Goal: Task Accomplishment & Management: Use online tool/utility

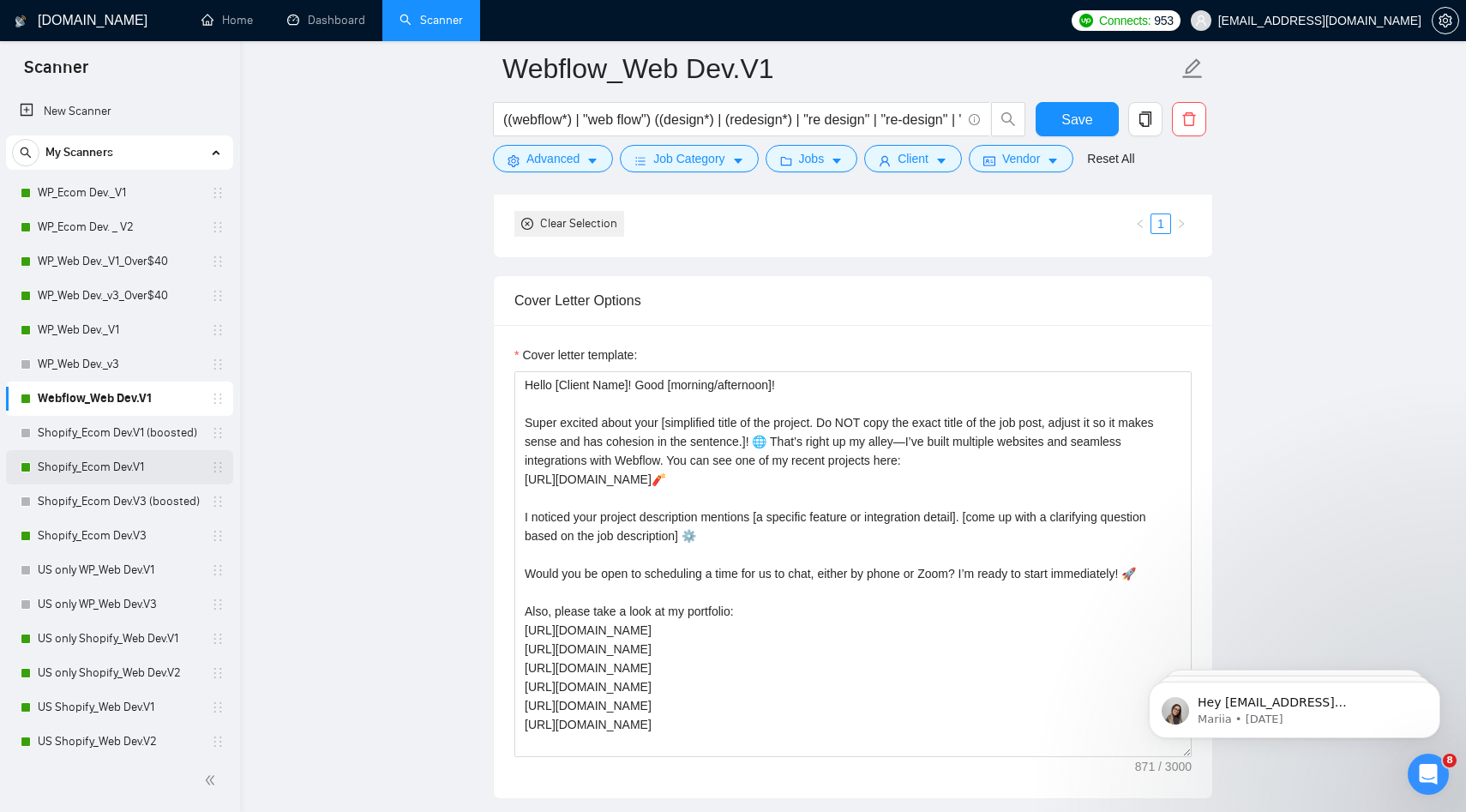
click at [114, 468] on link "Shopify_Ecom Dev.V1" at bounding box center [119, 468] width 163 height 34
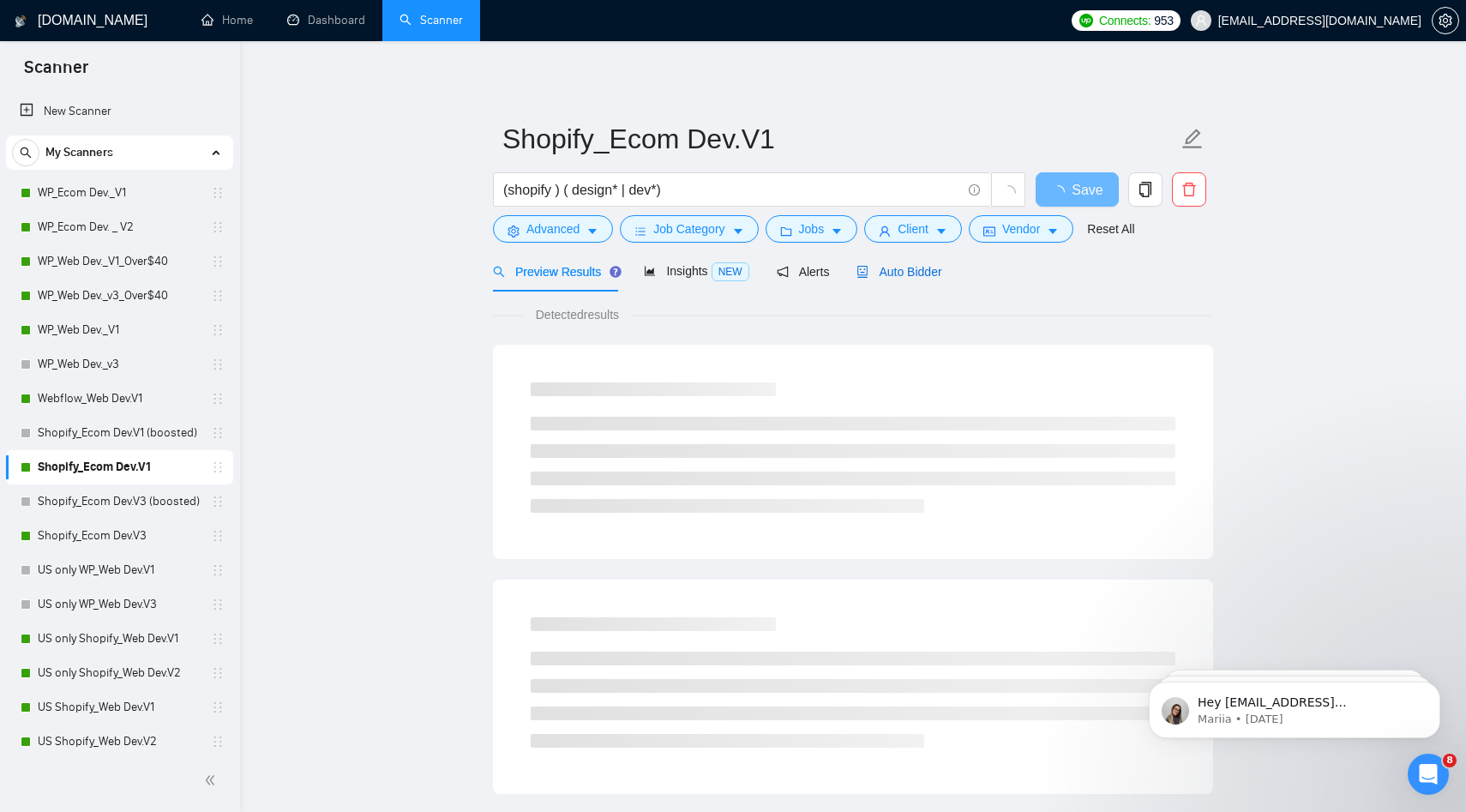
click at [928, 266] on span "Auto Bidder" at bounding box center [899, 272] width 85 height 13
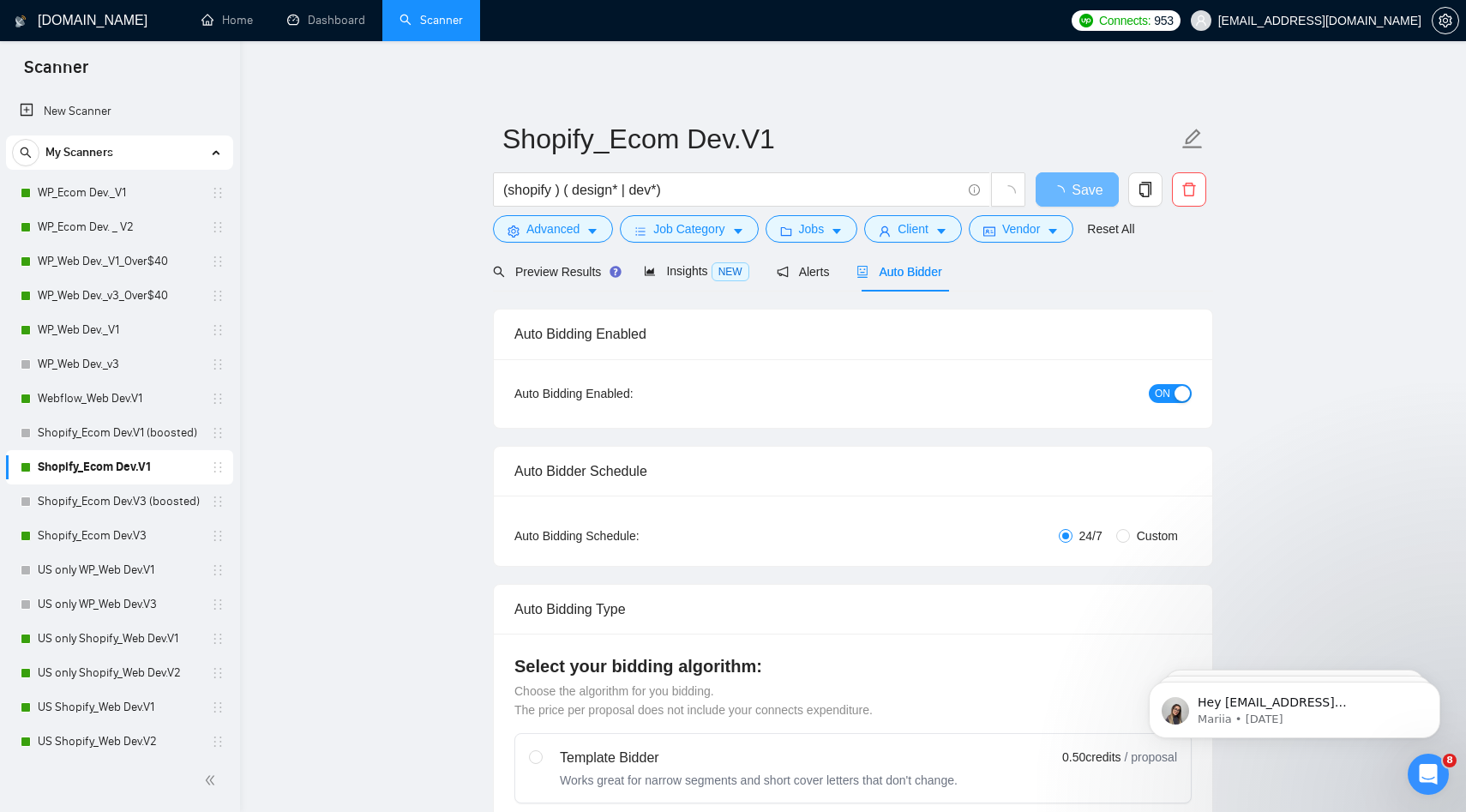
radio input "false"
radio input "true"
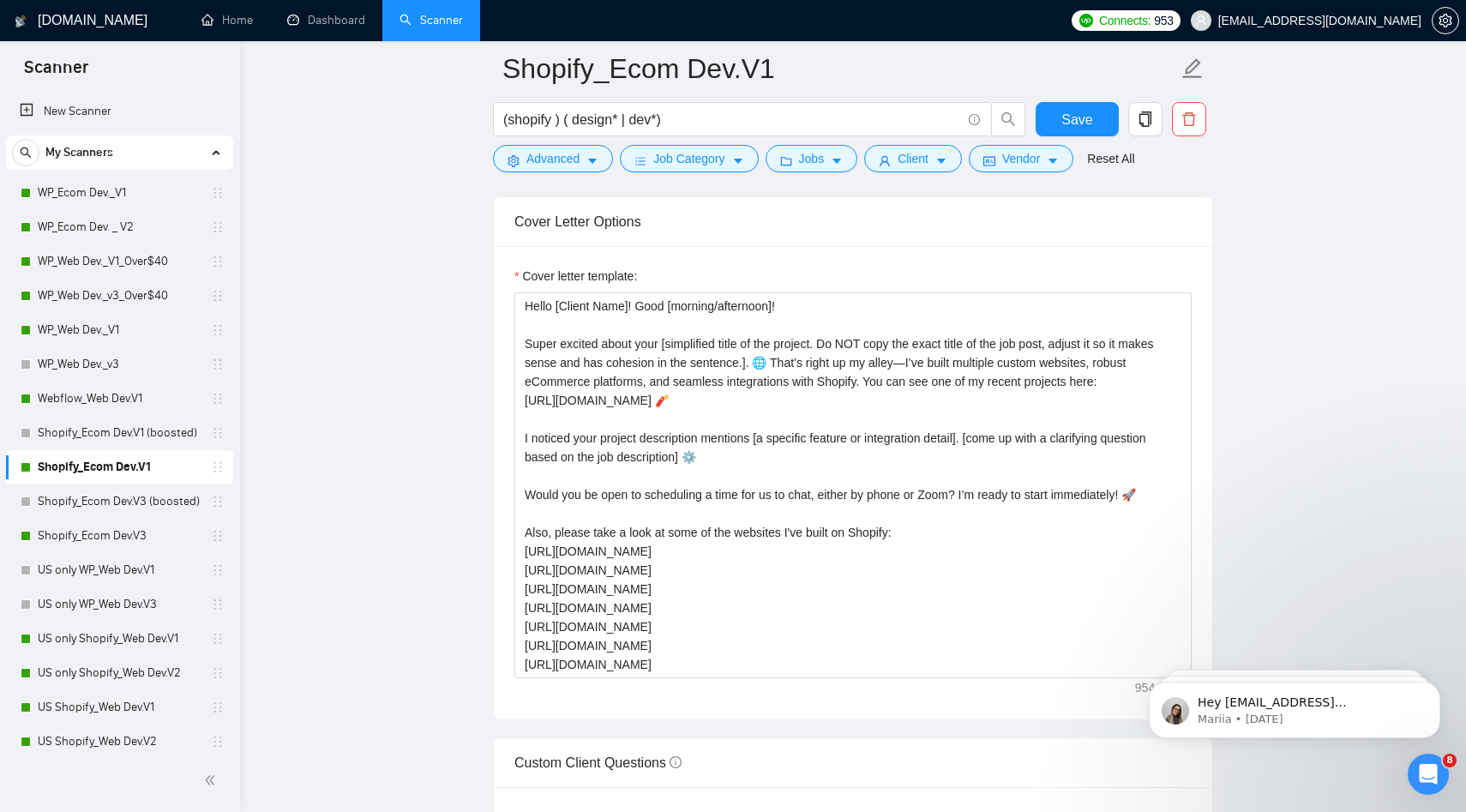
scroll to position [2050, 0]
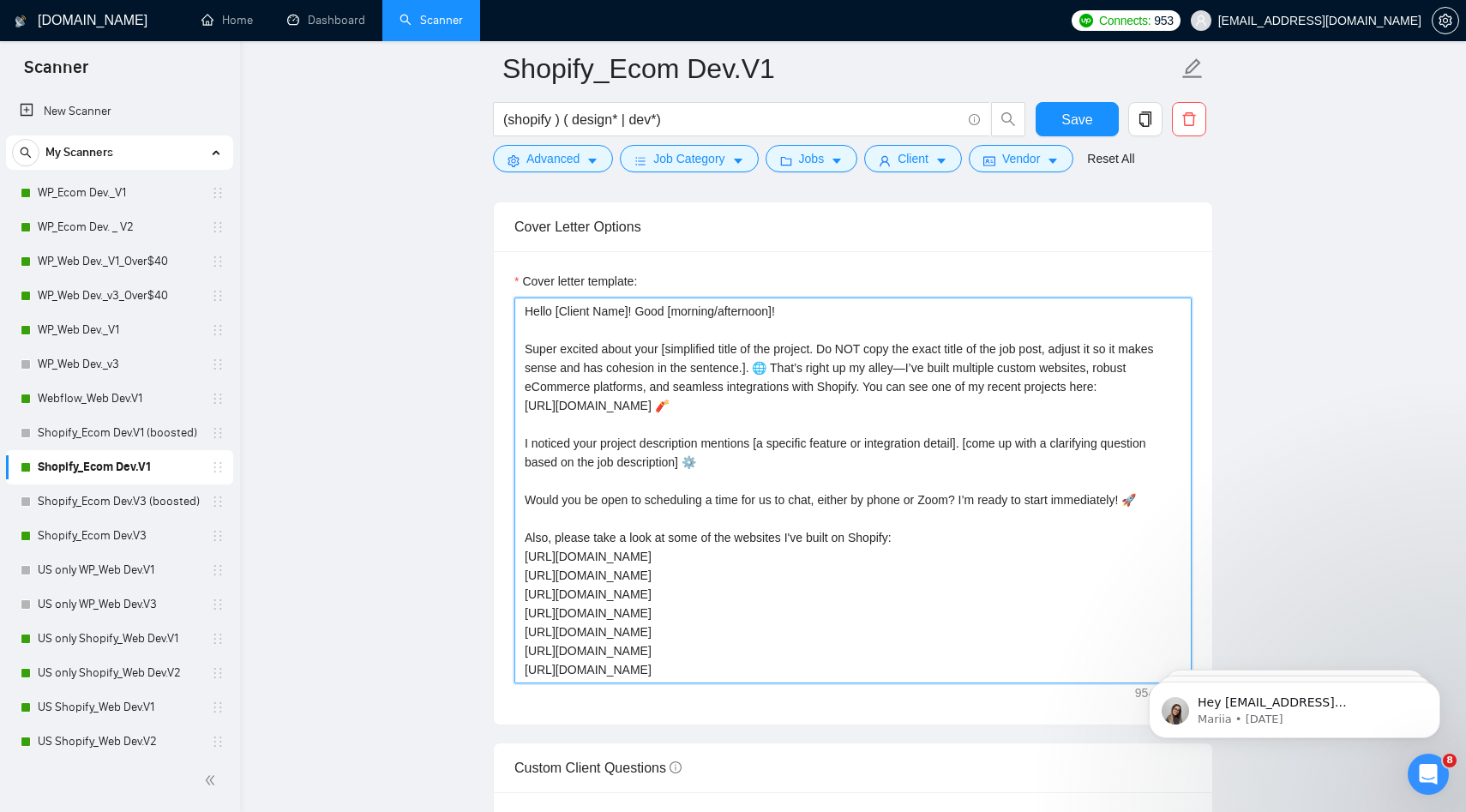
click at [687, 497] on textarea "Hello [Client Name]! Good [morning/afternoon]! Super excited about your [simpli…" at bounding box center [853, 490] width 678 height 386
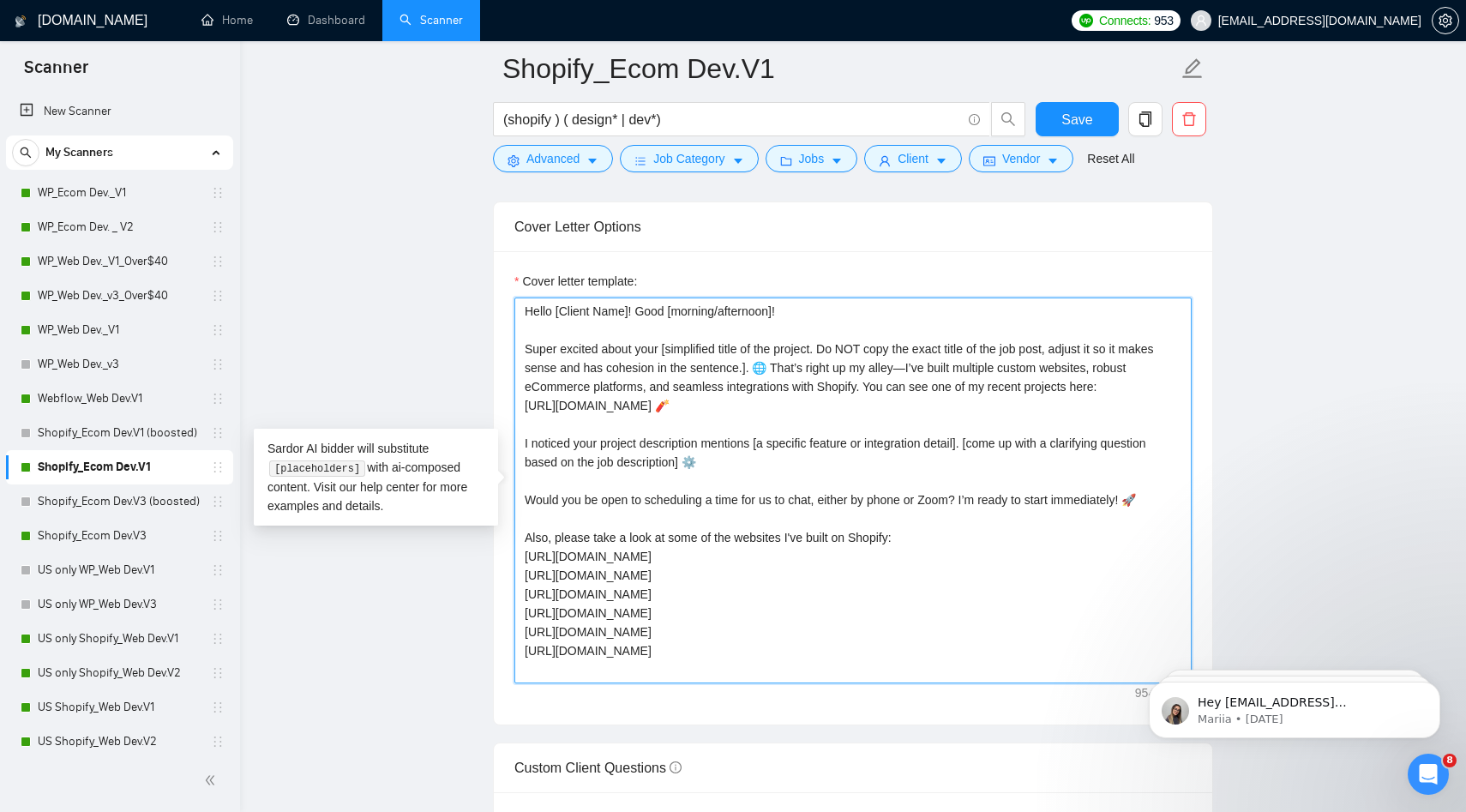
scroll to position [38, 0]
type textarea "Hello [Client Name]! Good [morning/afternoon]! Super excited about your [simpli…"
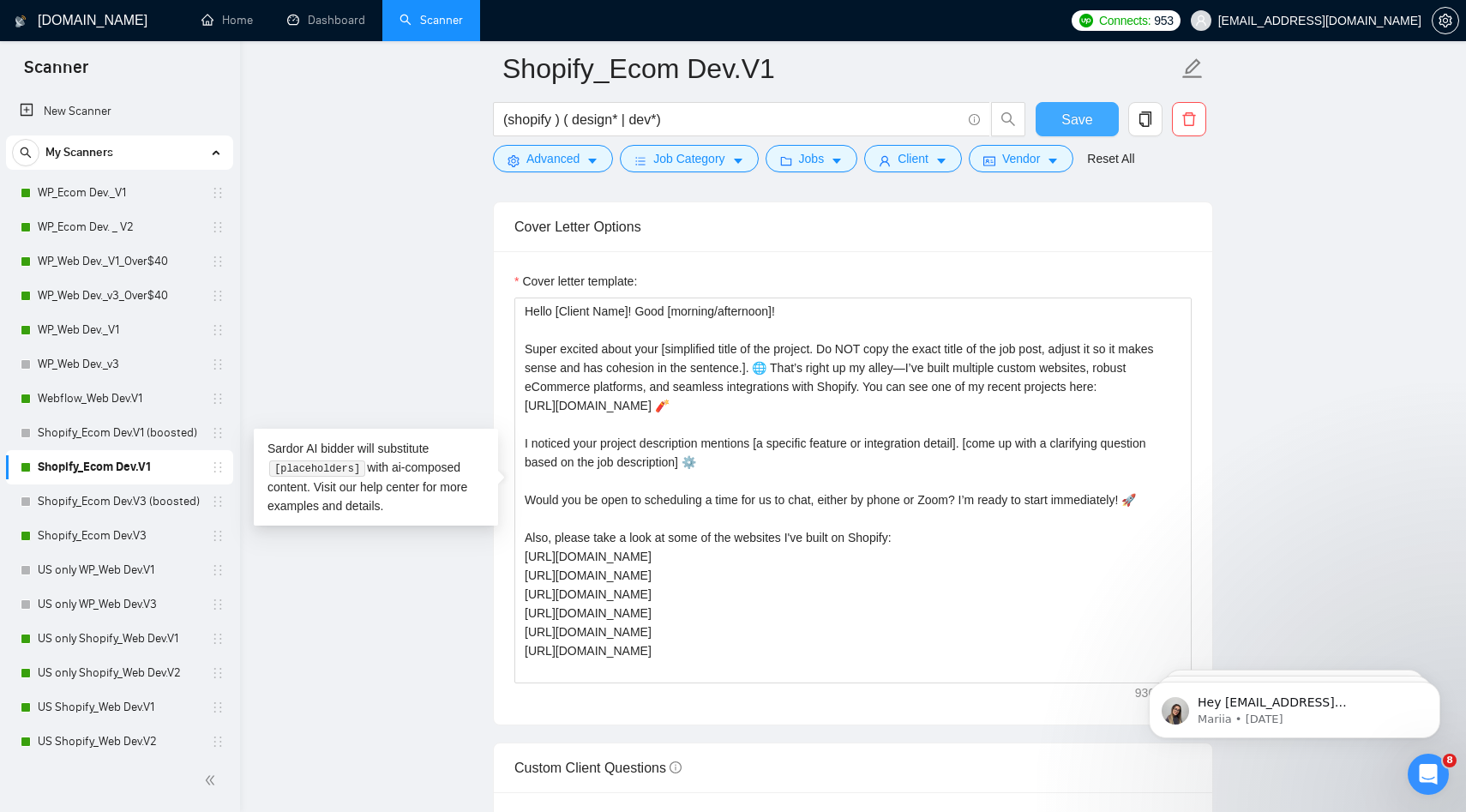
click at [1092, 120] on button "Save" at bounding box center [1077, 119] width 83 height 34
click at [1082, 126] on span "Save" at bounding box center [1076, 119] width 31 height 22
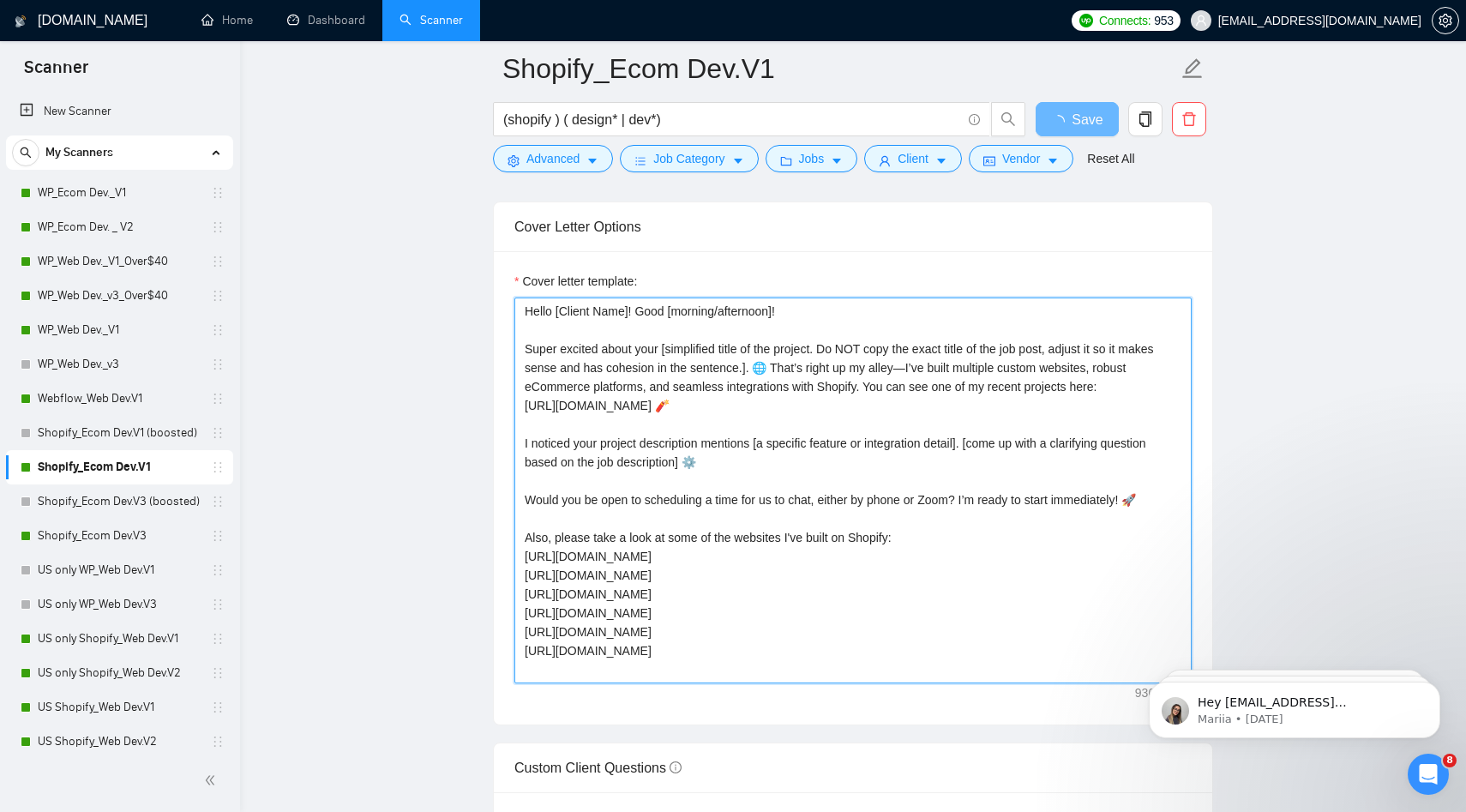
drag, startPoint x: 680, startPoint y: 403, endPoint x: 435, endPoint y: 403, distance: 245.0
click at [437, 403] on main "Shopify_Ecom Dev.V1 (shopify ) ( design* | dev*) Save Advanced Job Category Job…" at bounding box center [853, 574] width 1171 height 5109
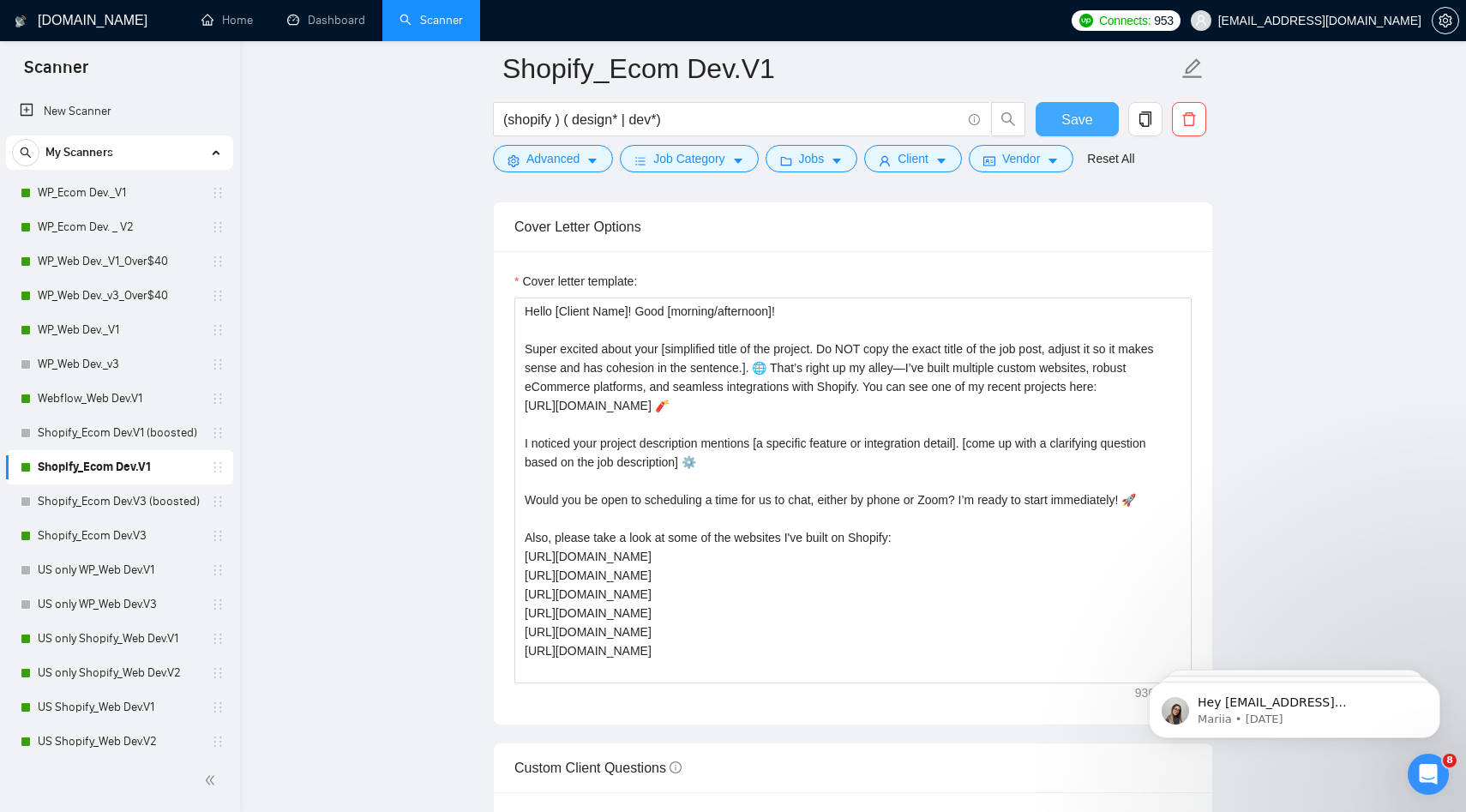
click at [1072, 124] on span "Save" at bounding box center [1076, 119] width 31 height 22
click at [1093, 126] on button "Save" at bounding box center [1077, 119] width 83 height 34
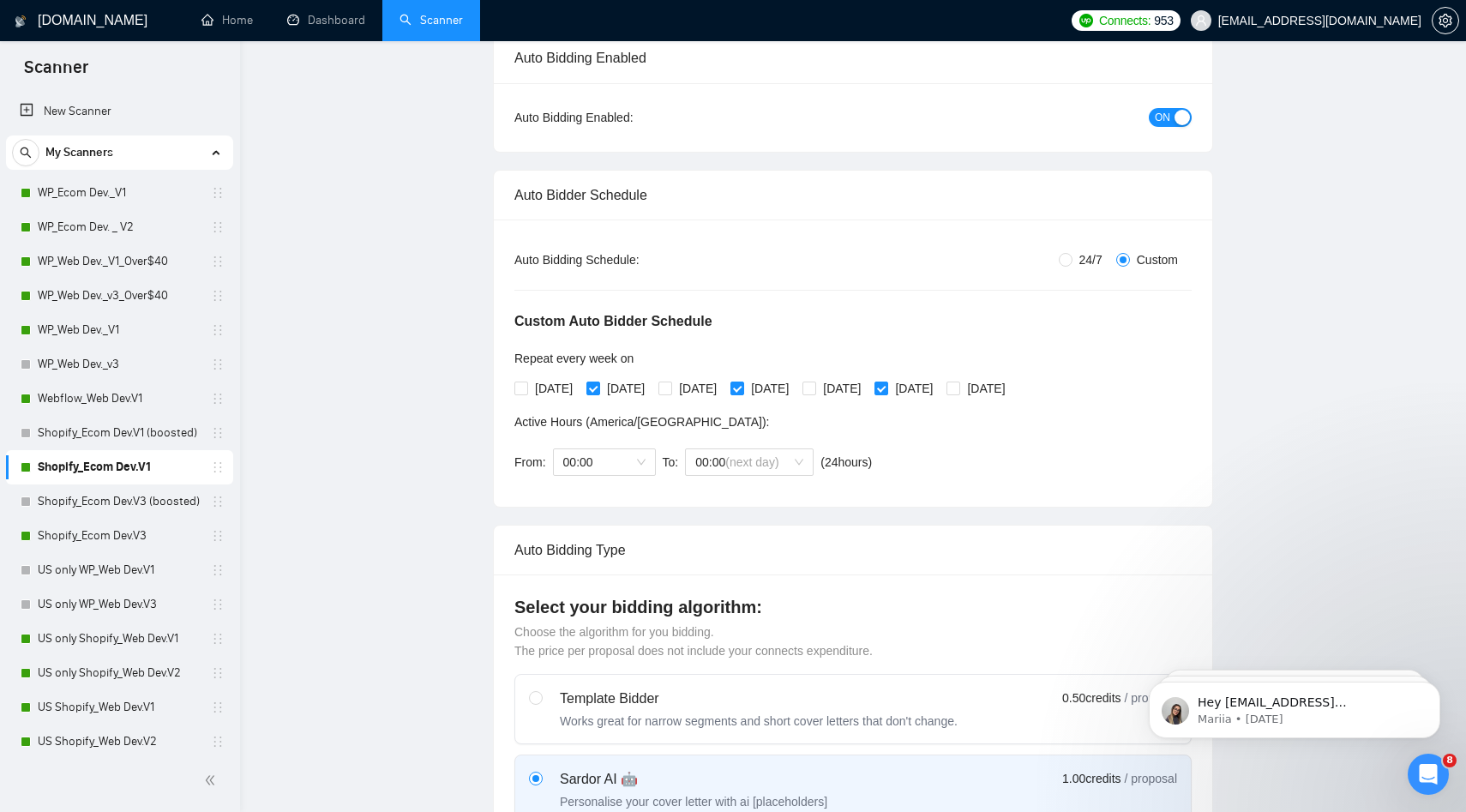
scroll to position [0, 0]
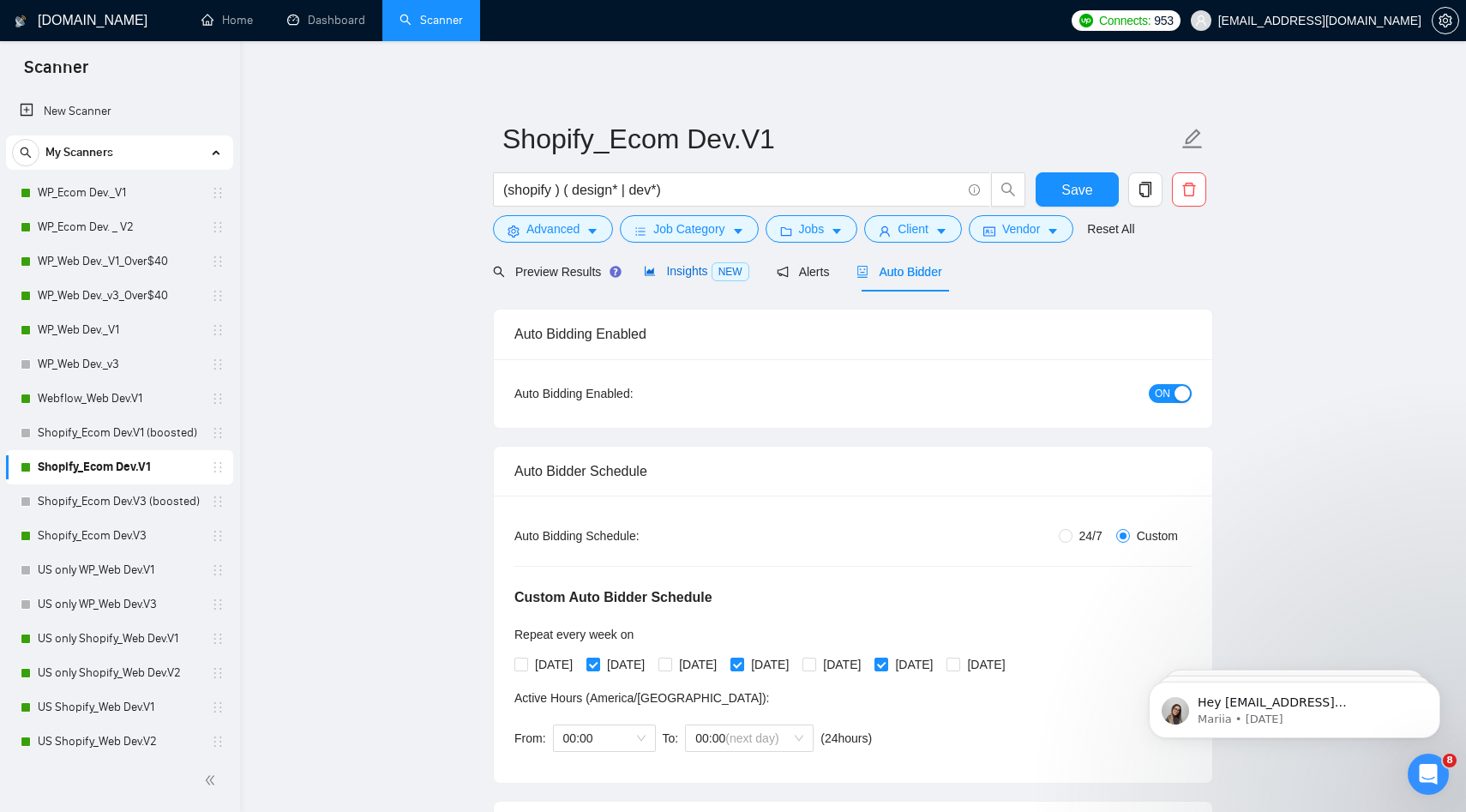
click at [683, 265] on span "Insights NEW" at bounding box center [696, 271] width 105 height 13
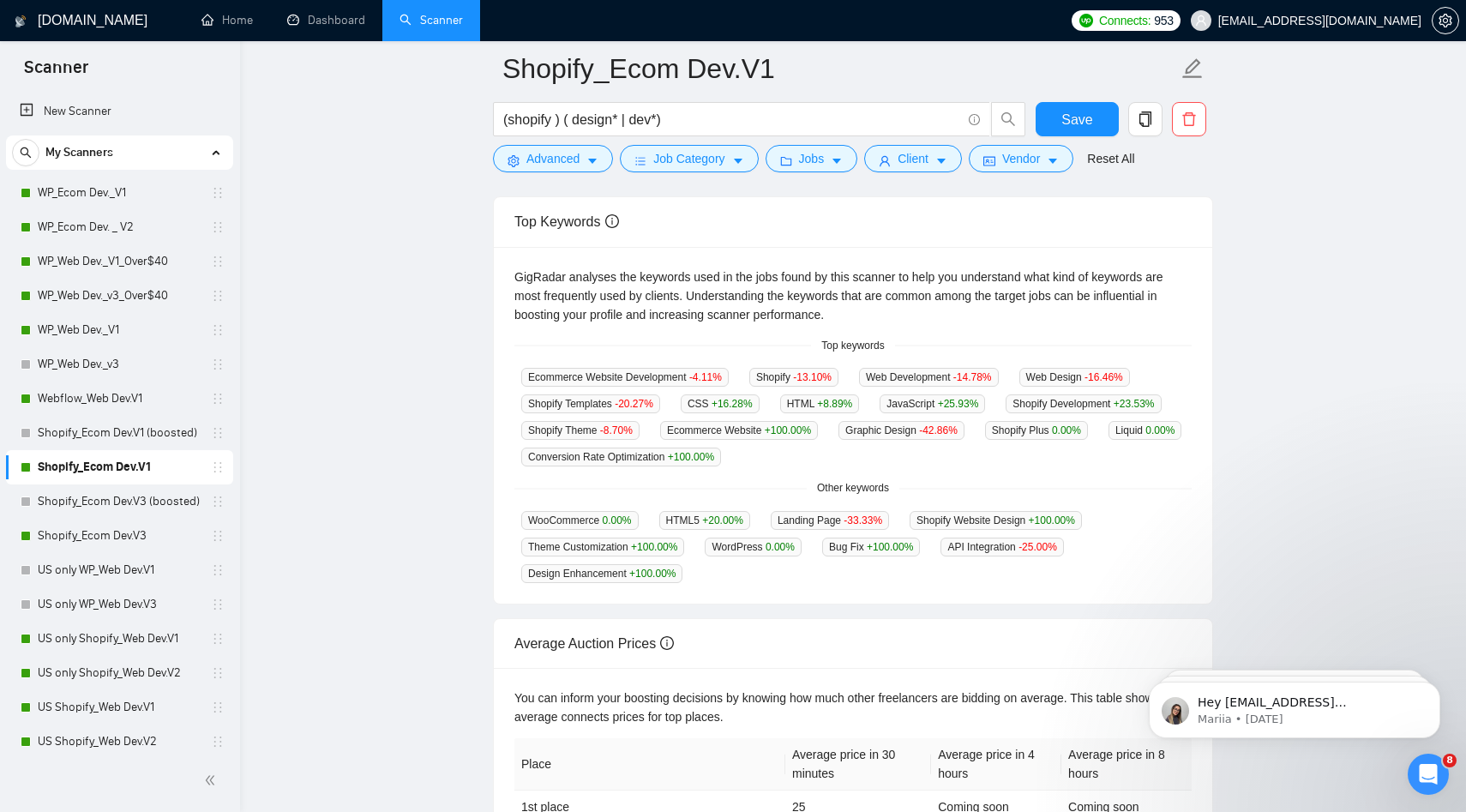
scroll to position [311, 0]
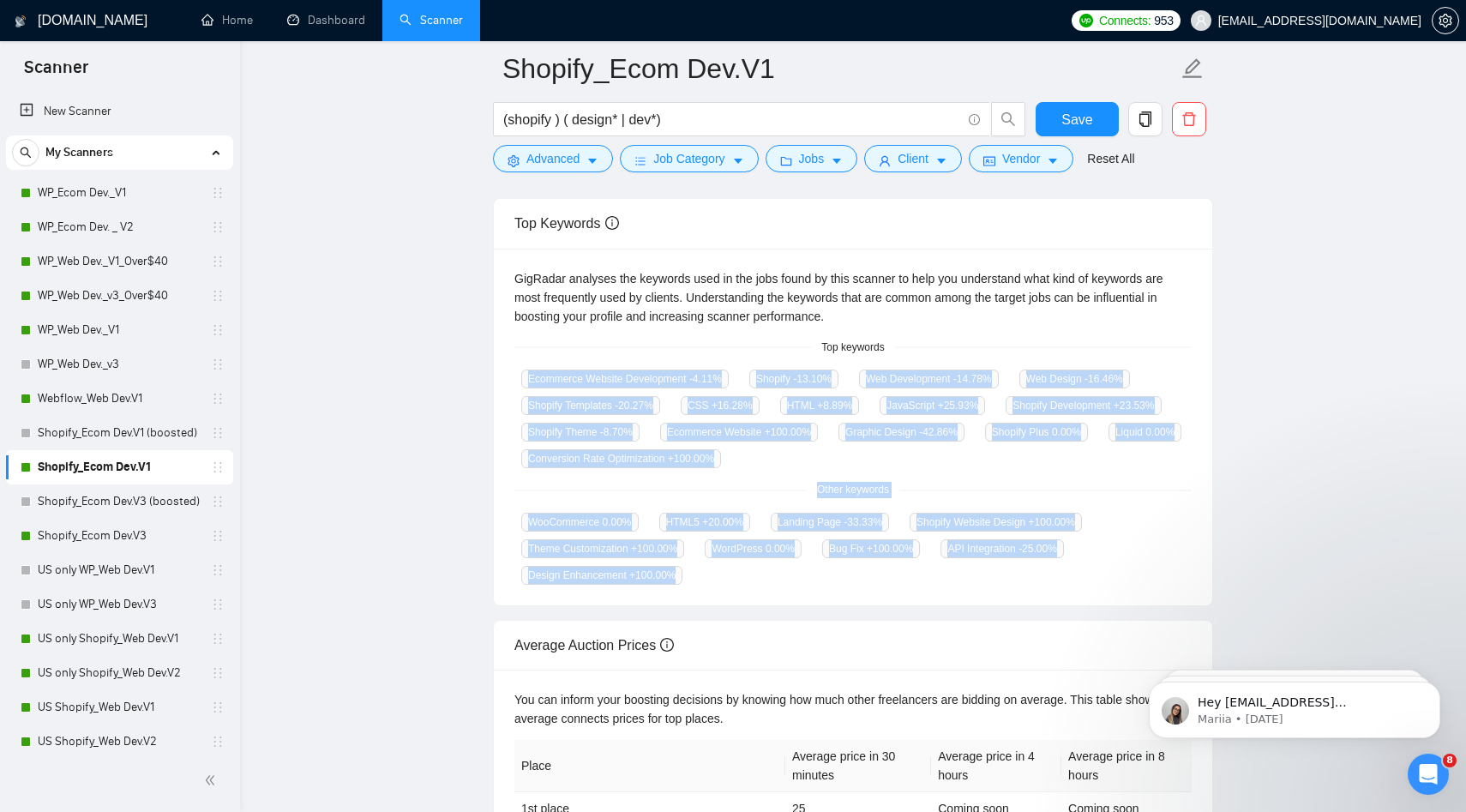
drag, startPoint x: 501, startPoint y: 593, endPoint x: 1057, endPoint y: 349, distance: 607.2
click at [1057, 350] on div "GigRadar analyses the keywords used in the jobs found by this scanner to help y…" at bounding box center [853, 428] width 718 height 358
copy div "Ecommerce Website Development -4.11 % Shopify -13.10 % Web Development -14.78 %…"
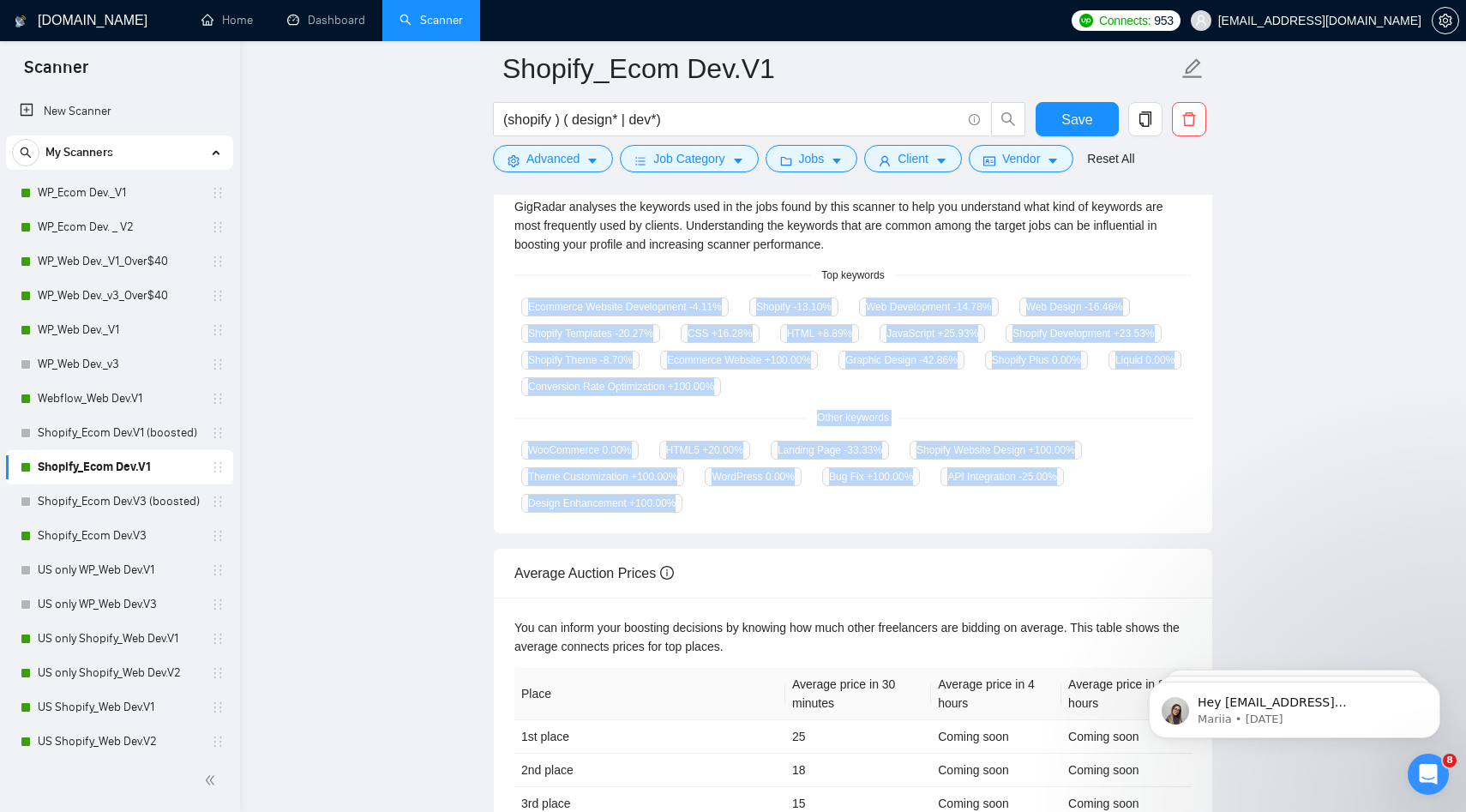
scroll to position [384, 0]
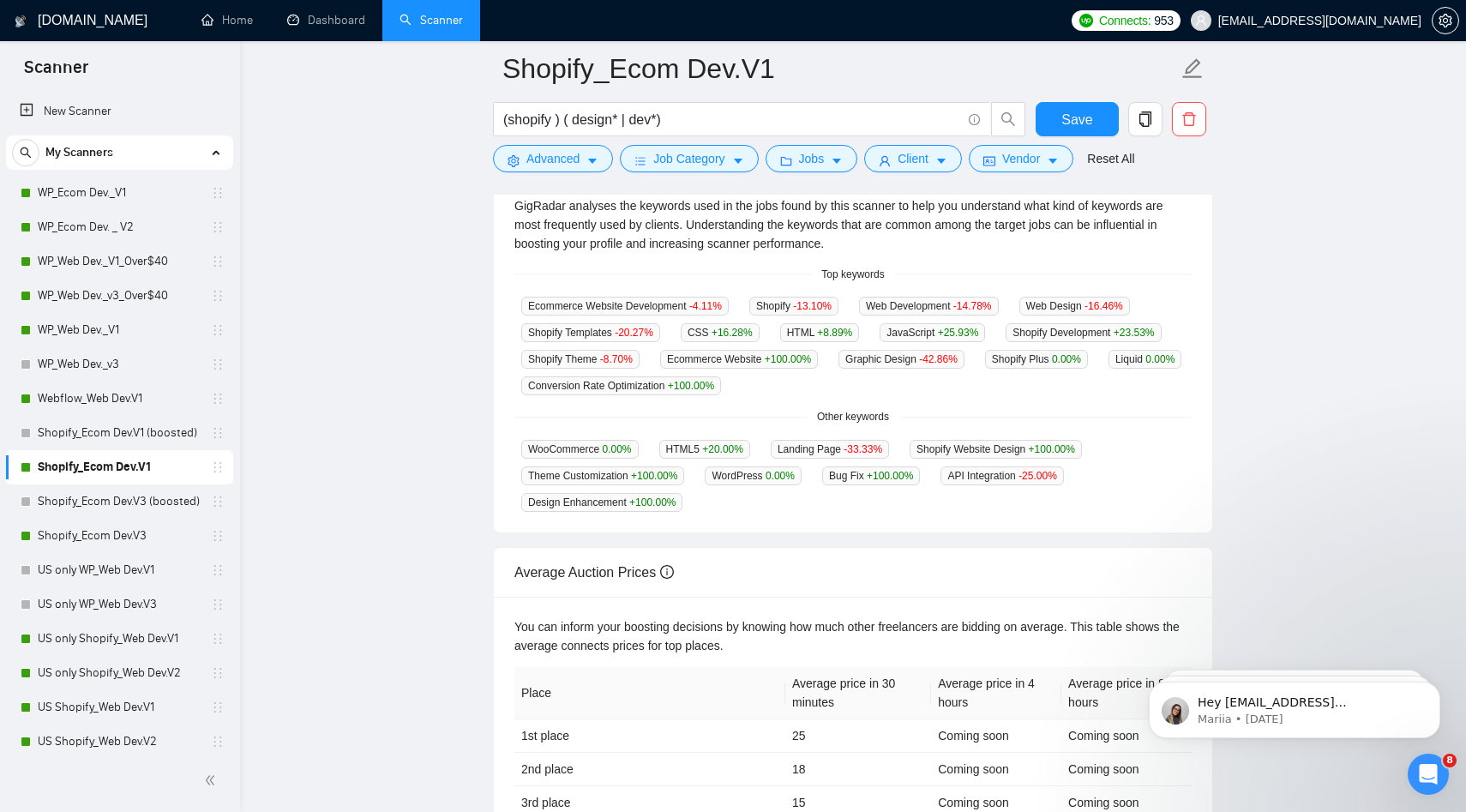
click at [769, 538] on div "Average Auction Prices You can inform your boosting decisions by knowing how mu…" at bounding box center [853, 703] width 733 height 341
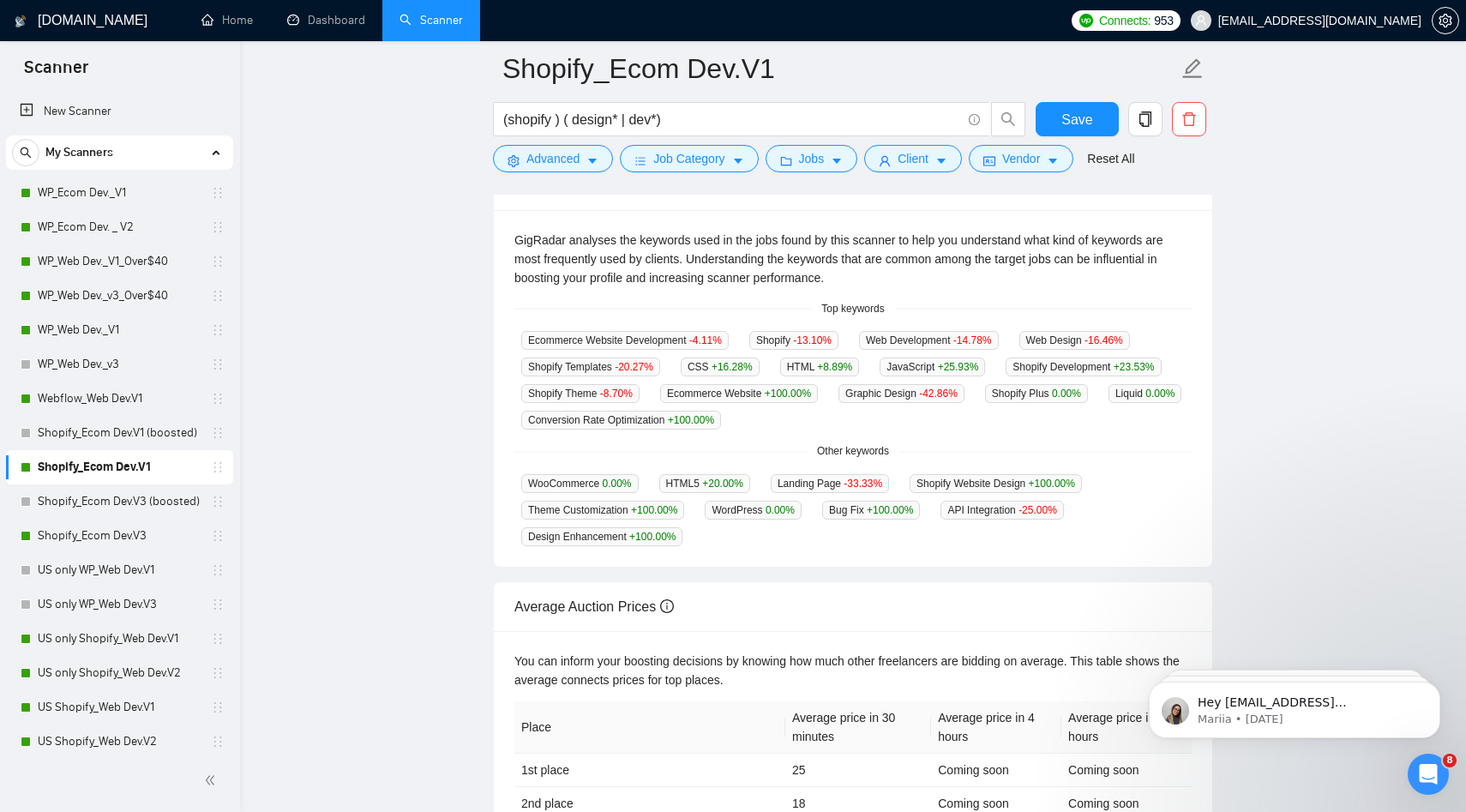
scroll to position [349, 0]
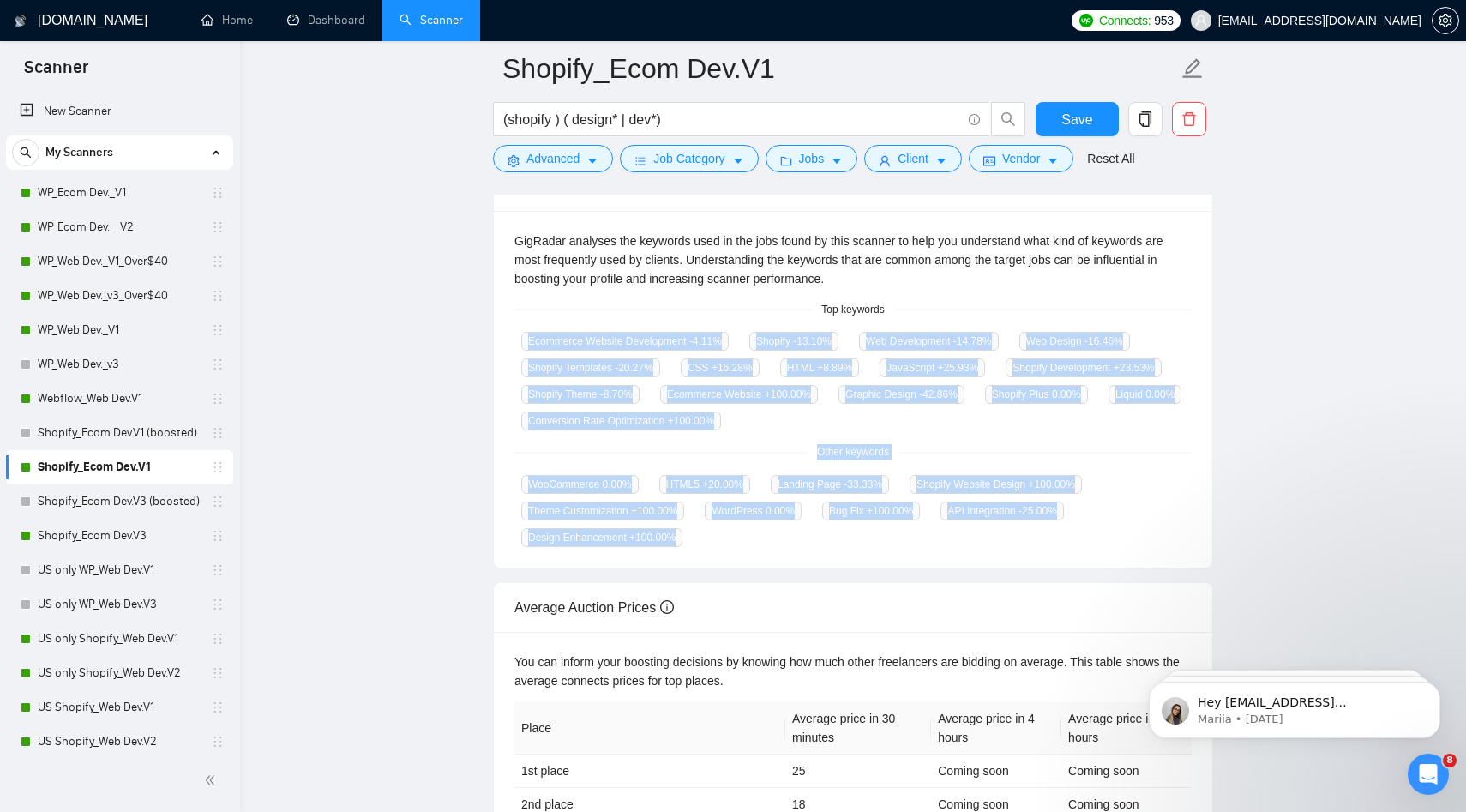
drag, startPoint x: 520, startPoint y: 338, endPoint x: 733, endPoint y: 551, distance: 301.2
click at [733, 551] on div "GigRadar analyses the keywords used in the jobs found by this scanner to help y…" at bounding box center [853, 390] width 718 height 358
copy div "Ecommerce Website Development -4.11 % Shopify -13.10 % Web Development -14.78 %…"
click at [336, 19] on link "Dashboard" at bounding box center [326, 20] width 78 height 14
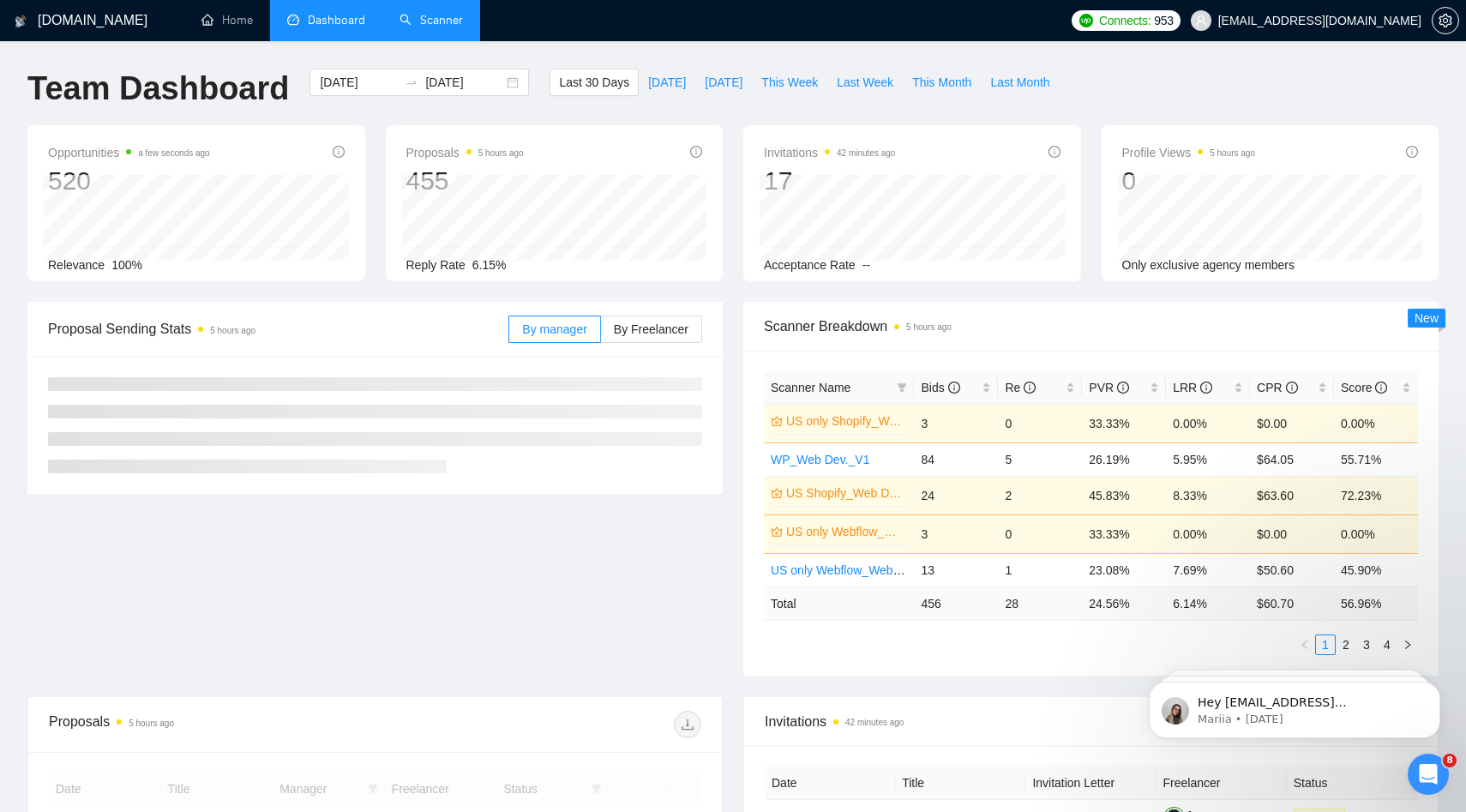
click at [458, 22] on link "Scanner" at bounding box center [431, 20] width 63 height 14
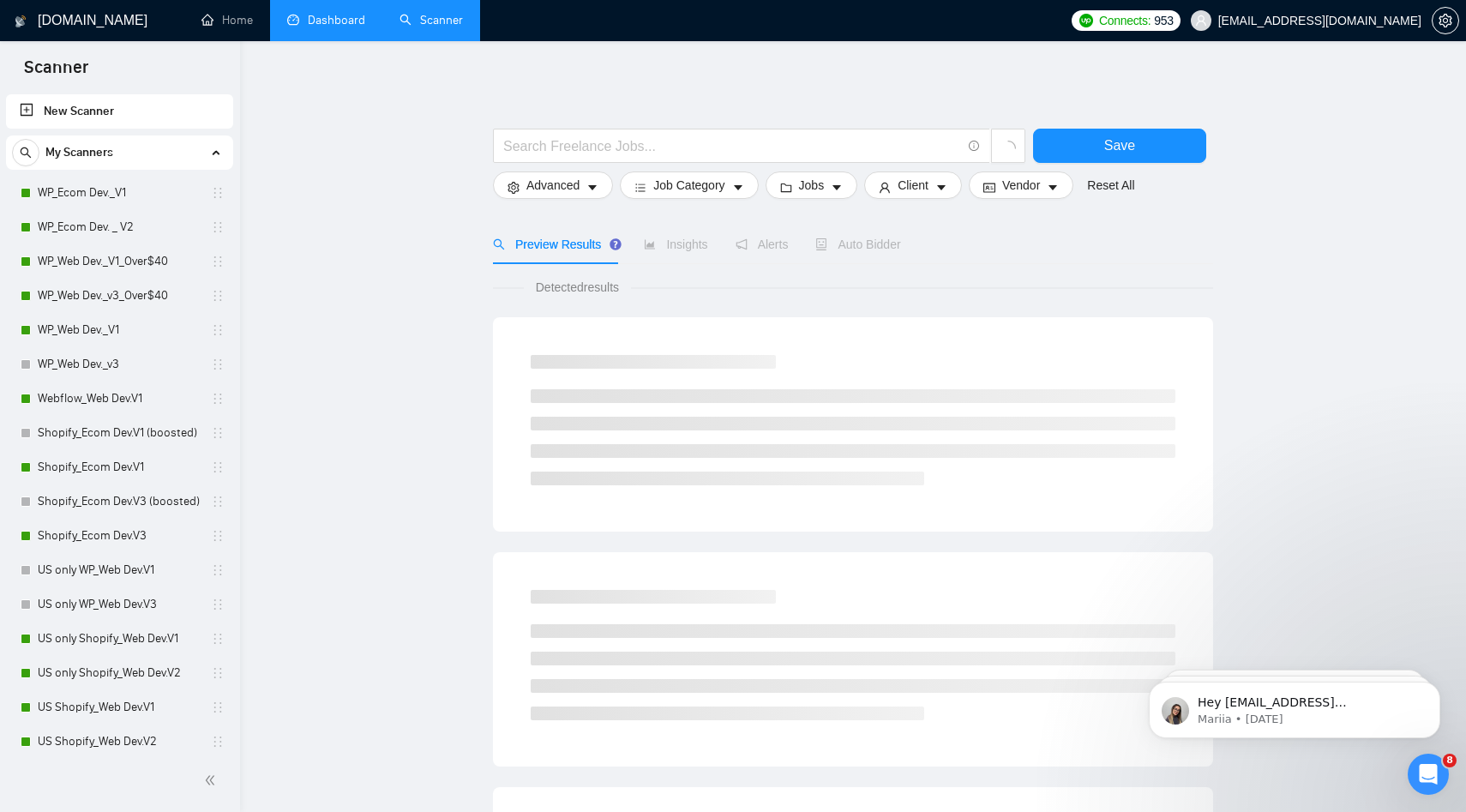
click at [359, 27] on link "Dashboard" at bounding box center [326, 20] width 78 height 14
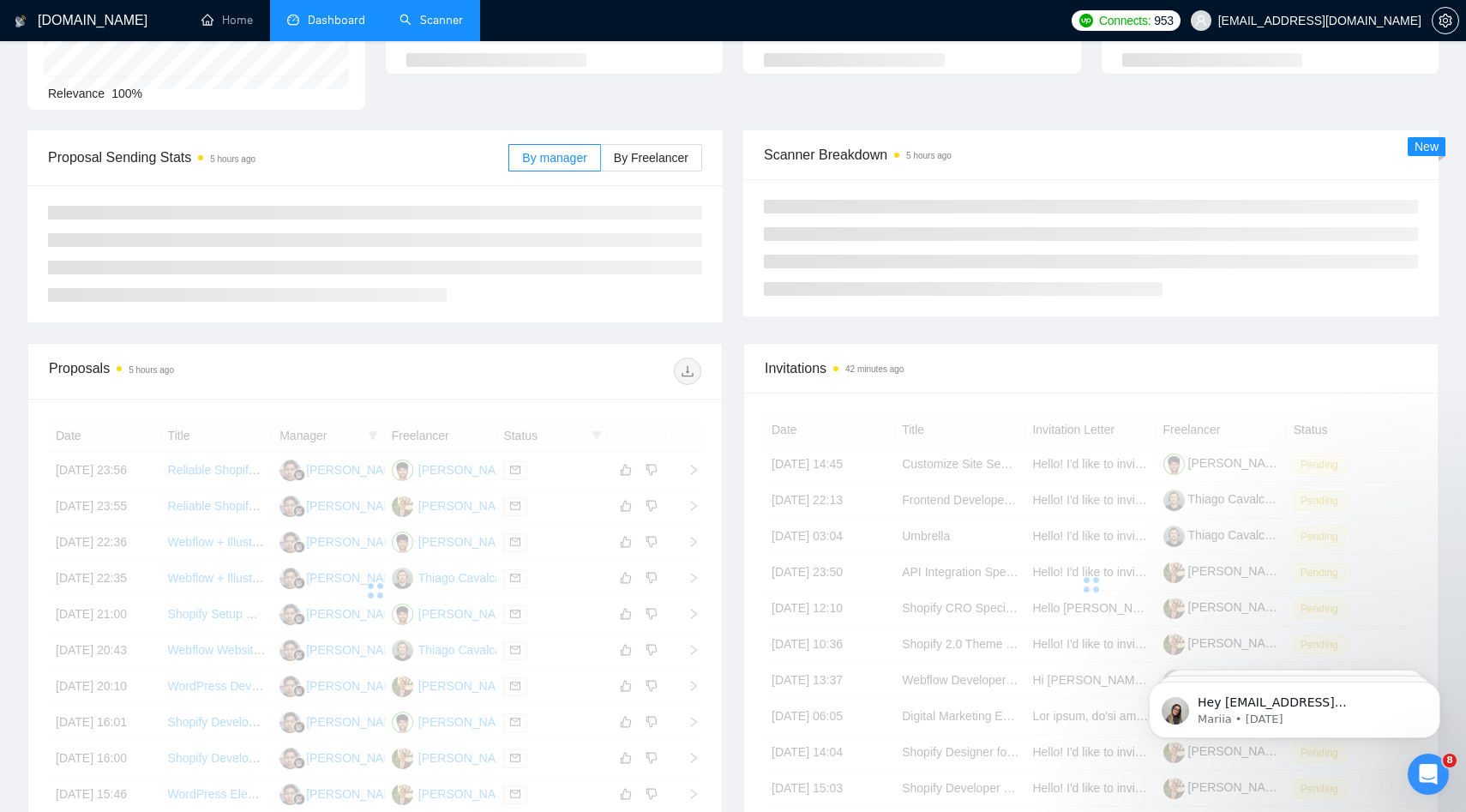
scroll to position [188, 0]
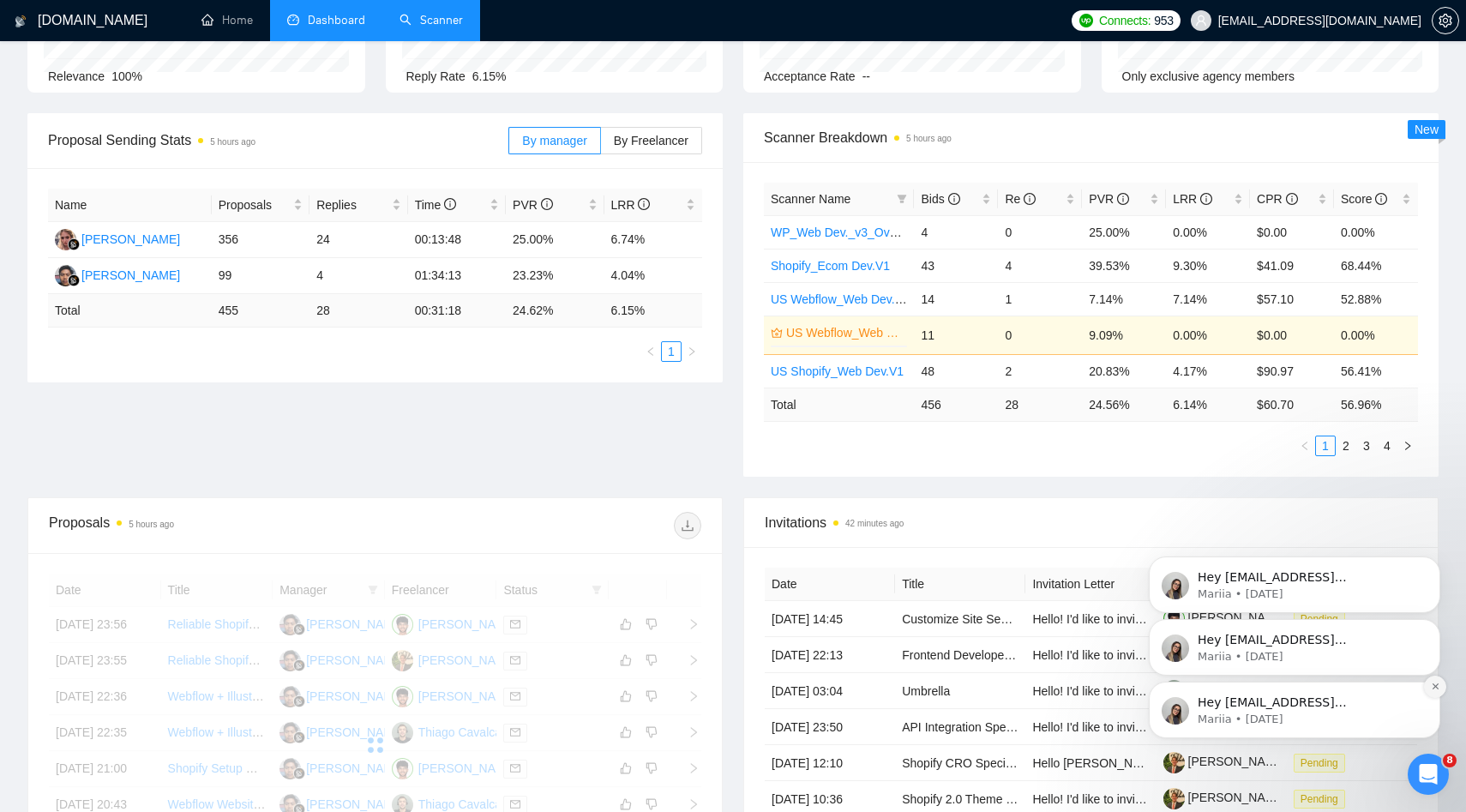
click at [1437, 687] on icon "Dismiss notification" at bounding box center [1436, 686] width 9 height 9
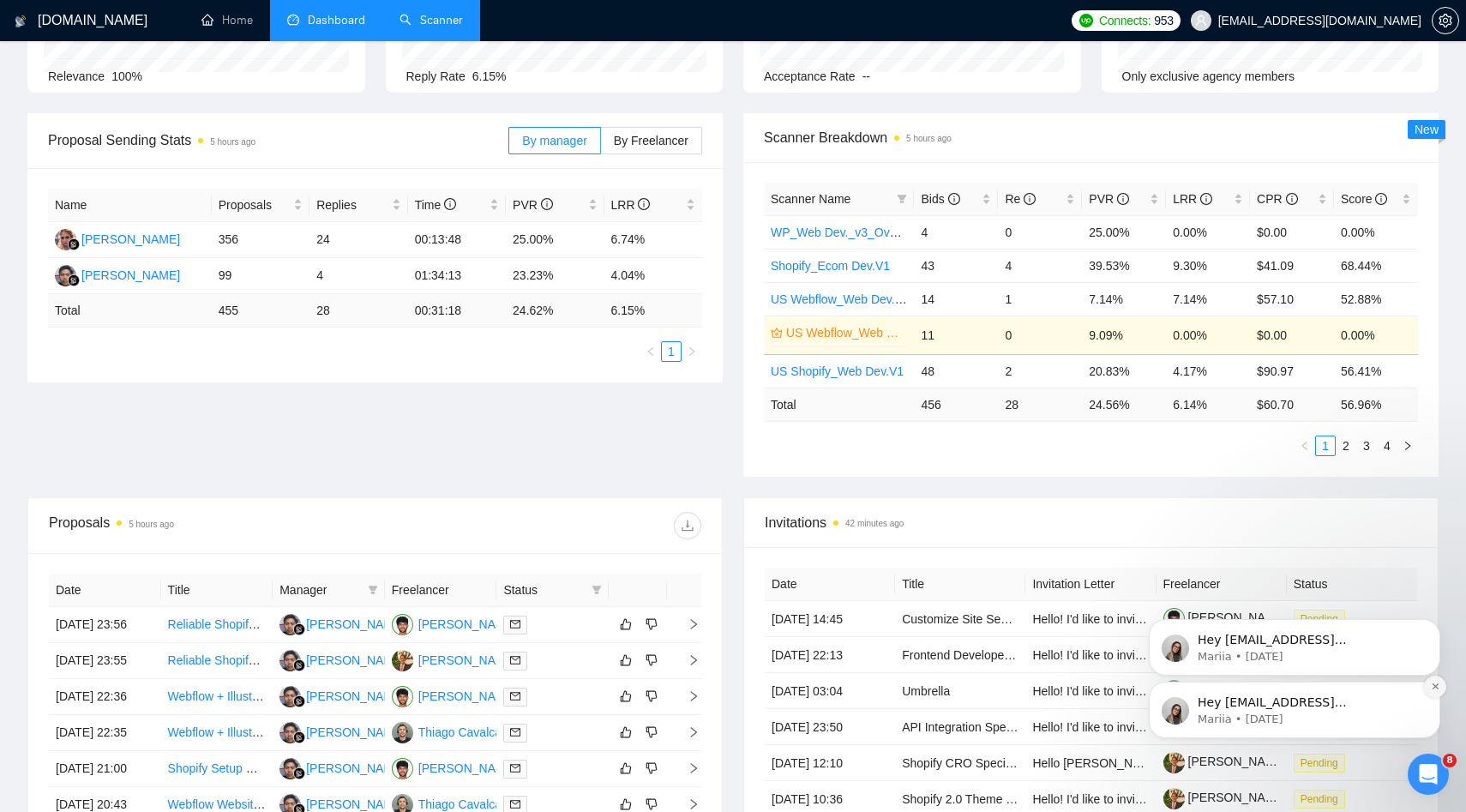
click at [1437, 692] on button "Dismiss notification" at bounding box center [1435, 687] width 23 height 23
click at [1437, 692] on button "Dismiss notification" at bounding box center [1435, 686] width 18 height 18
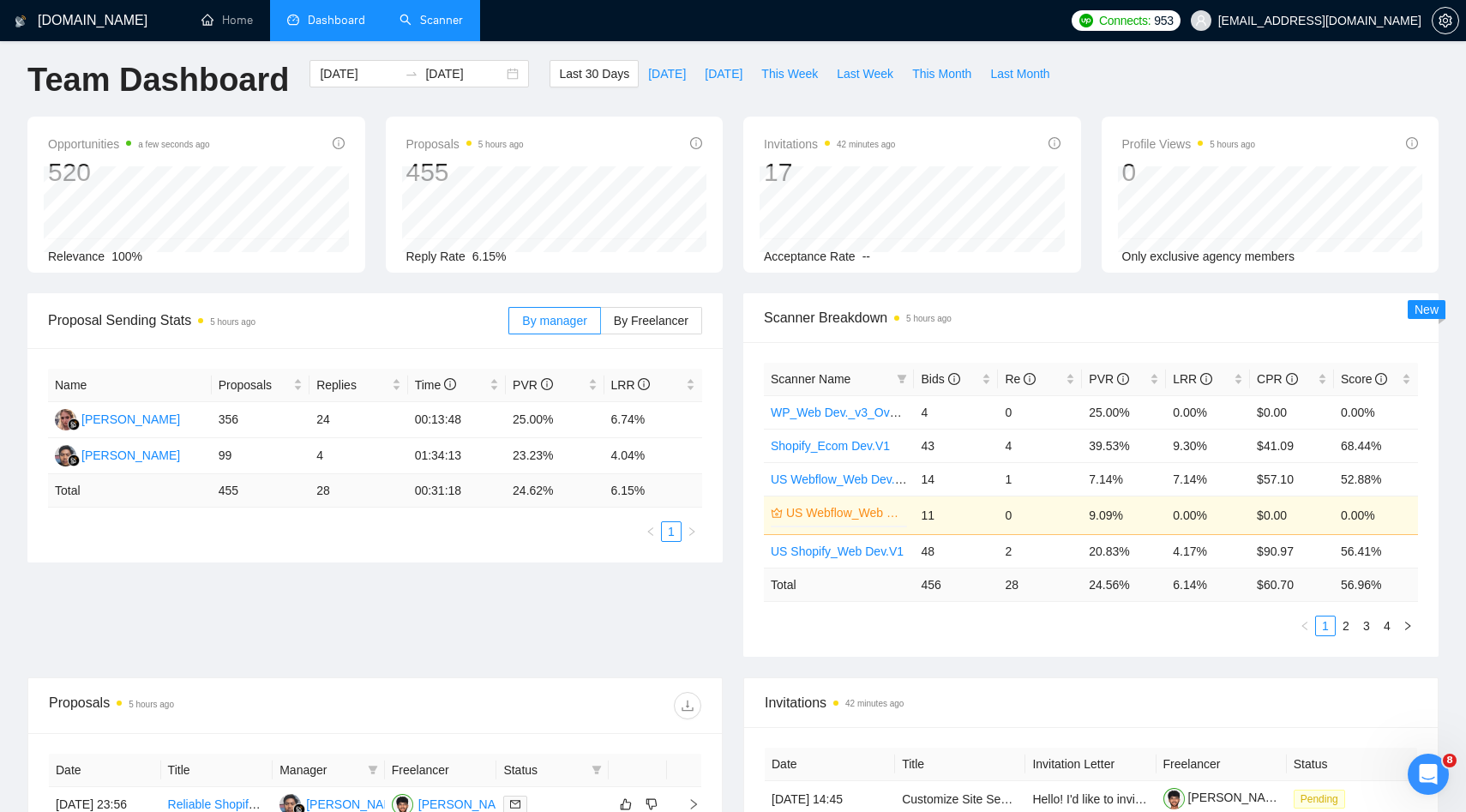
scroll to position [0, 0]
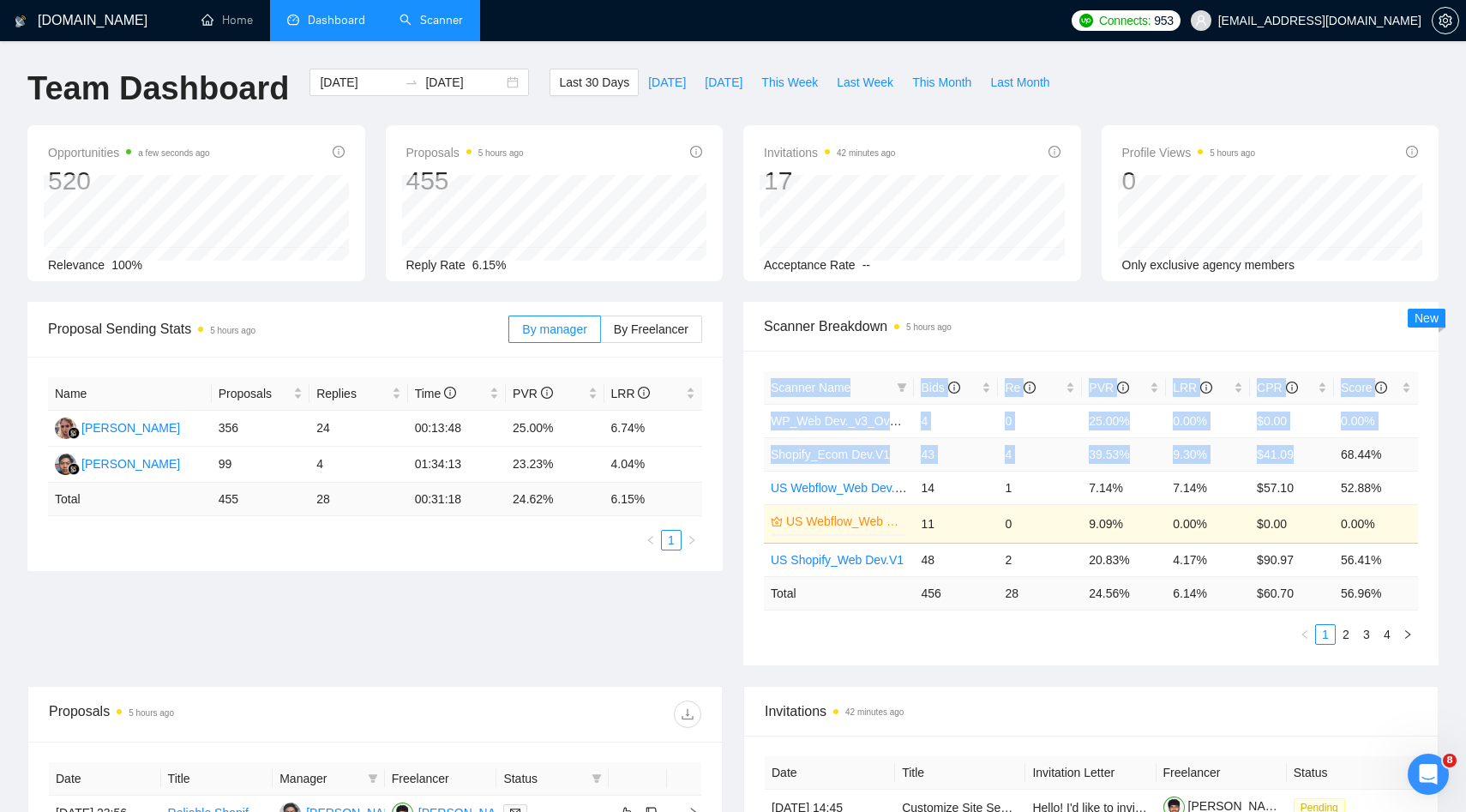
drag, startPoint x: 761, startPoint y: 461, endPoint x: 1330, endPoint y: 457, distance: 569.0
click at [1330, 457] on div "Scanner Name Bids Re PVR LRR CPR Score WP_Web Dev._v3_Over$40 4 0 25.00% 0.00% …" at bounding box center [1090, 507] width 696 height 314
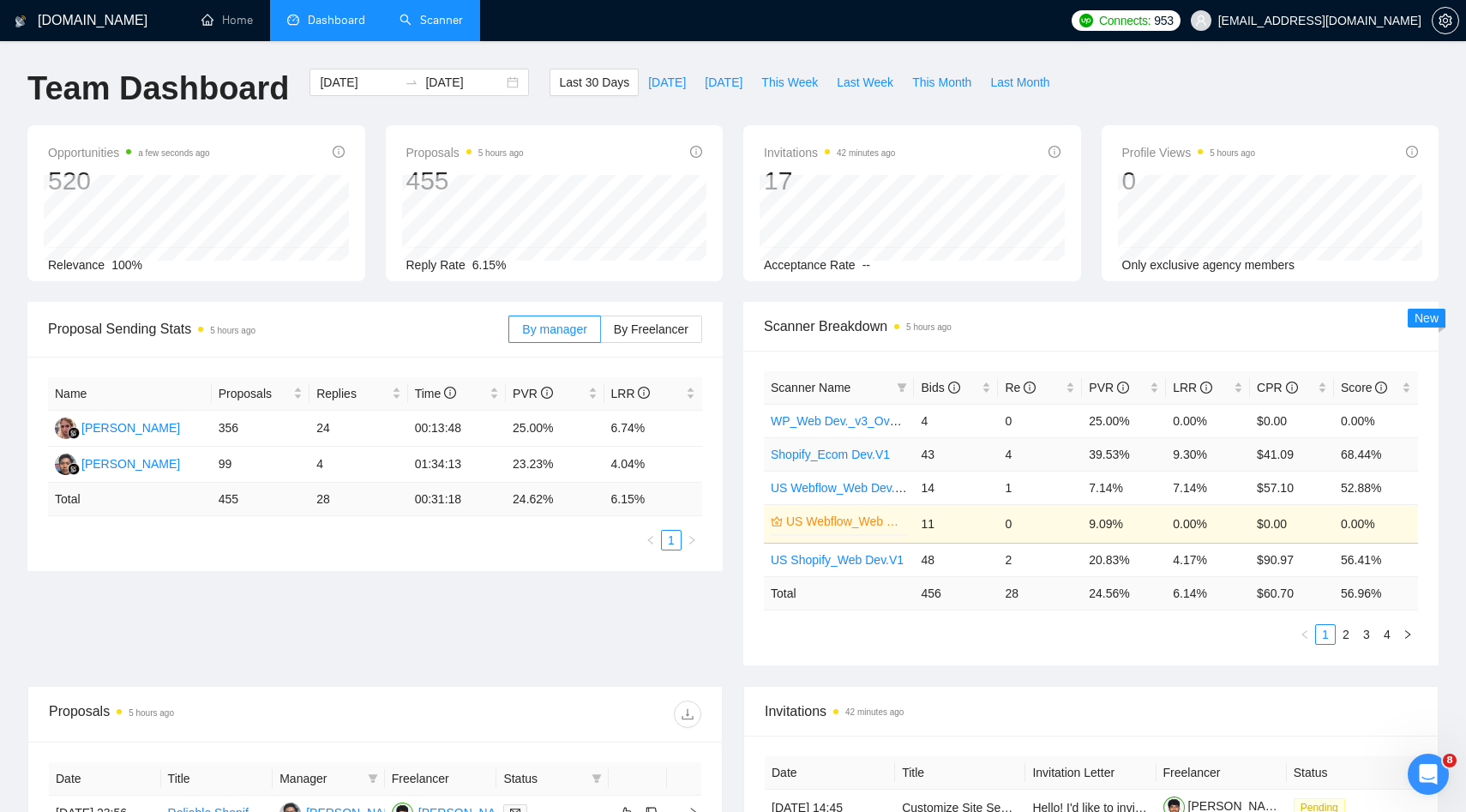
click at [1394, 450] on td "68.44%" at bounding box center [1375, 453] width 84 height 33
drag, startPoint x: 1197, startPoint y: 454, endPoint x: 767, endPoint y: 459, distance: 430.0
click at [767, 460] on tr "Shopify_Ecom Dev.V1 43 4 39.53% 9.30% $41.09 68.44%" at bounding box center [1090, 453] width 654 height 33
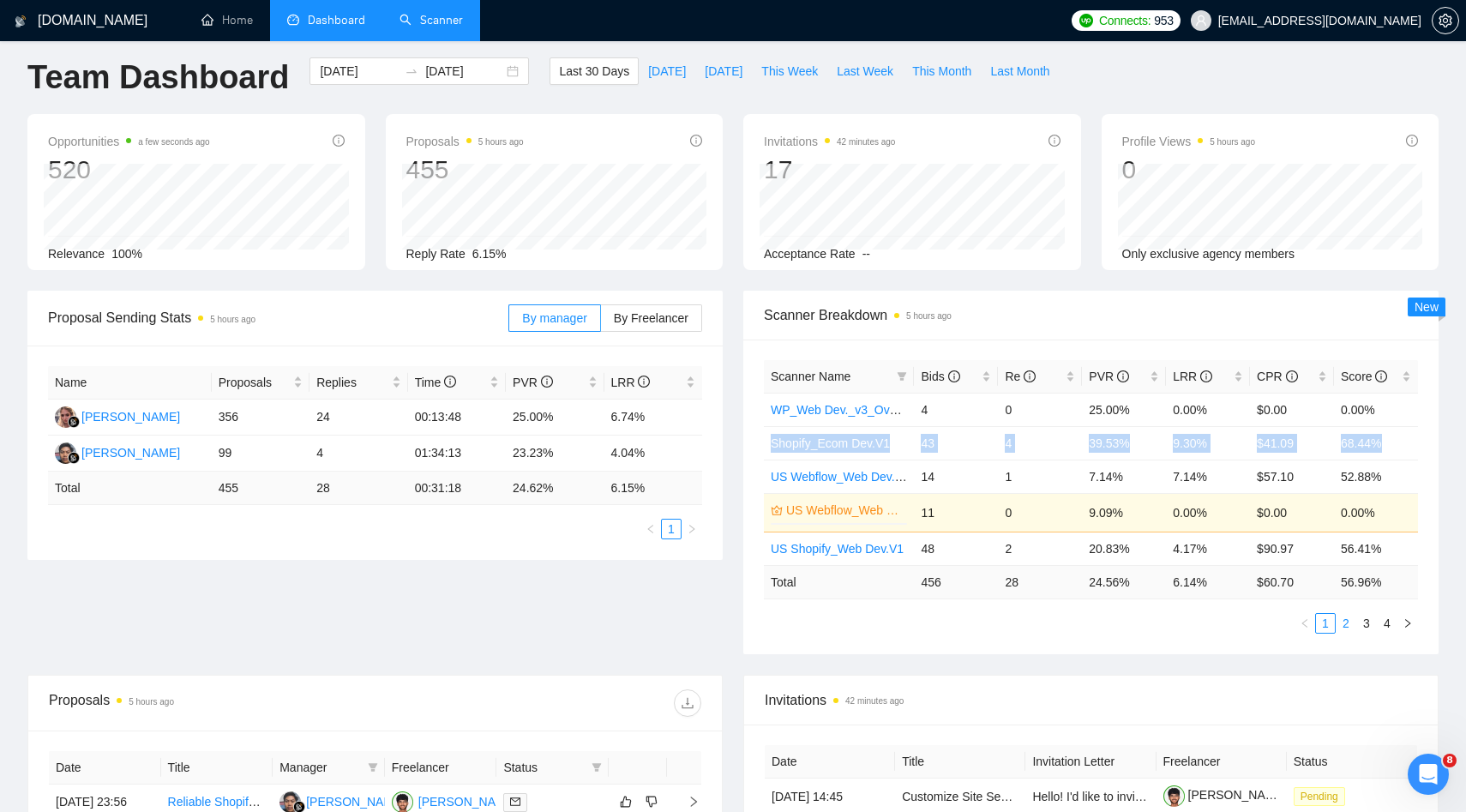
click at [1348, 623] on link "2" at bounding box center [1346, 624] width 19 height 19
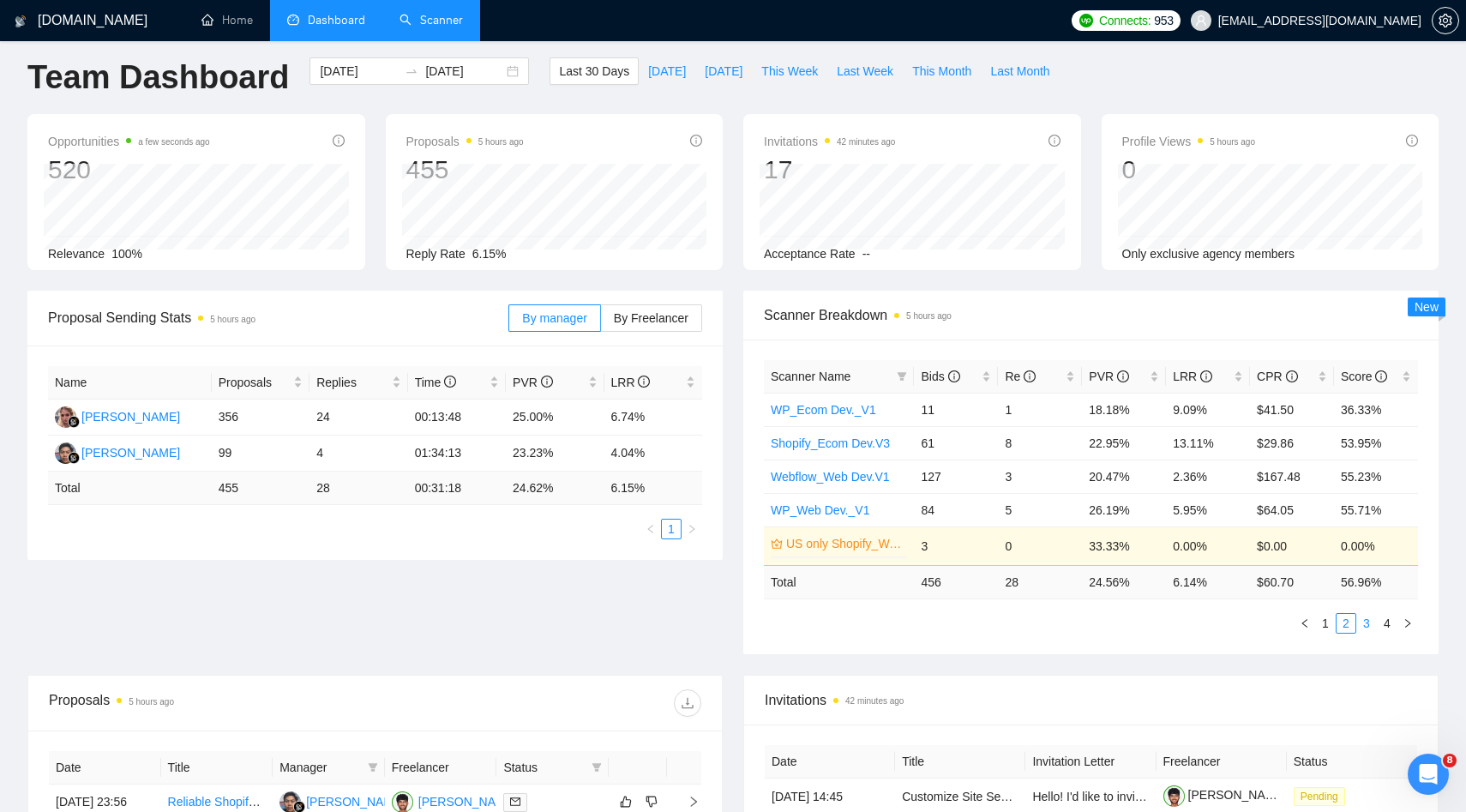
click at [1368, 627] on link "3" at bounding box center [1367, 624] width 19 height 19
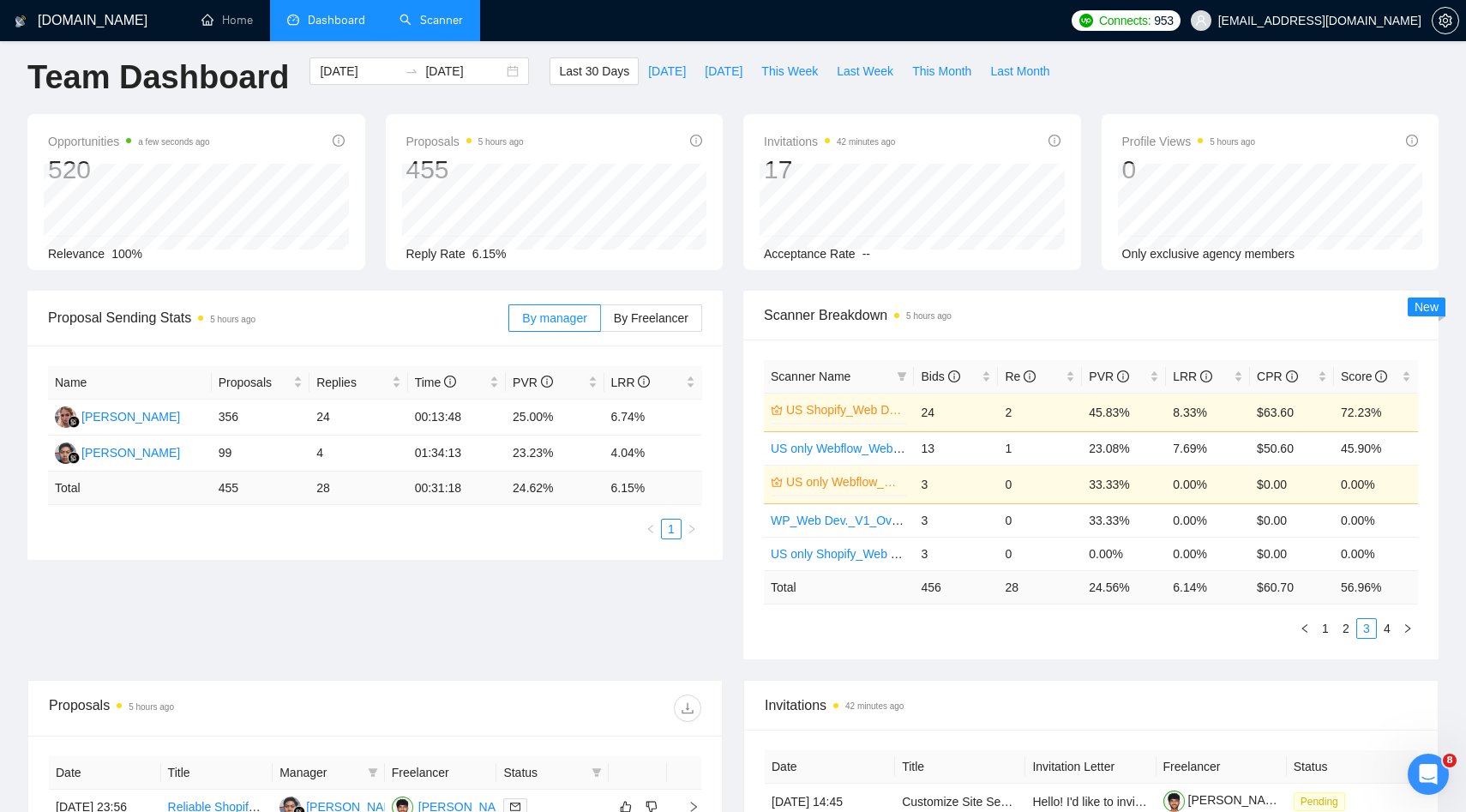
click at [862, 405] on link "US Shopify_Web Dev.V2" at bounding box center [845, 410] width 117 height 19
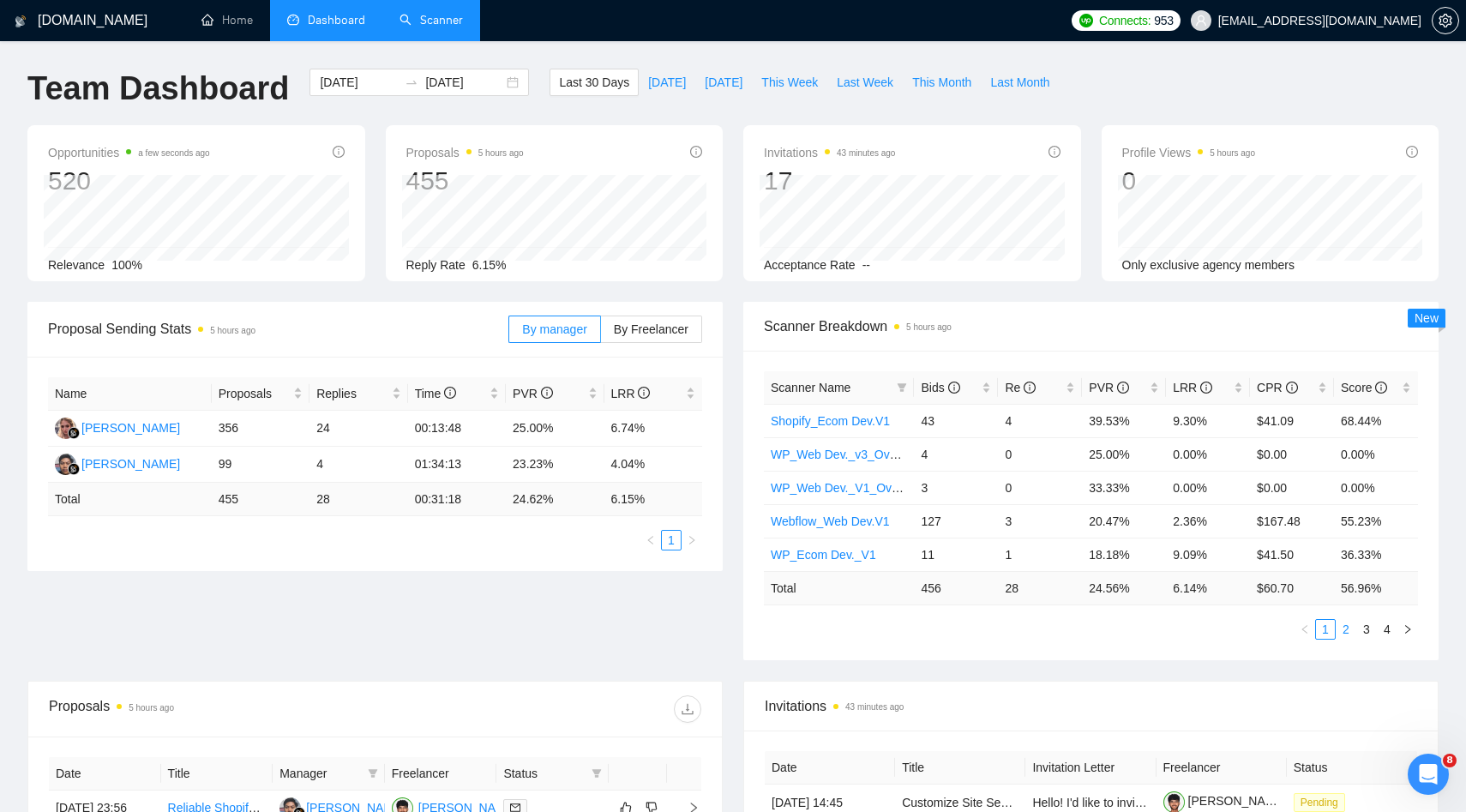
click at [1350, 632] on link "2" at bounding box center [1346, 629] width 19 height 19
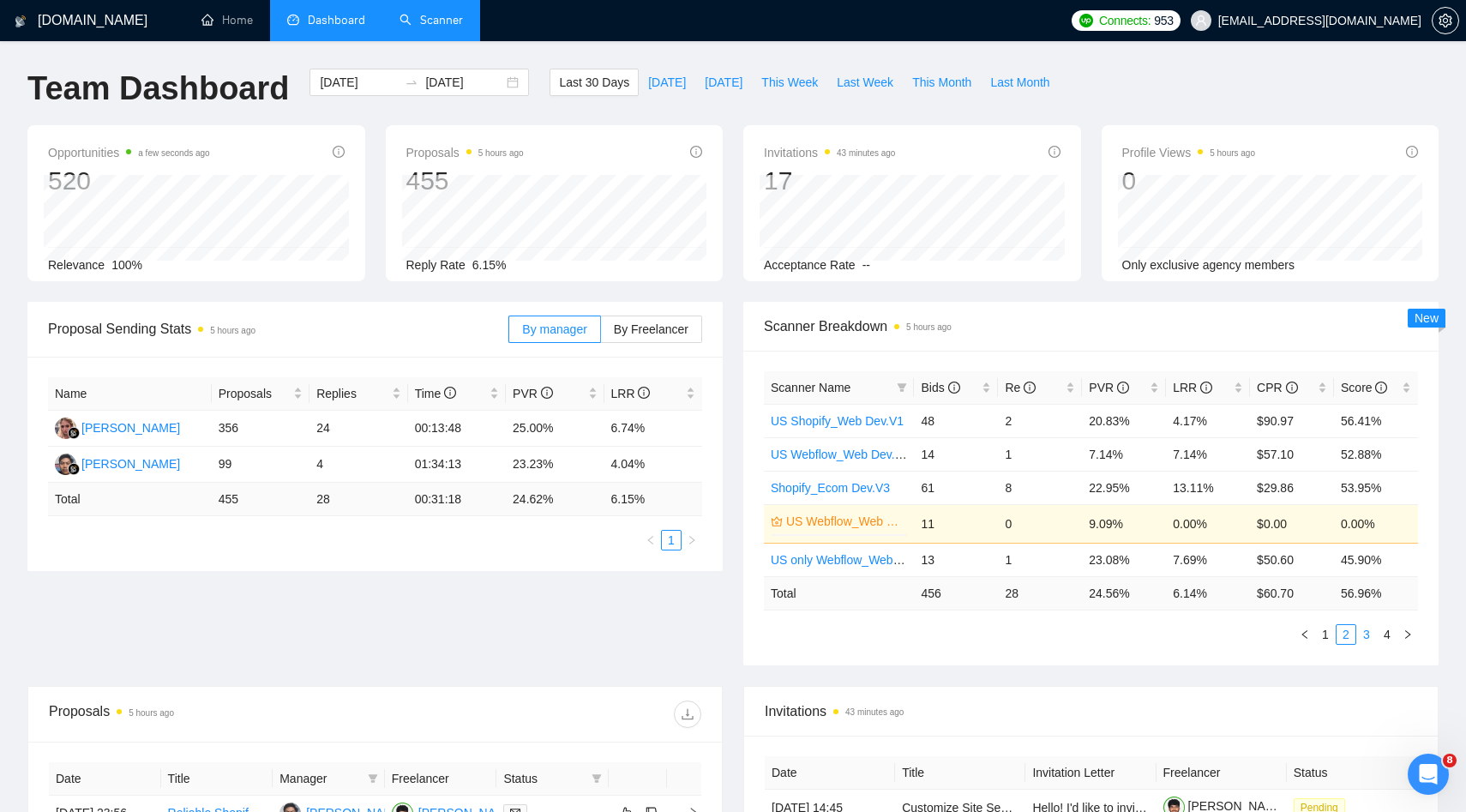
click at [1364, 634] on link "3" at bounding box center [1367, 634] width 19 height 19
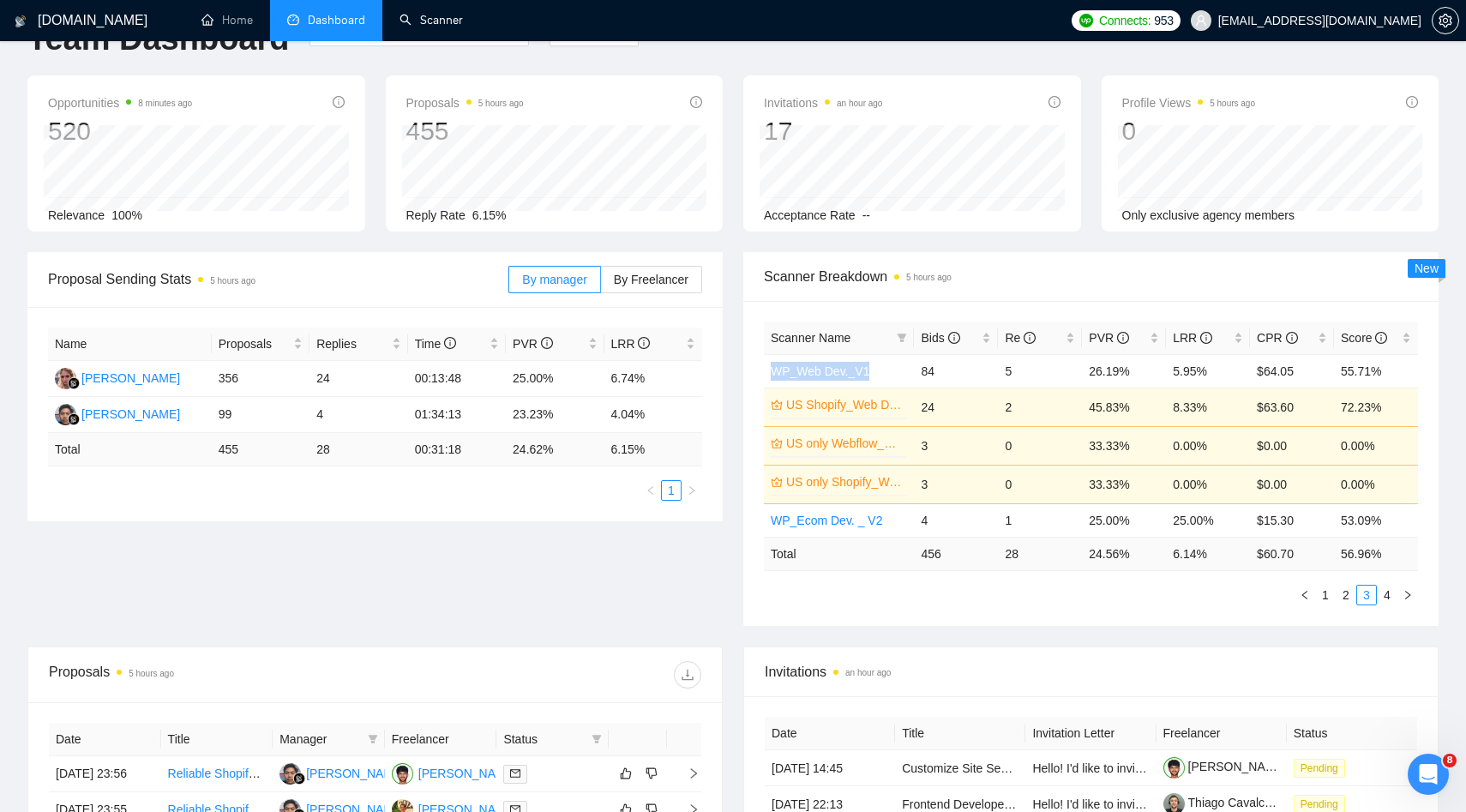
scroll to position [50, 0]
click at [1379, 594] on link "4" at bounding box center [1387, 594] width 19 height 19
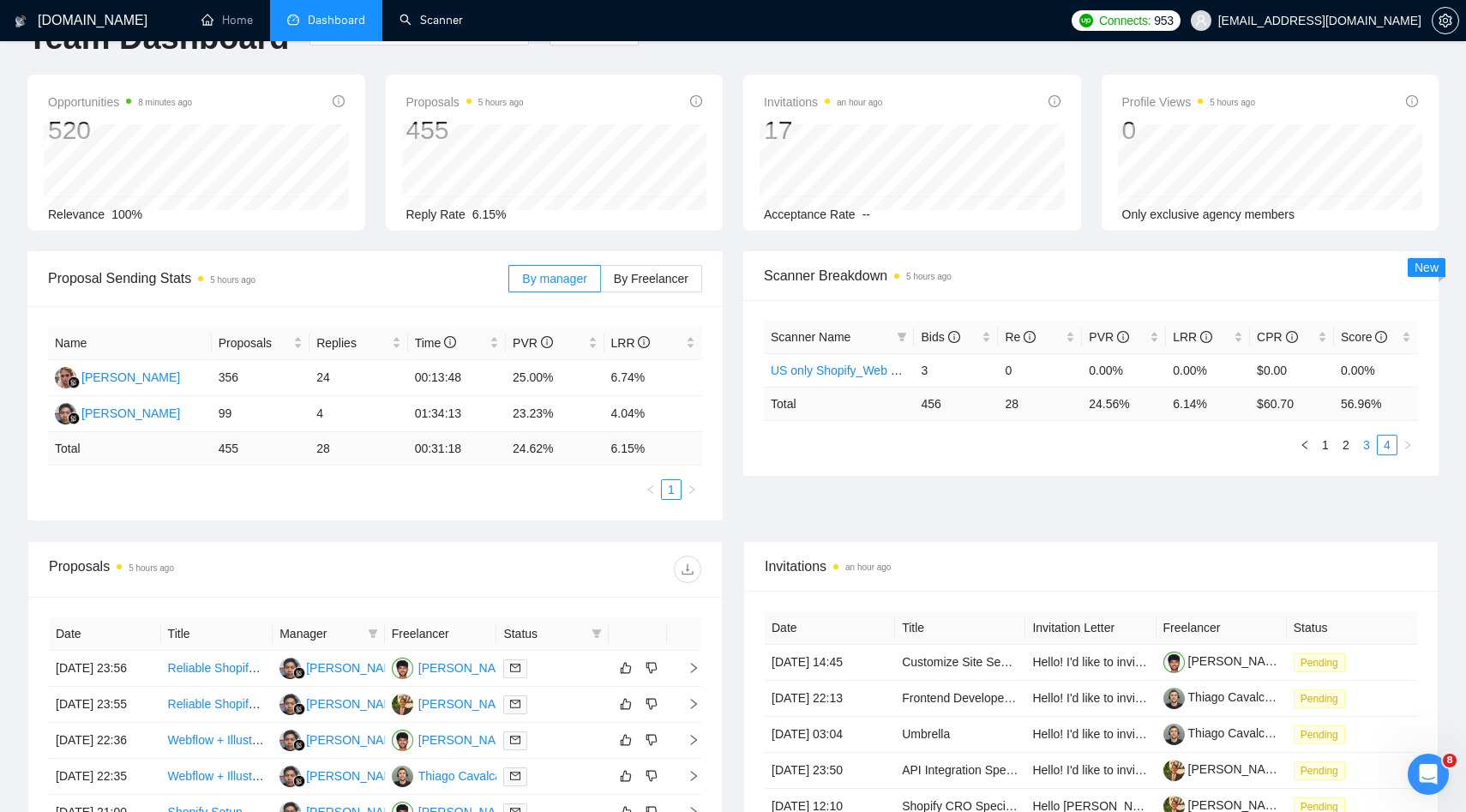
click at [1369, 442] on link "3" at bounding box center [1367, 445] width 19 height 19
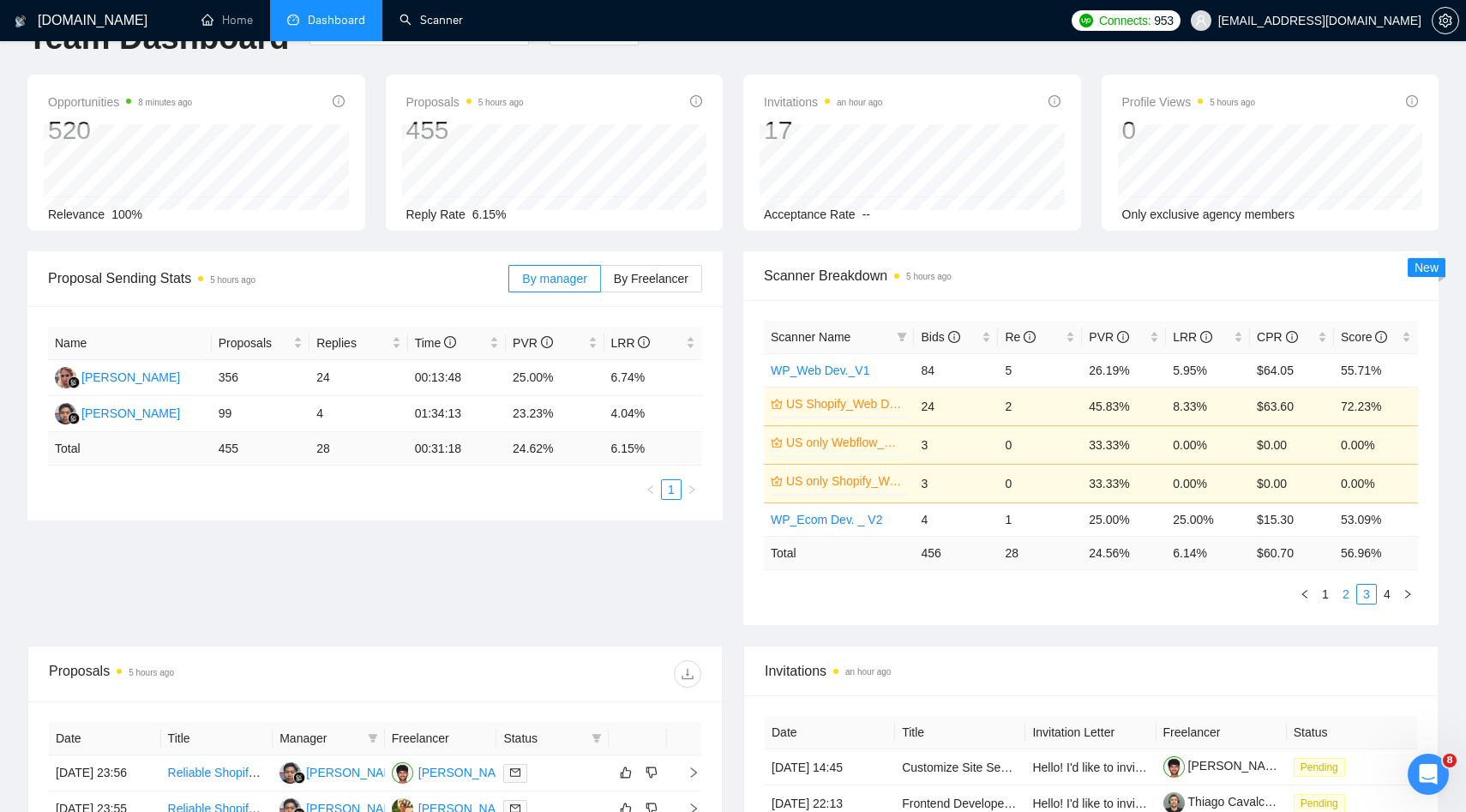
click at [1346, 595] on link "2" at bounding box center [1346, 594] width 19 height 19
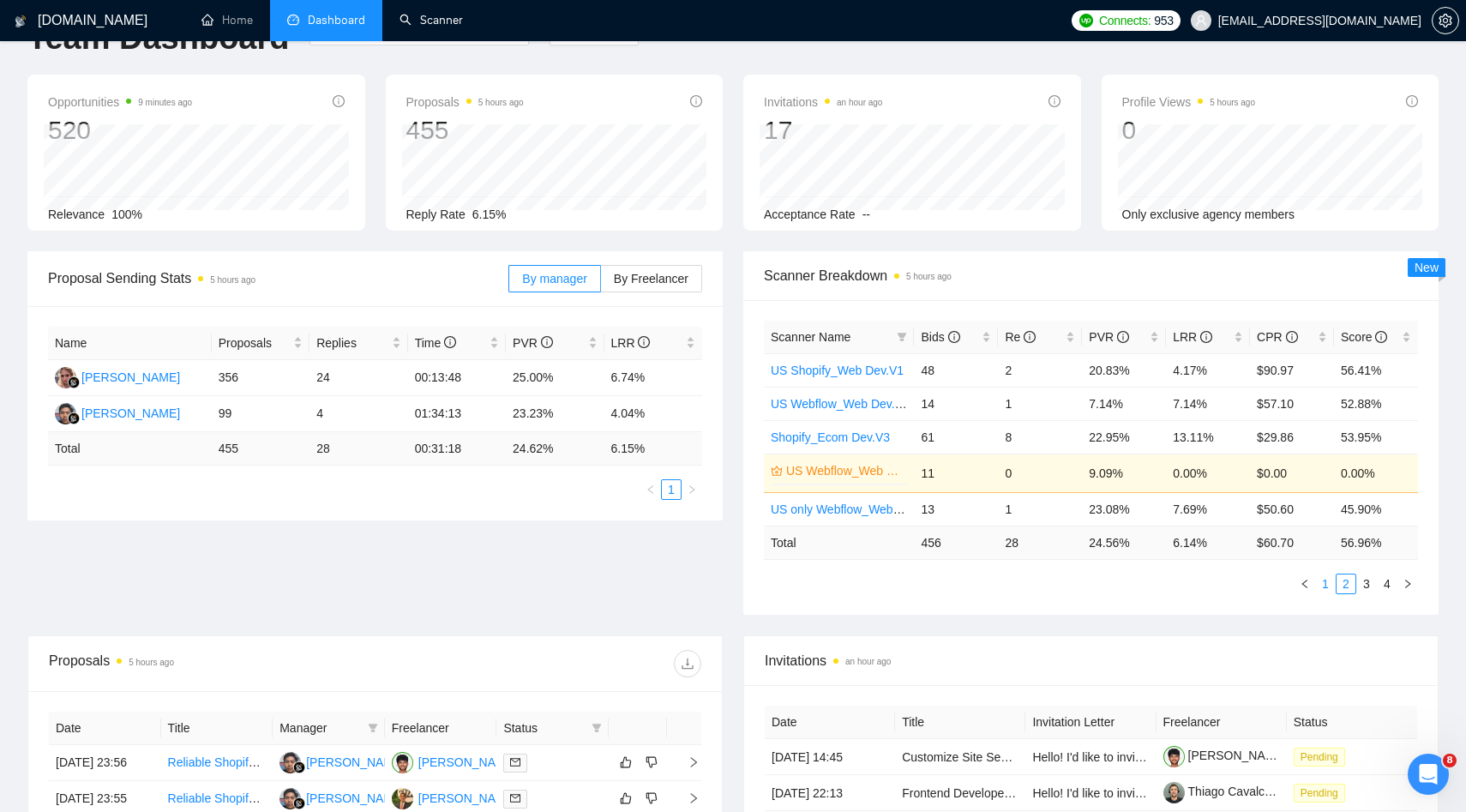
click at [1327, 587] on link "1" at bounding box center [1325, 584] width 19 height 19
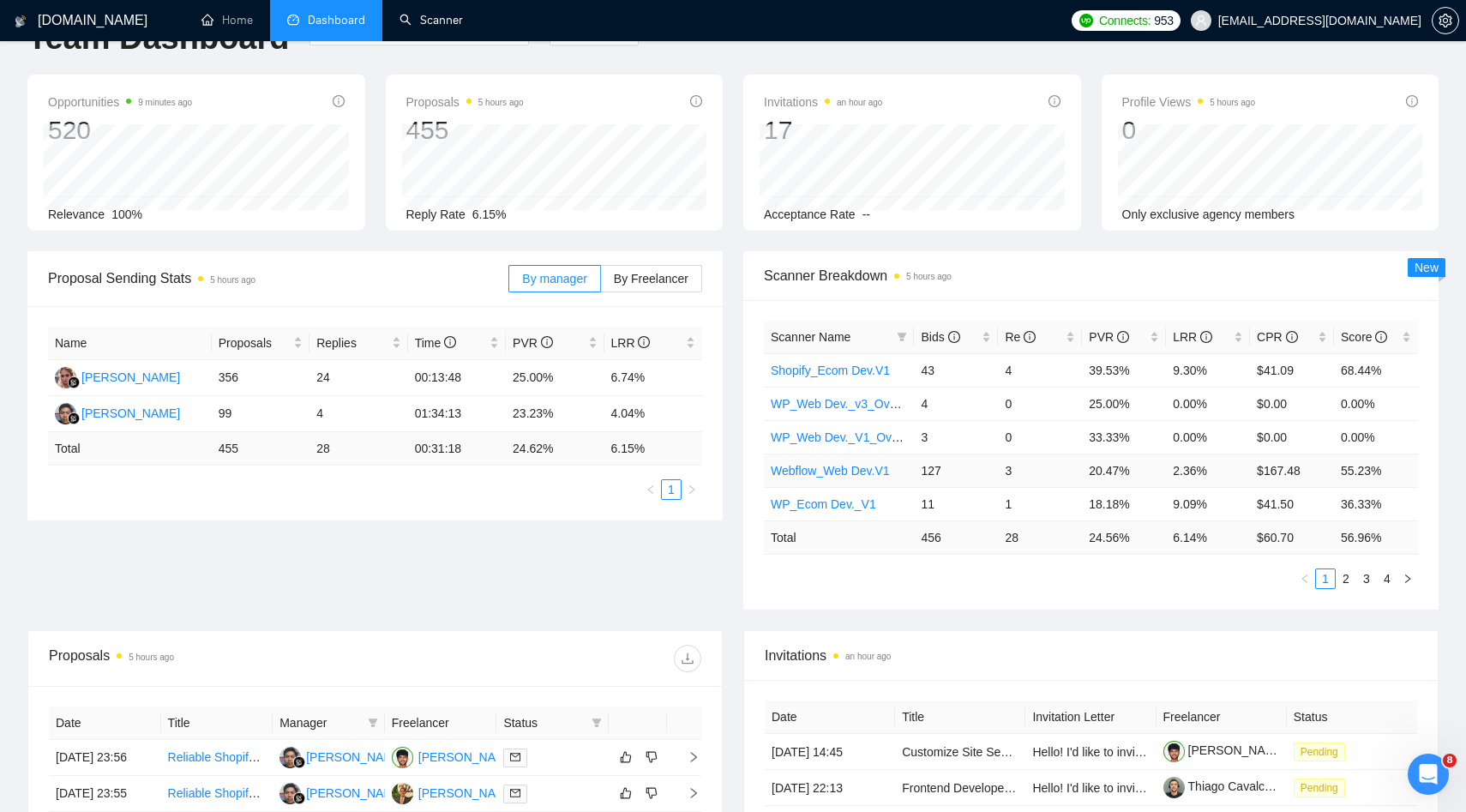
click at [850, 475] on link "Webflow_Web Dev.V1" at bounding box center [830, 470] width 119 height 13
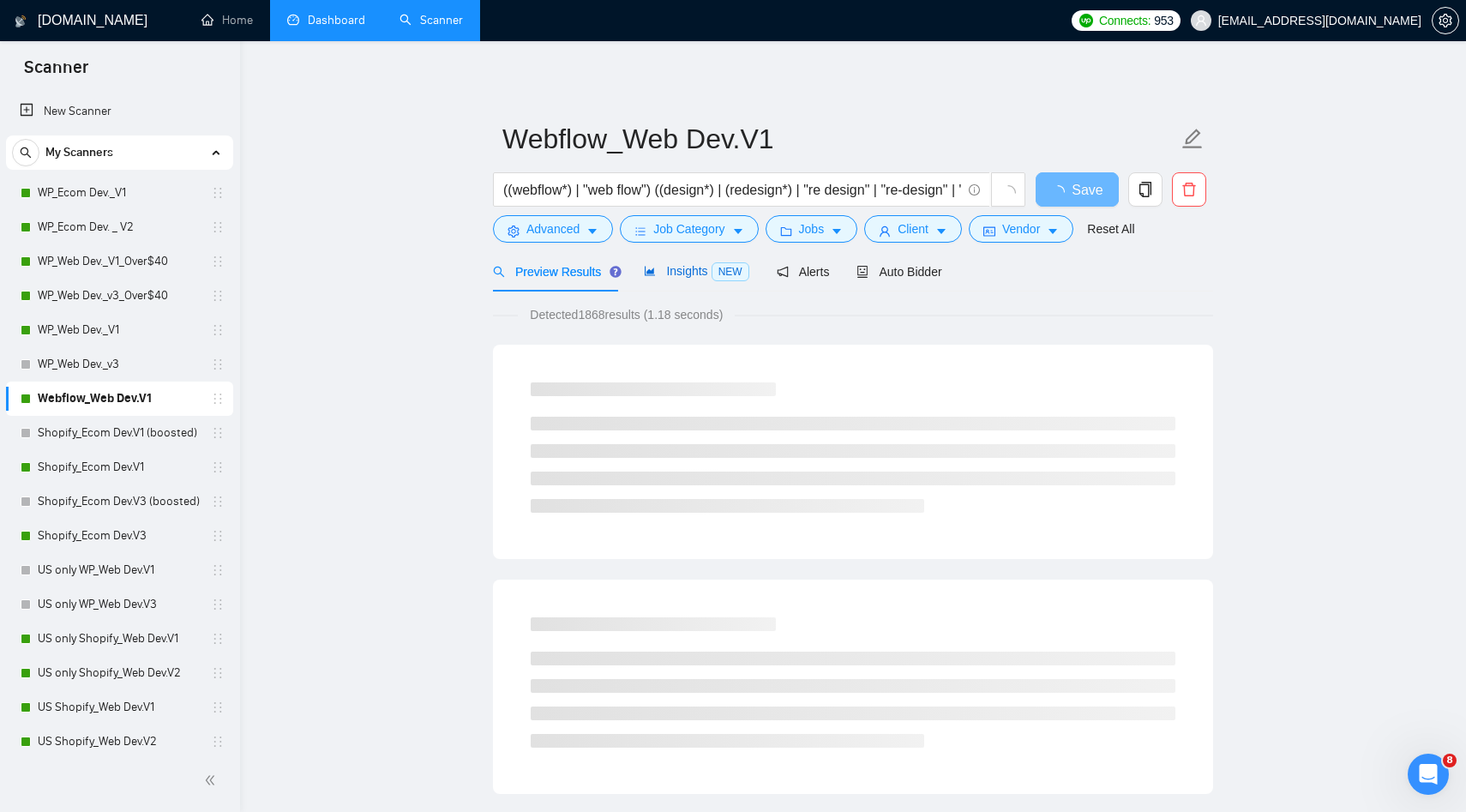
click at [698, 269] on span "Insights NEW" at bounding box center [696, 271] width 105 height 13
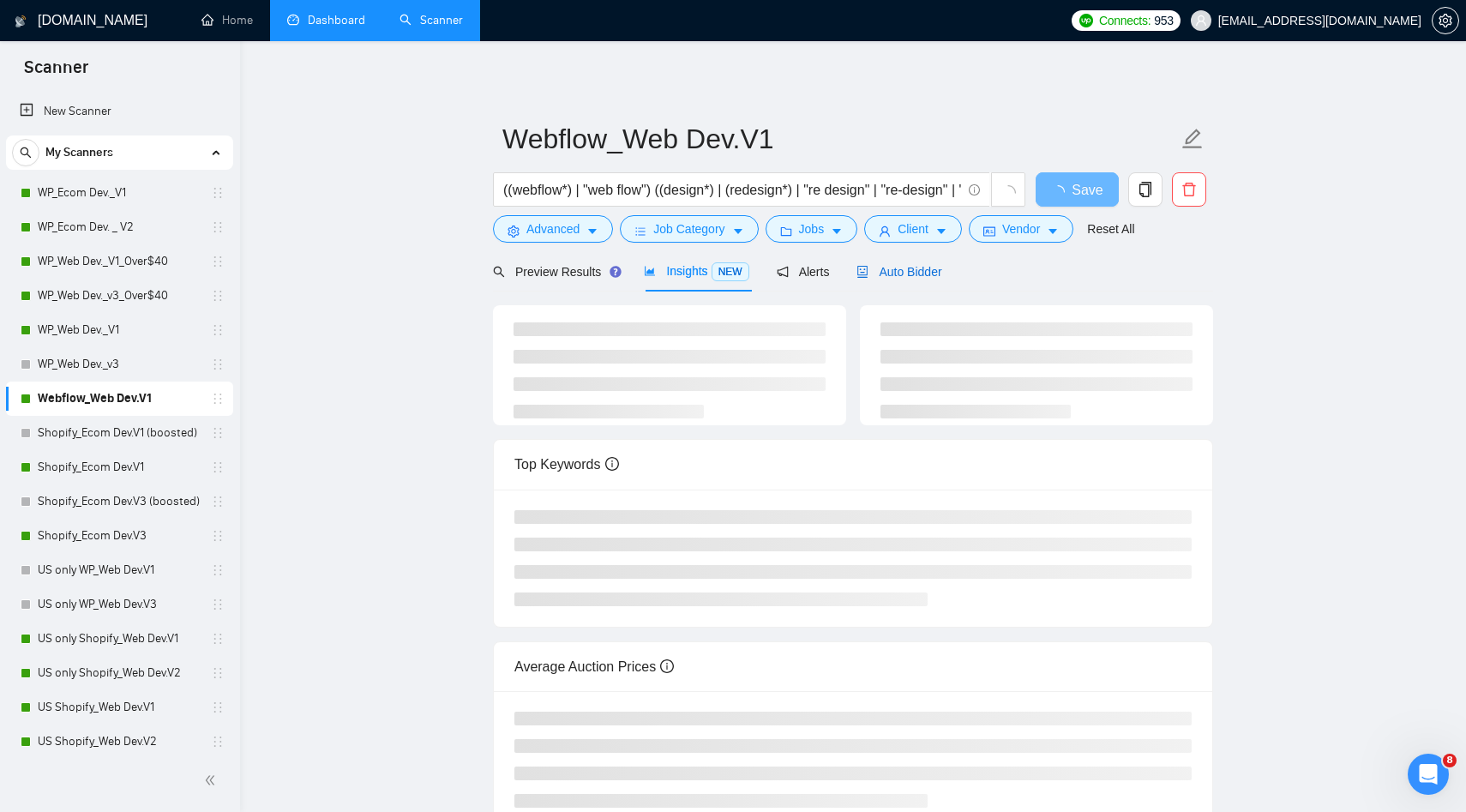
click at [881, 272] on span "Auto Bidder" at bounding box center [899, 272] width 85 height 13
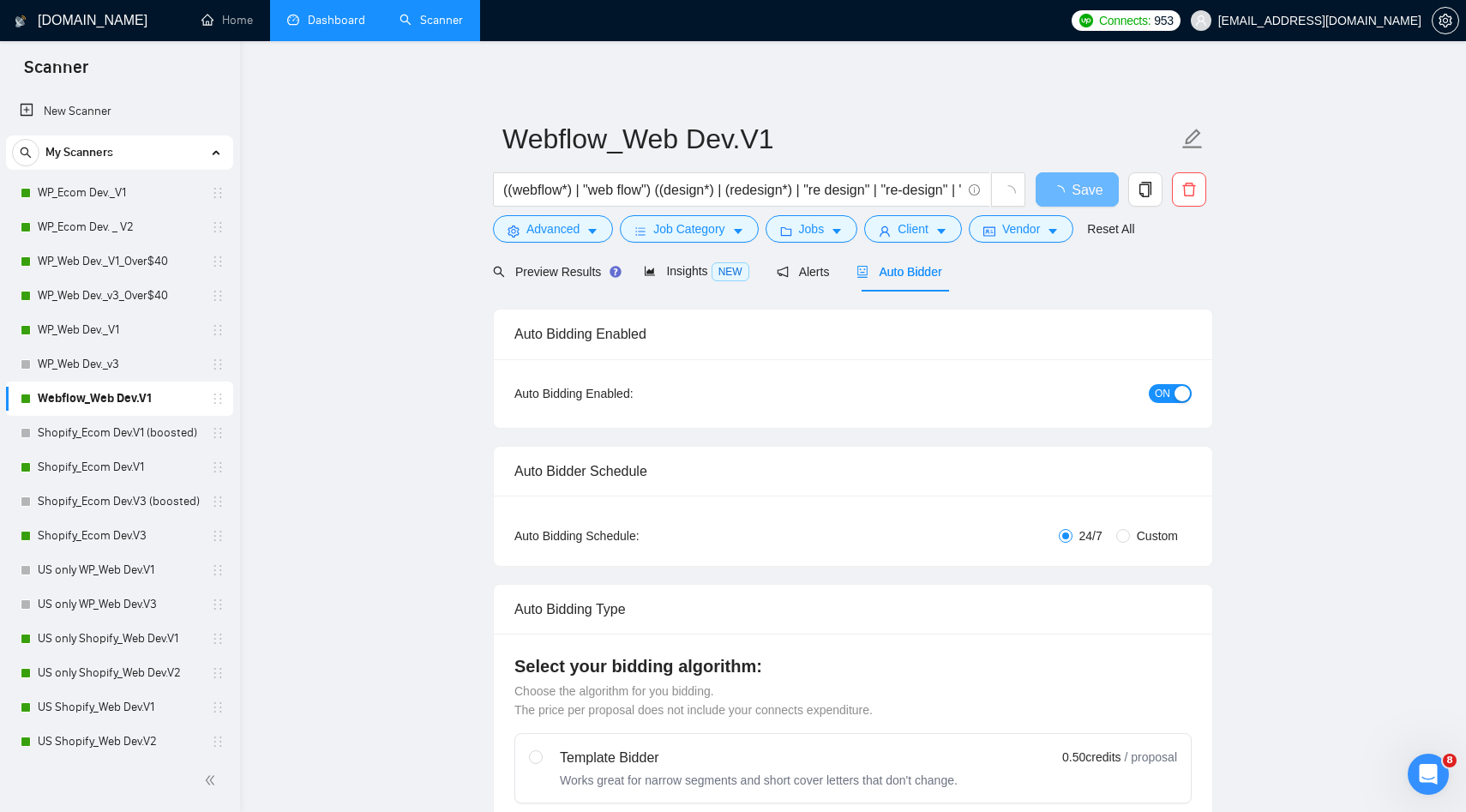
radio input "false"
radio input "true"
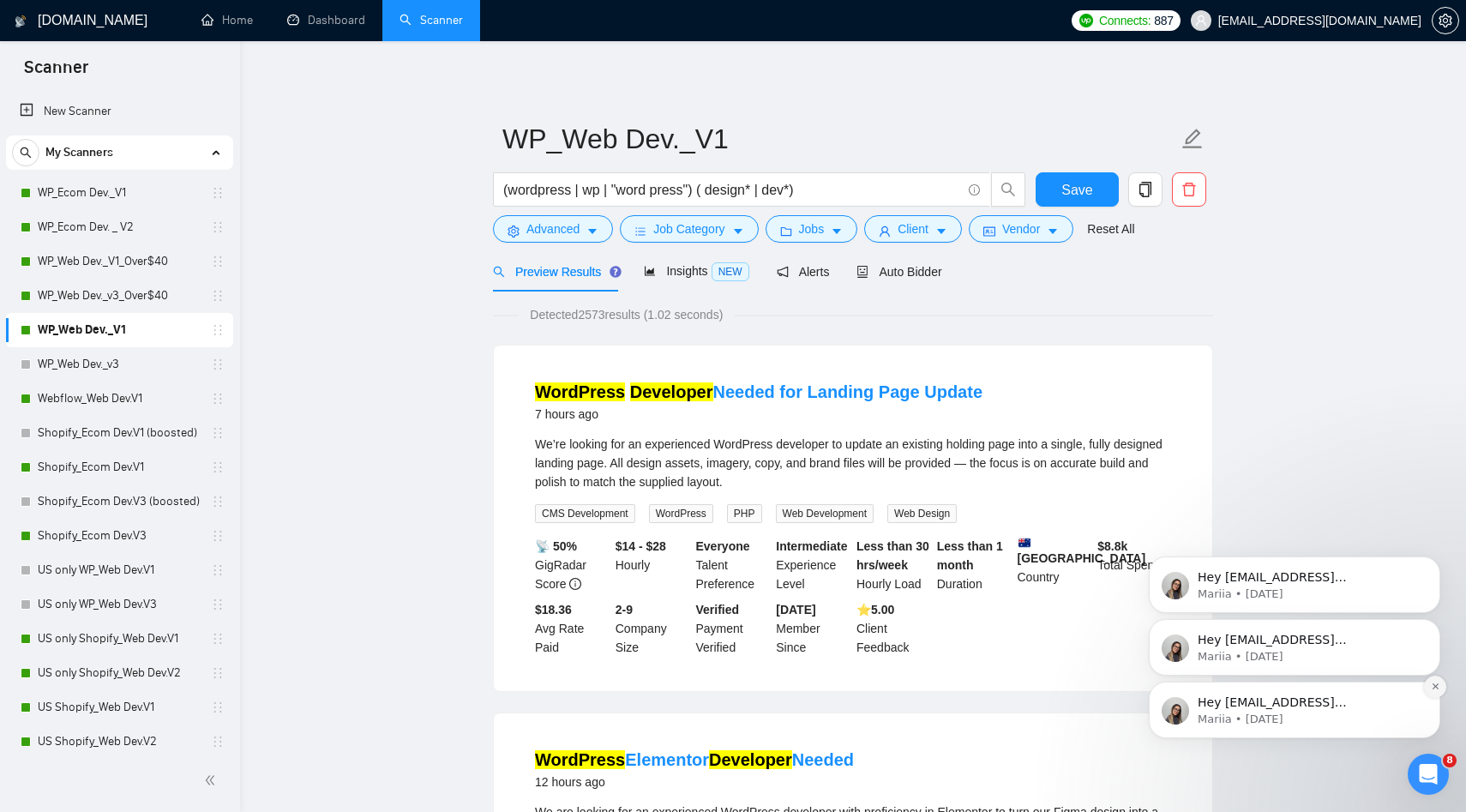
click at [1438, 683] on icon "Dismiss notification" at bounding box center [1436, 686] width 9 height 9
click at [1438, 683] on icon "Dismiss notification" at bounding box center [1436, 687] width 8 height 8
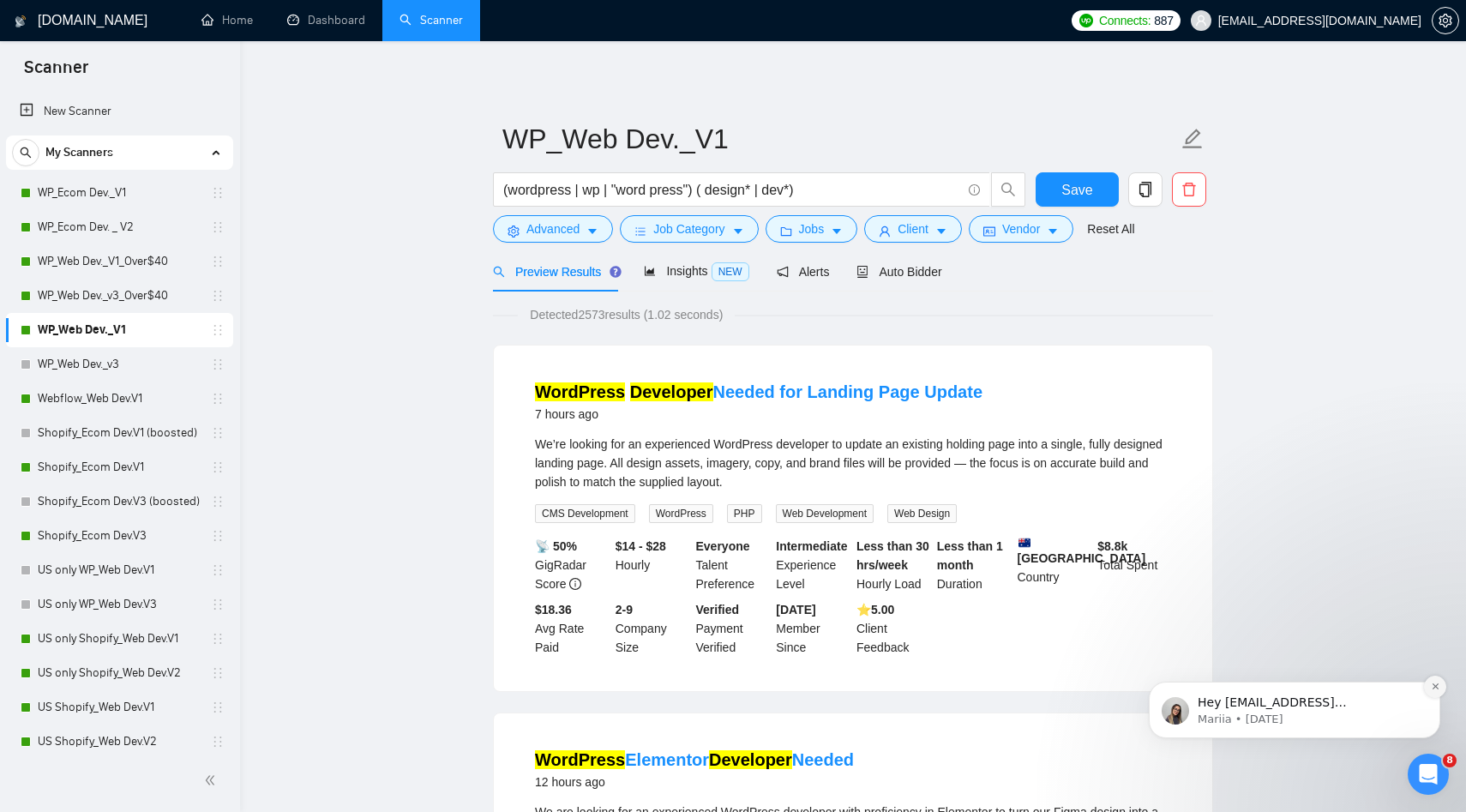
click at [1436, 685] on icon "Dismiss notification" at bounding box center [1435, 686] width 6 height 6
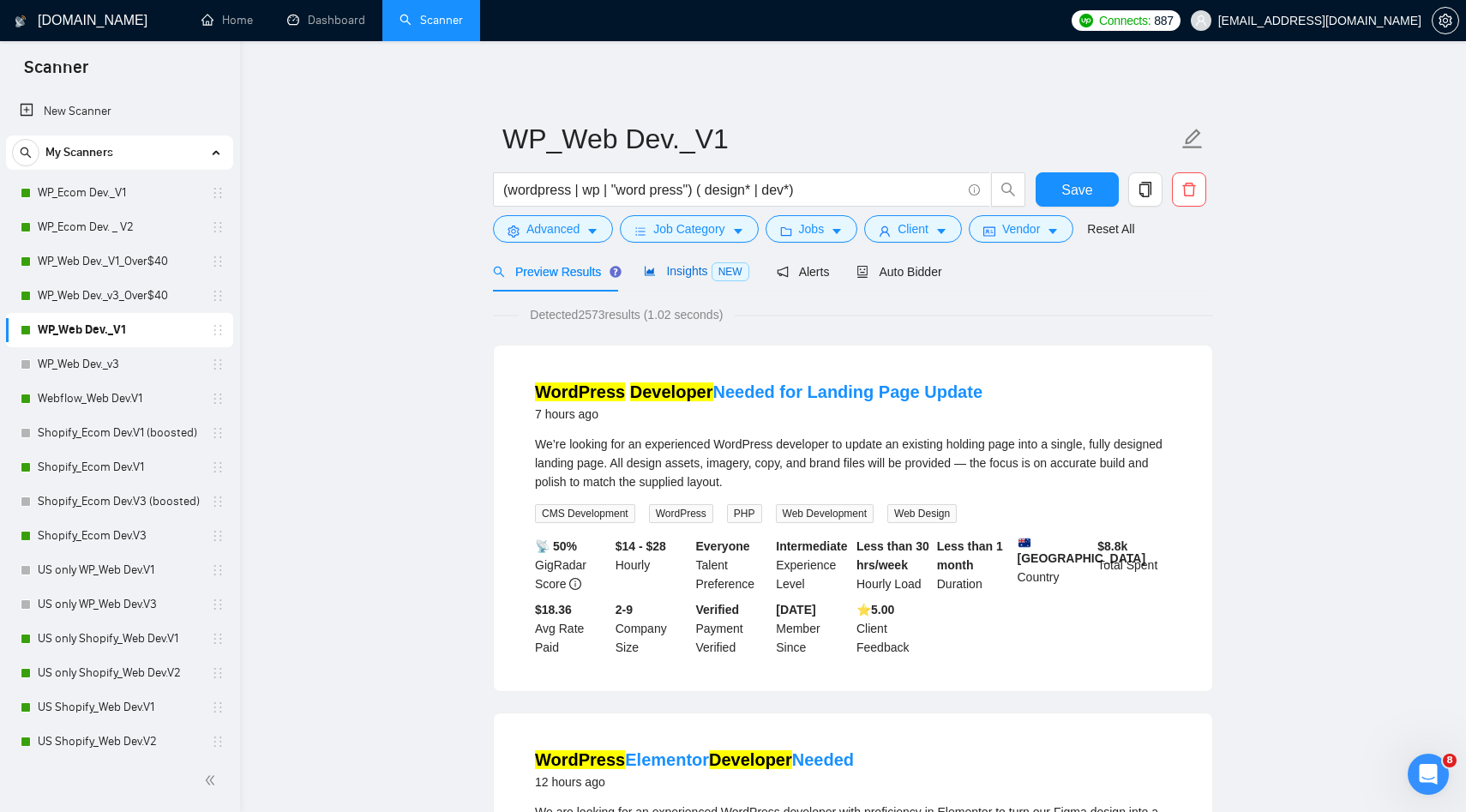
click at [692, 280] on div "Insights NEW" at bounding box center [696, 271] width 105 height 20
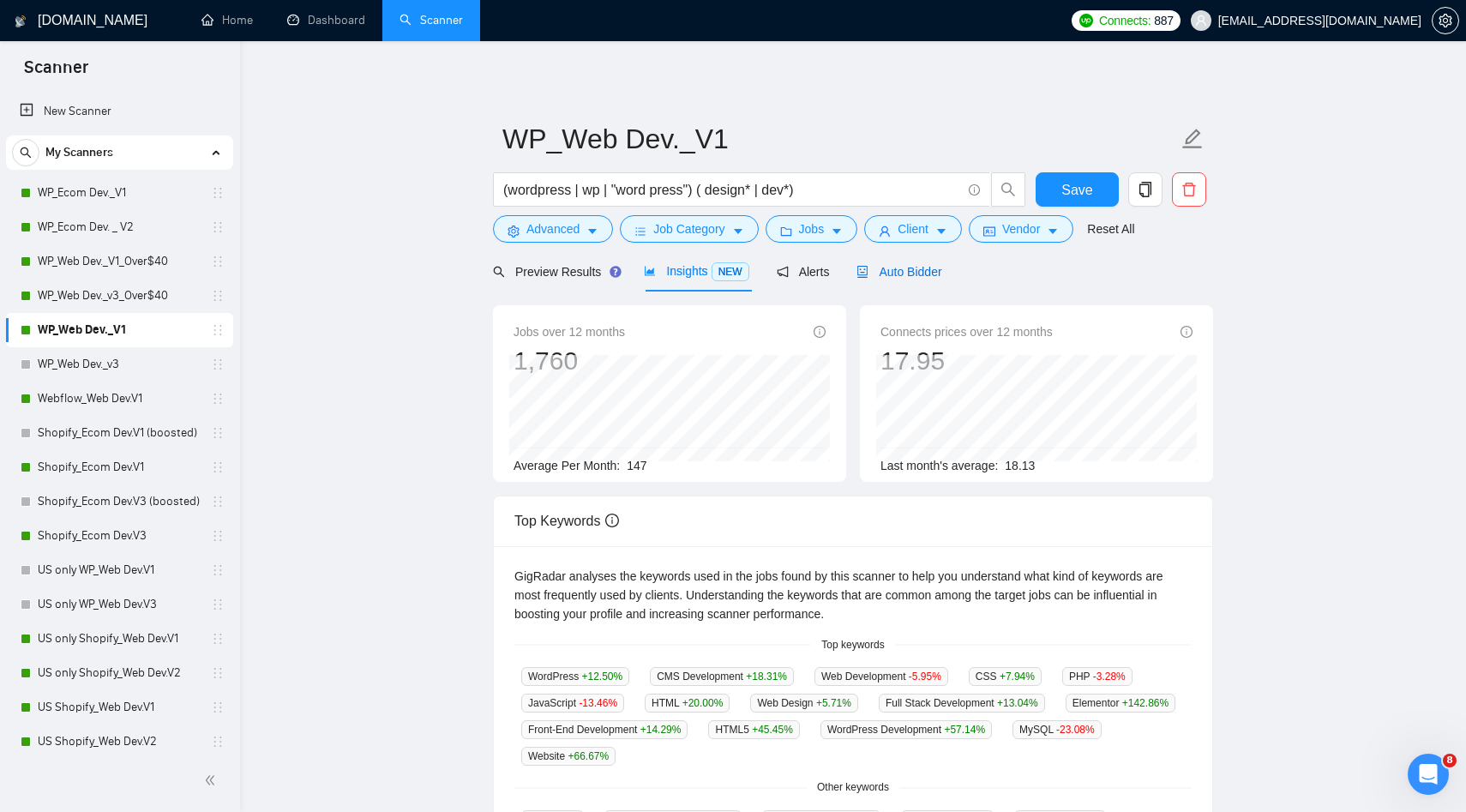
click at [942, 277] on span "Auto Bidder" at bounding box center [899, 272] width 85 height 13
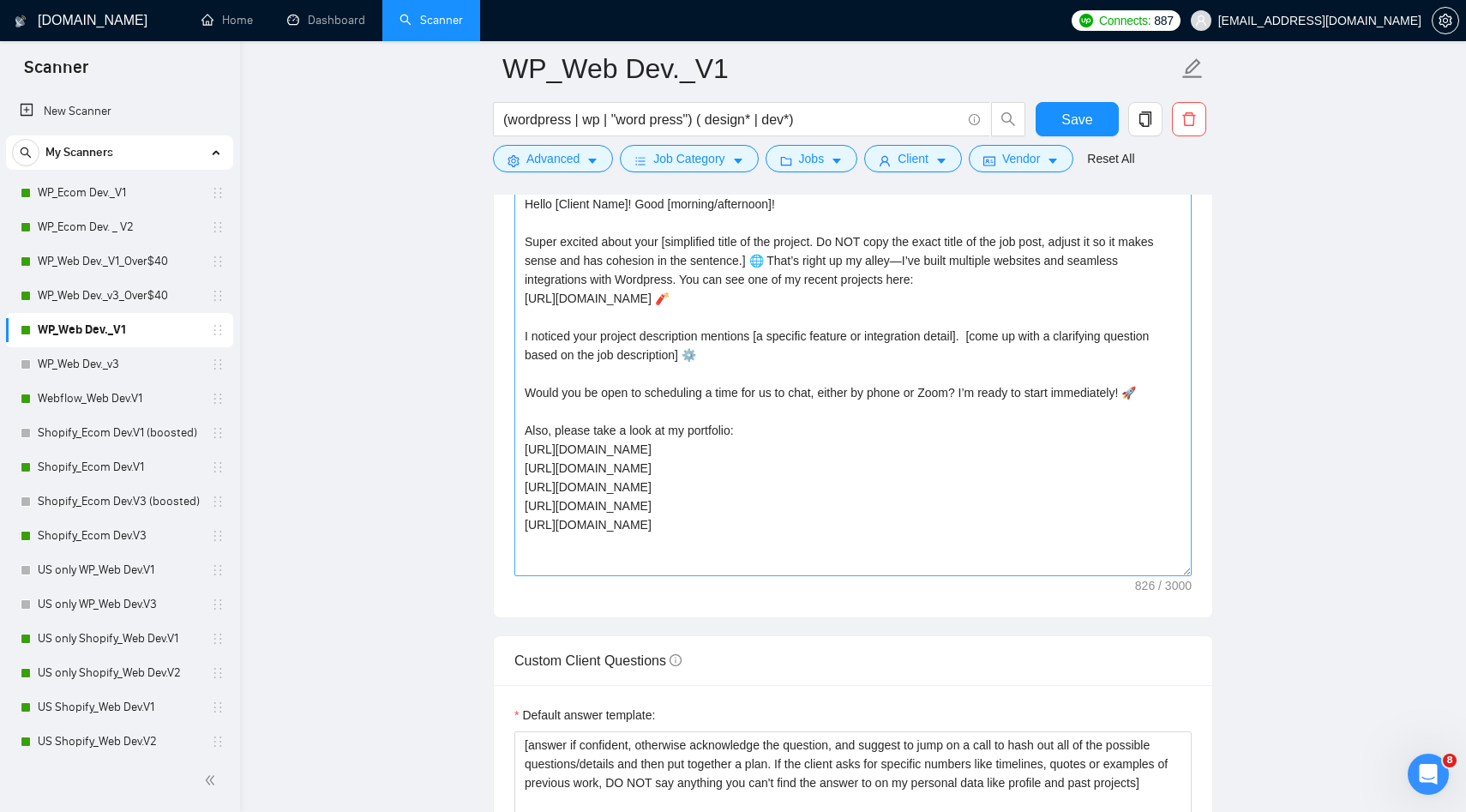
scroll to position [1911, 0]
drag, startPoint x: 644, startPoint y: 305, endPoint x: 465, endPoint y: 305, distance: 179.0
click at [465, 305] on main "WP_Web Dev._V1 (wordpress | wp | "word press") ( design* | dev*) Save Advanced …" at bounding box center [853, 592] width 1171 height 4870
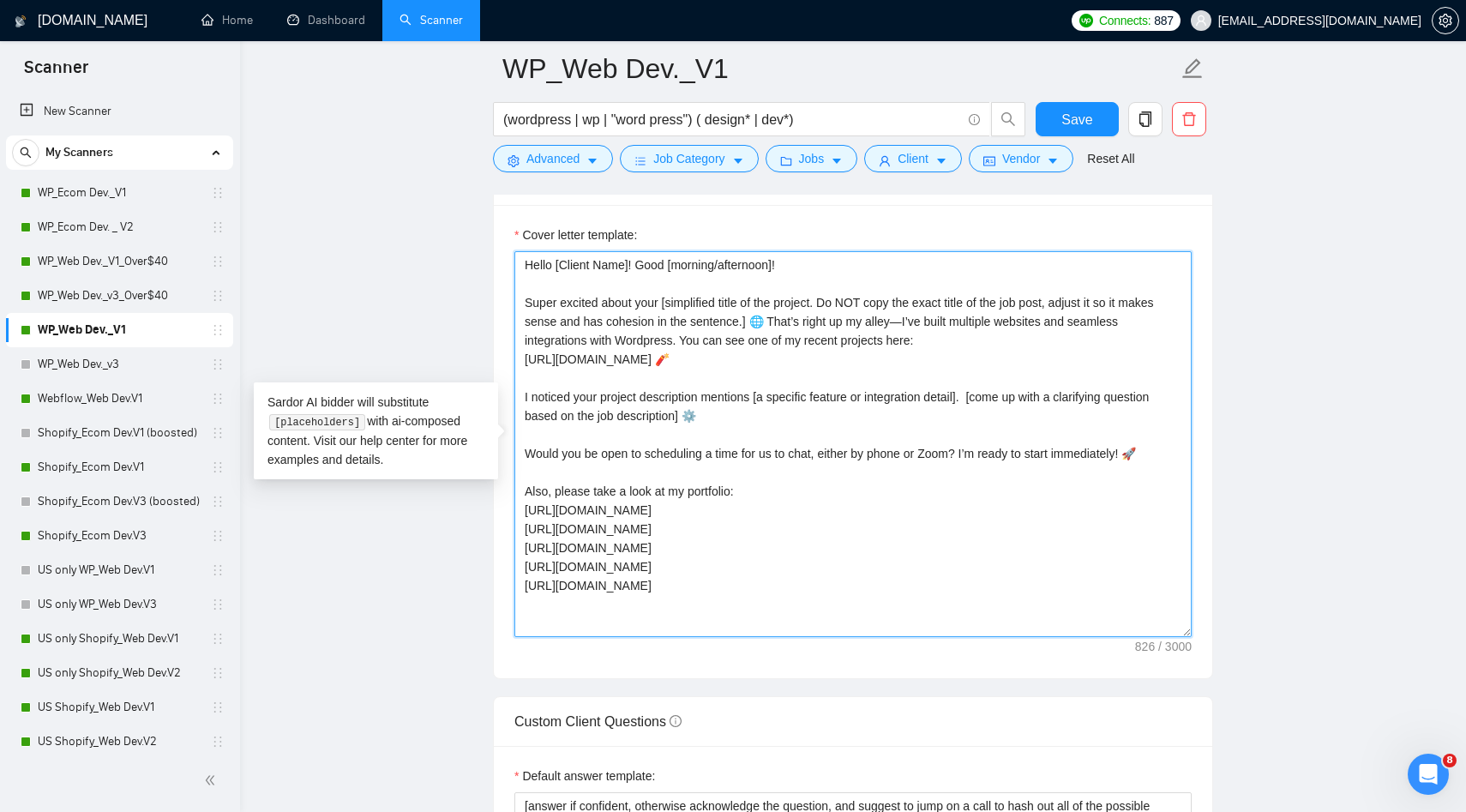
scroll to position [1851, 0]
click at [667, 506] on textarea "Hello [Client Name]! Good [morning/afternoon]! Super excited about your [simpli…" at bounding box center [853, 445] width 678 height 386
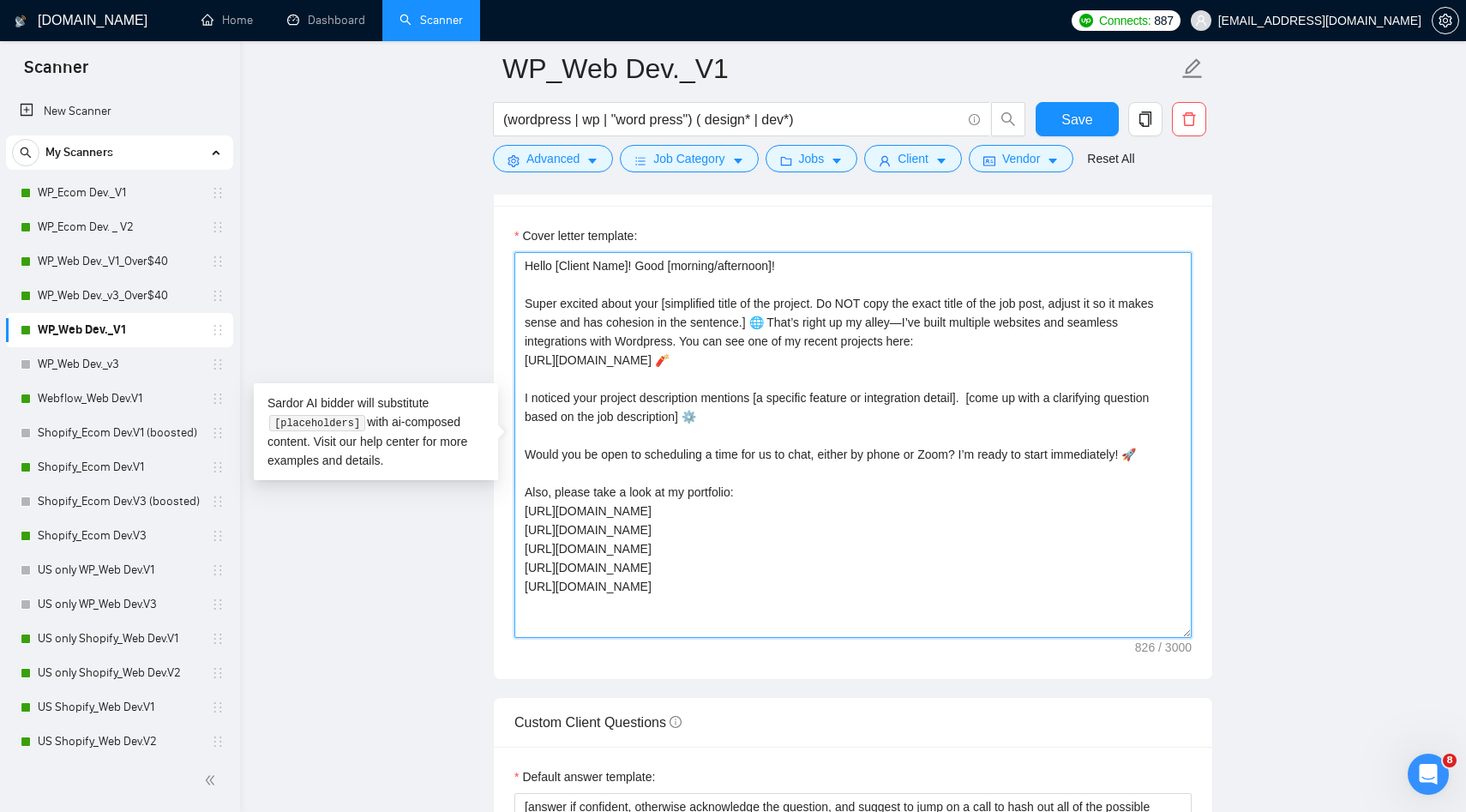
paste textarea "theneonsouth"
click at [751, 531] on textarea "Hello [Client Name]! Good [morning/afternoon]! Super excited about your [simpli…" at bounding box center [853, 445] width 678 height 386
drag, startPoint x: 651, startPoint y: 548, endPoint x: 505, endPoint y: 538, distance: 146.3
click at [504, 538] on div "Cover letter template: Hello [Client Name]! Good [morning/afternoon]! Super exc…" at bounding box center [853, 442] width 718 height 473
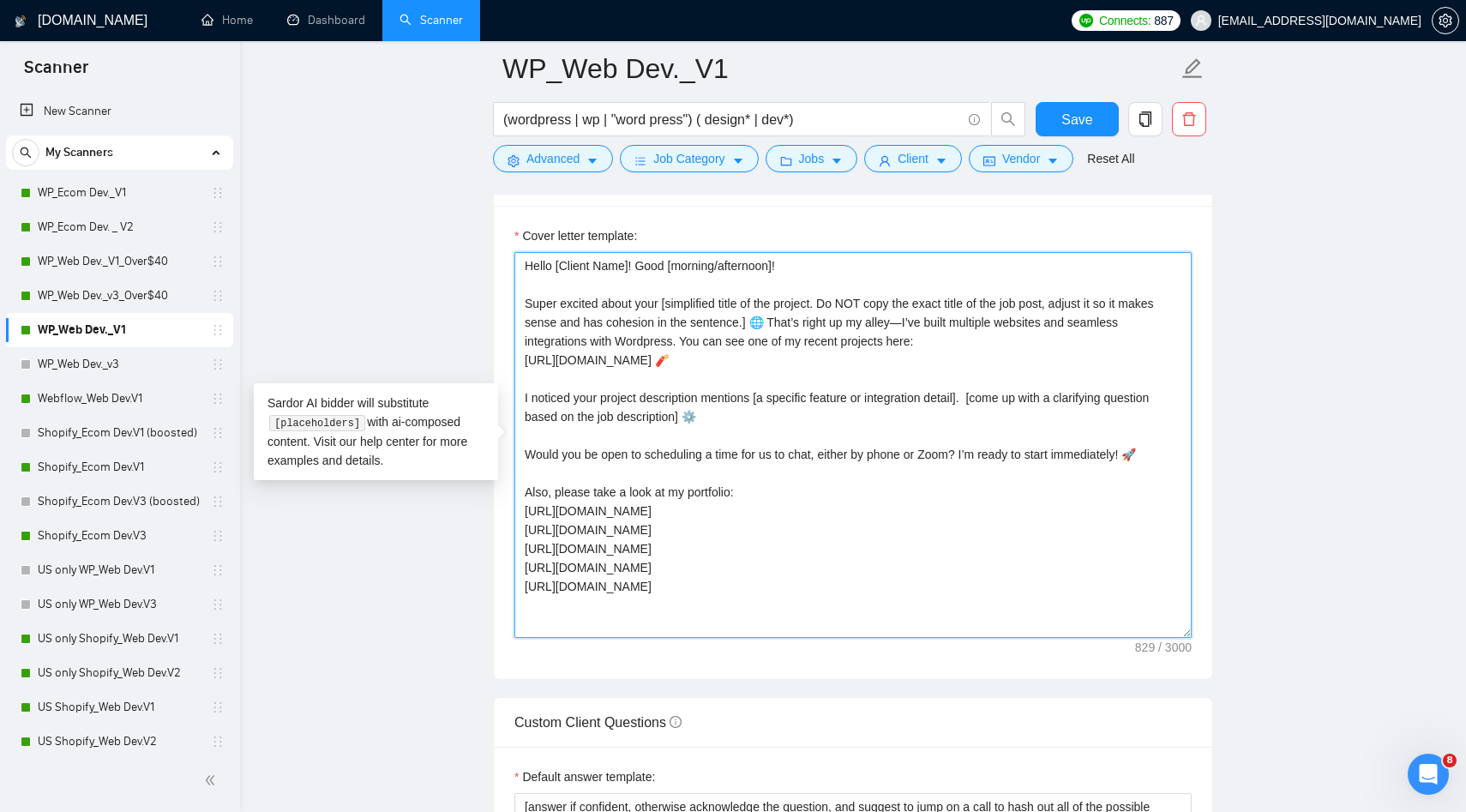
click at [660, 570] on textarea "Hello [Client Name]! Good [morning/afternoon]! Super excited about your [simpli…" at bounding box center [853, 445] width 678 height 386
click at [693, 591] on textarea "Hello [Client Name]! Good [morning/afternoon]! Super excited about your [simpli…" at bounding box center [853, 445] width 678 height 386
click at [705, 585] on textarea "Hello [Client Name]! Good [morning/afternoon]! Super excited about your [simpli…" at bounding box center [853, 445] width 678 height 386
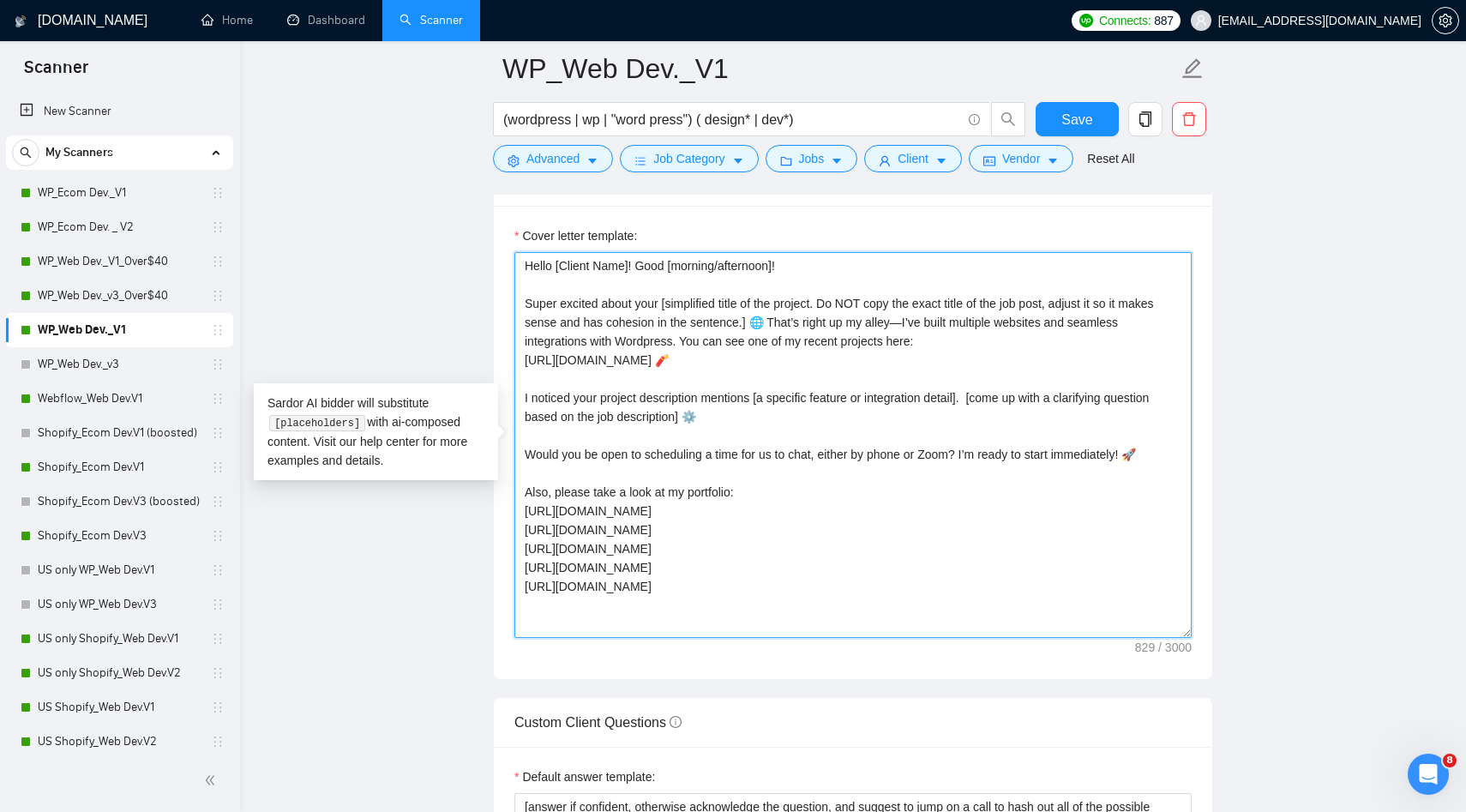
type textarea "Hello [Client Name]! Good [morning/afternoon]! Super excited about your [simpli…"
drag, startPoint x: 645, startPoint y: 360, endPoint x: 500, endPoint y: 360, distance: 145.0
click at [501, 360] on div "Cover letter template: Hello [Client Name]! Good [morning/afternoon]! Super exc…" at bounding box center [853, 442] width 718 height 473
click at [609, 560] on textarea "Hello [Client Name]! Good [morning/afternoon]! Super excited about your [simpli…" at bounding box center [853, 445] width 678 height 386
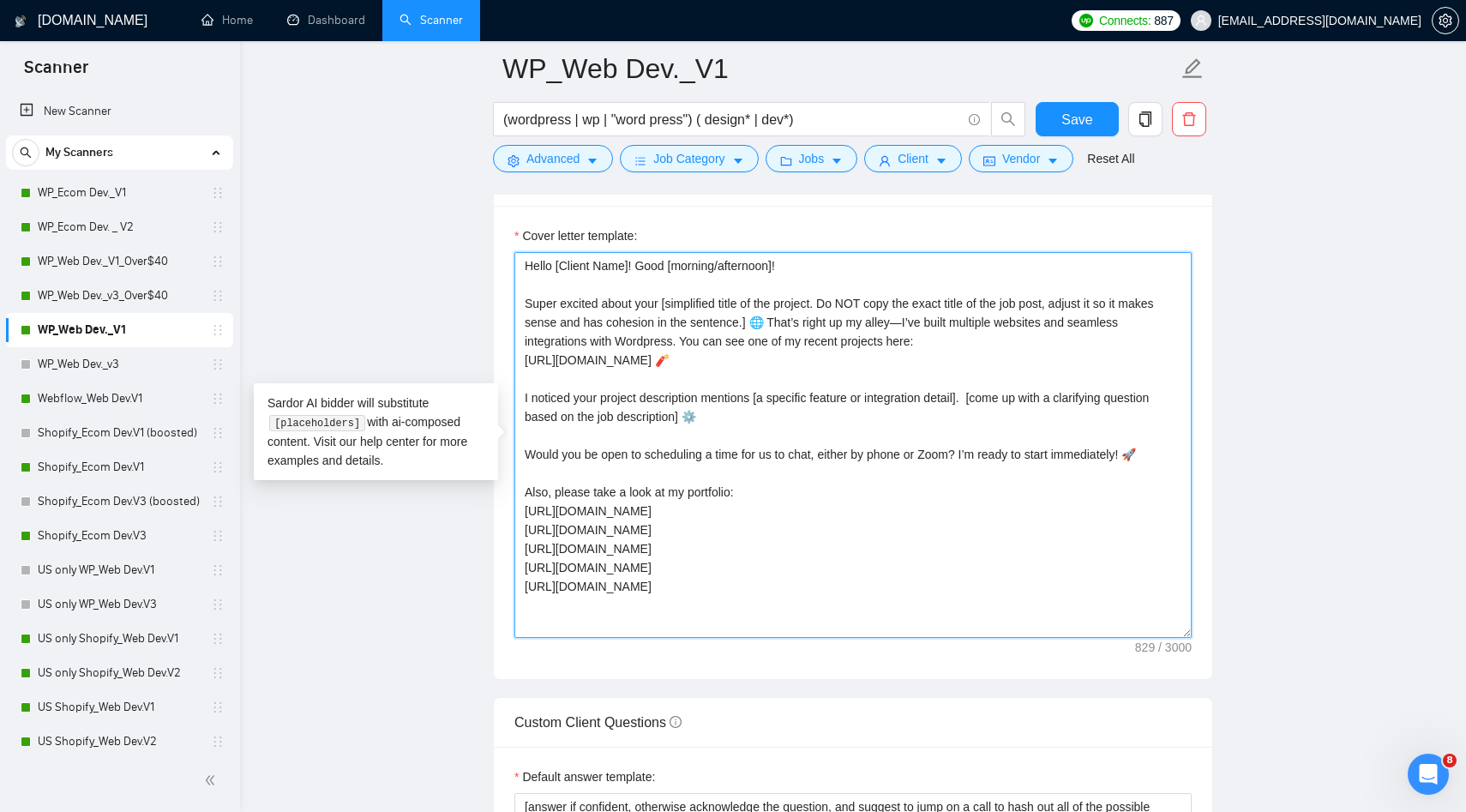
click at [609, 560] on textarea "Hello [Client Name]! Good [morning/afternoon]! Super excited about your [simpli…" at bounding box center [853, 445] width 678 height 386
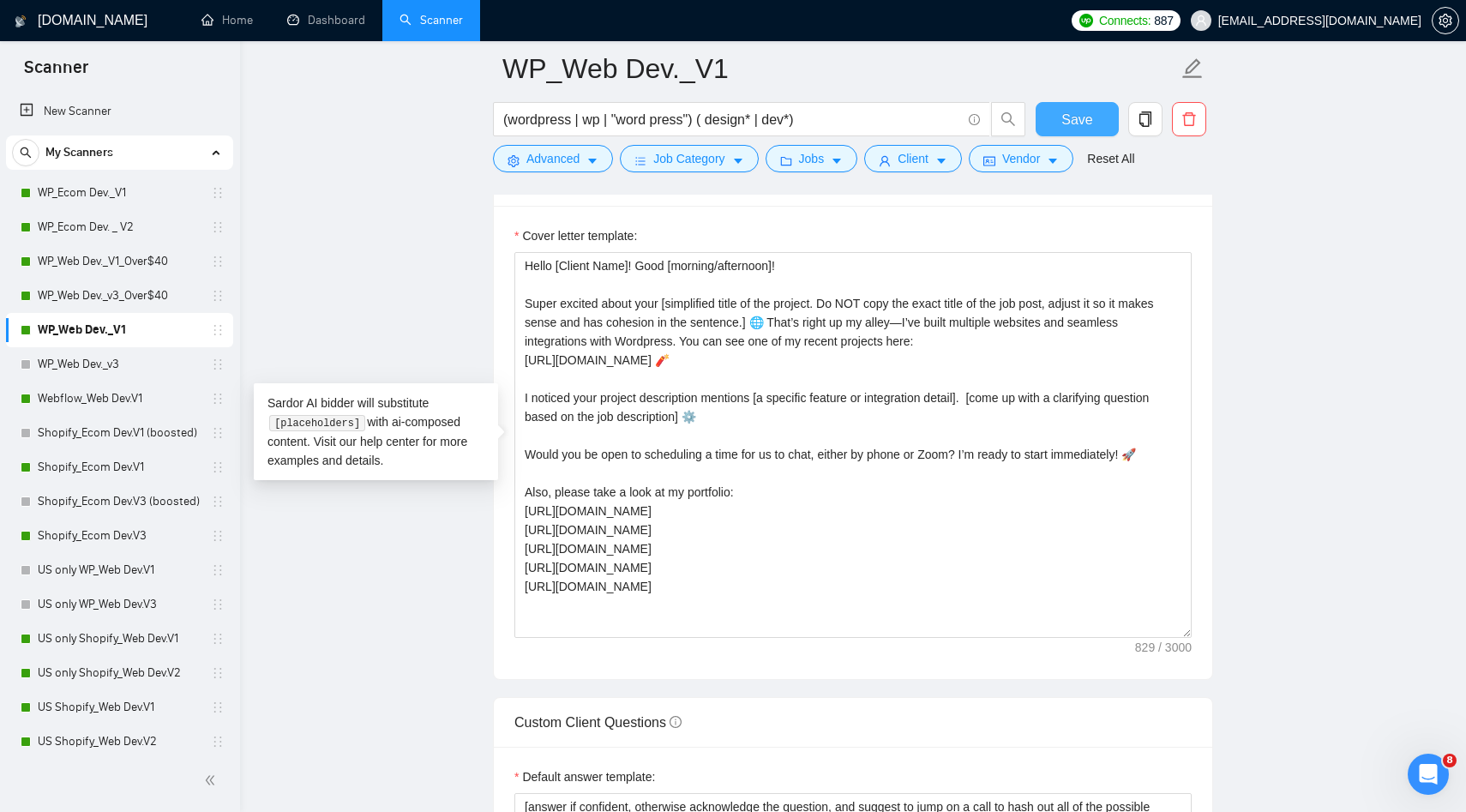
click at [1079, 117] on span "Save" at bounding box center [1076, 119] width 31 height 22
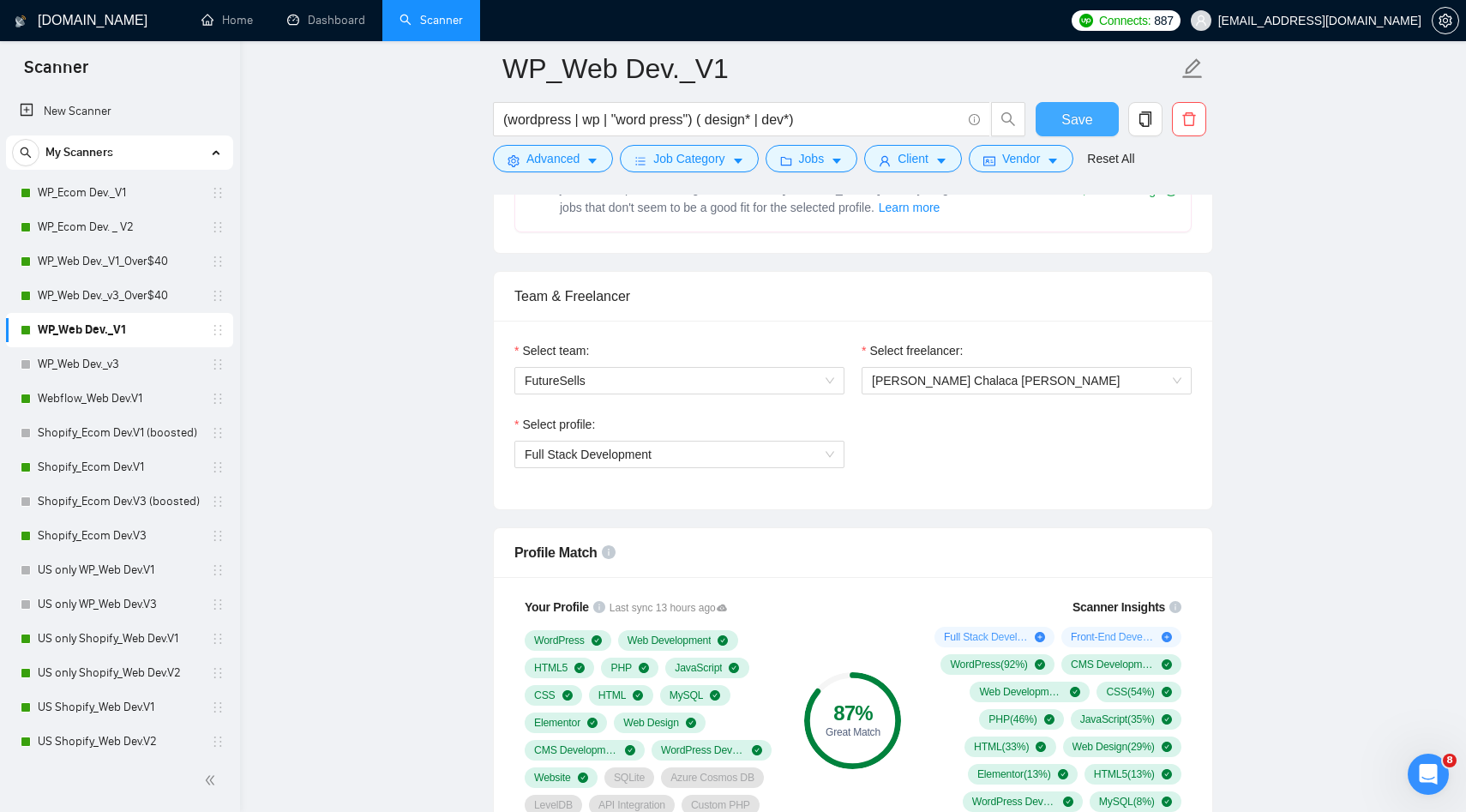
scroll to position [0, 0]
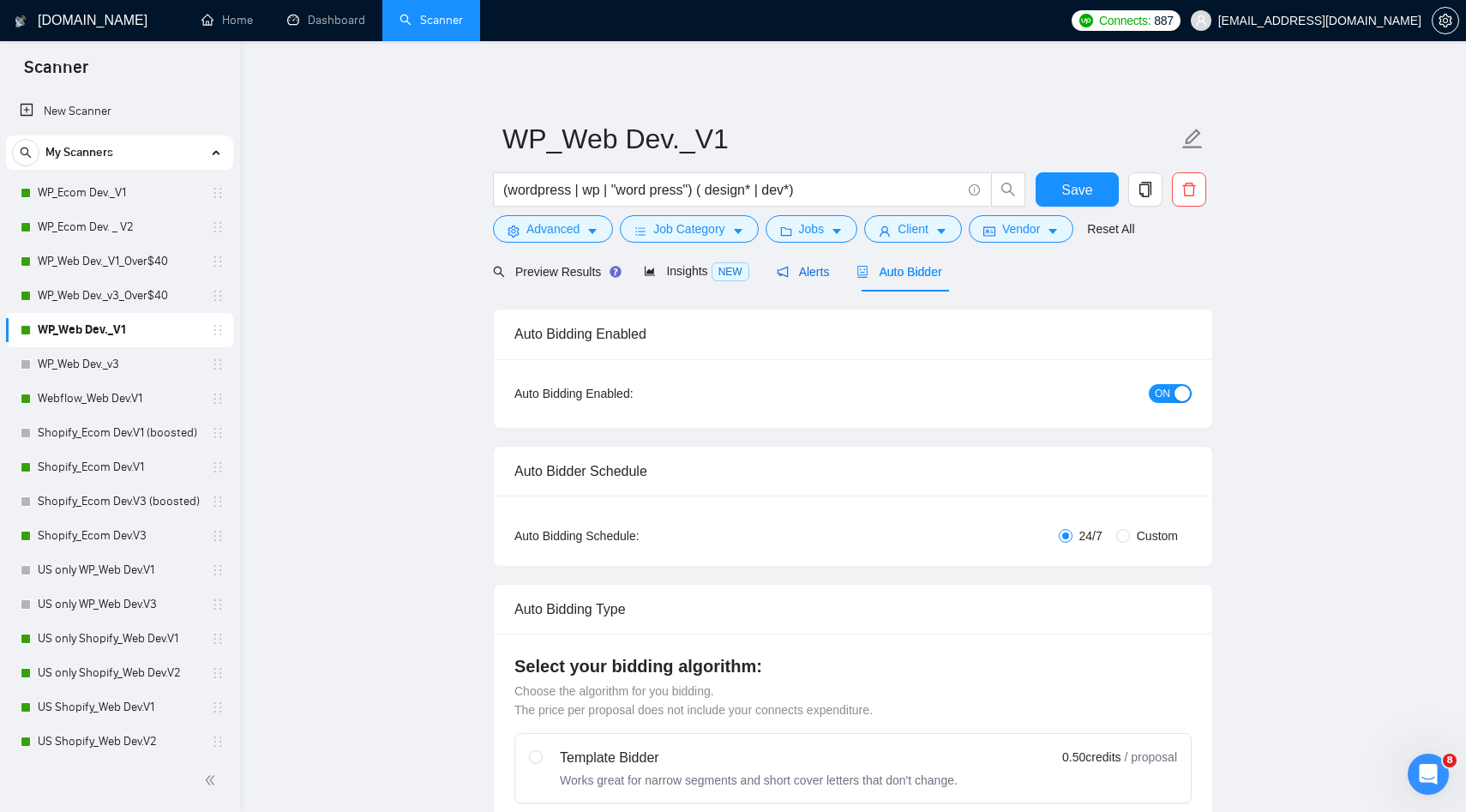
click at [800, 277] on span "Alerts" at bounding box center [804, 272] width 53 height 13
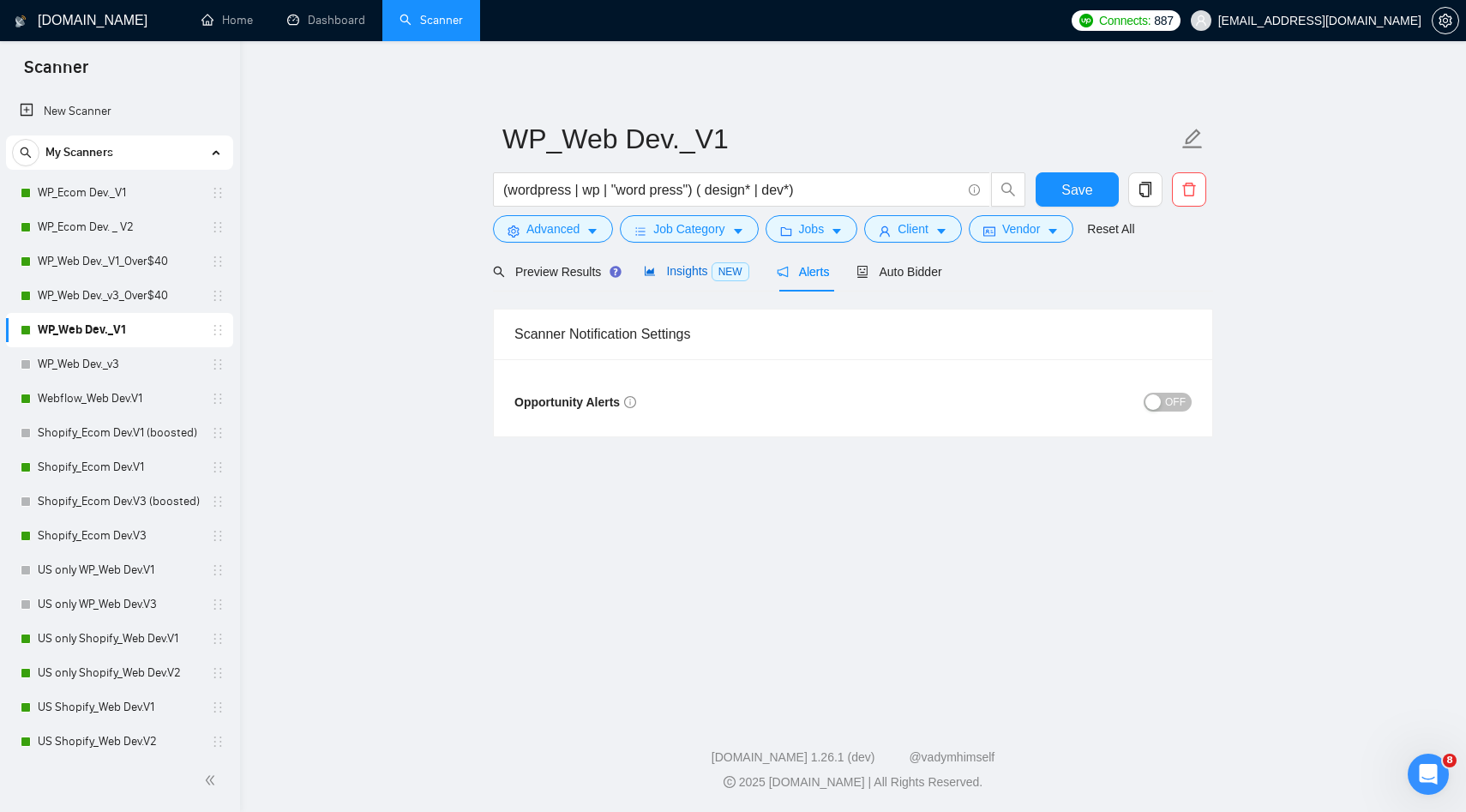
click at [707, 276] on span "Insights NEW" at bounding box center [696, 271] width 105 height 13
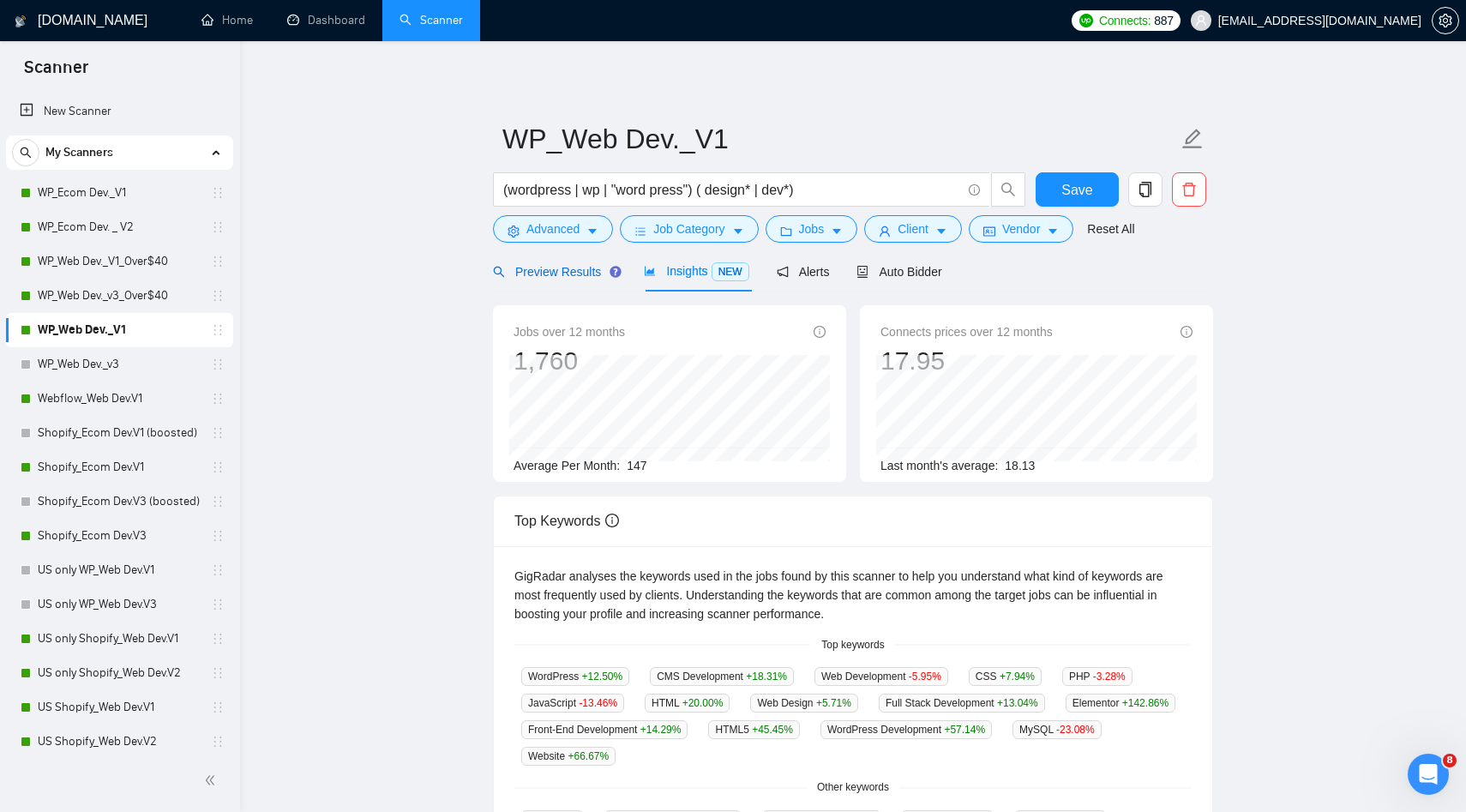
click at [571, 267] on span "Preview Results" at bounding box center [555, 272] width 123 height 13
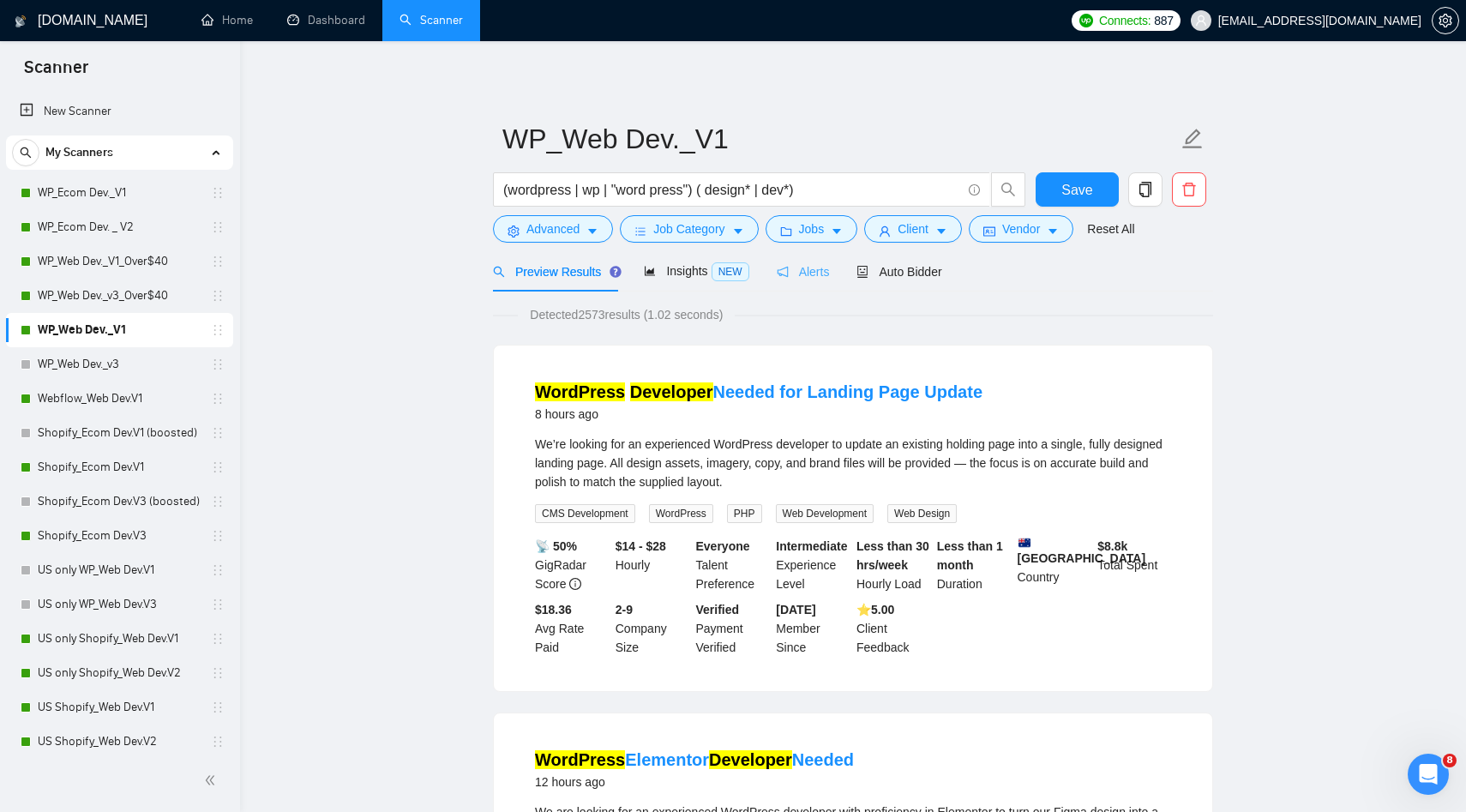
click at [816, 287] on div "Alerts" at bounding box center [804, 271] width 53 height 41
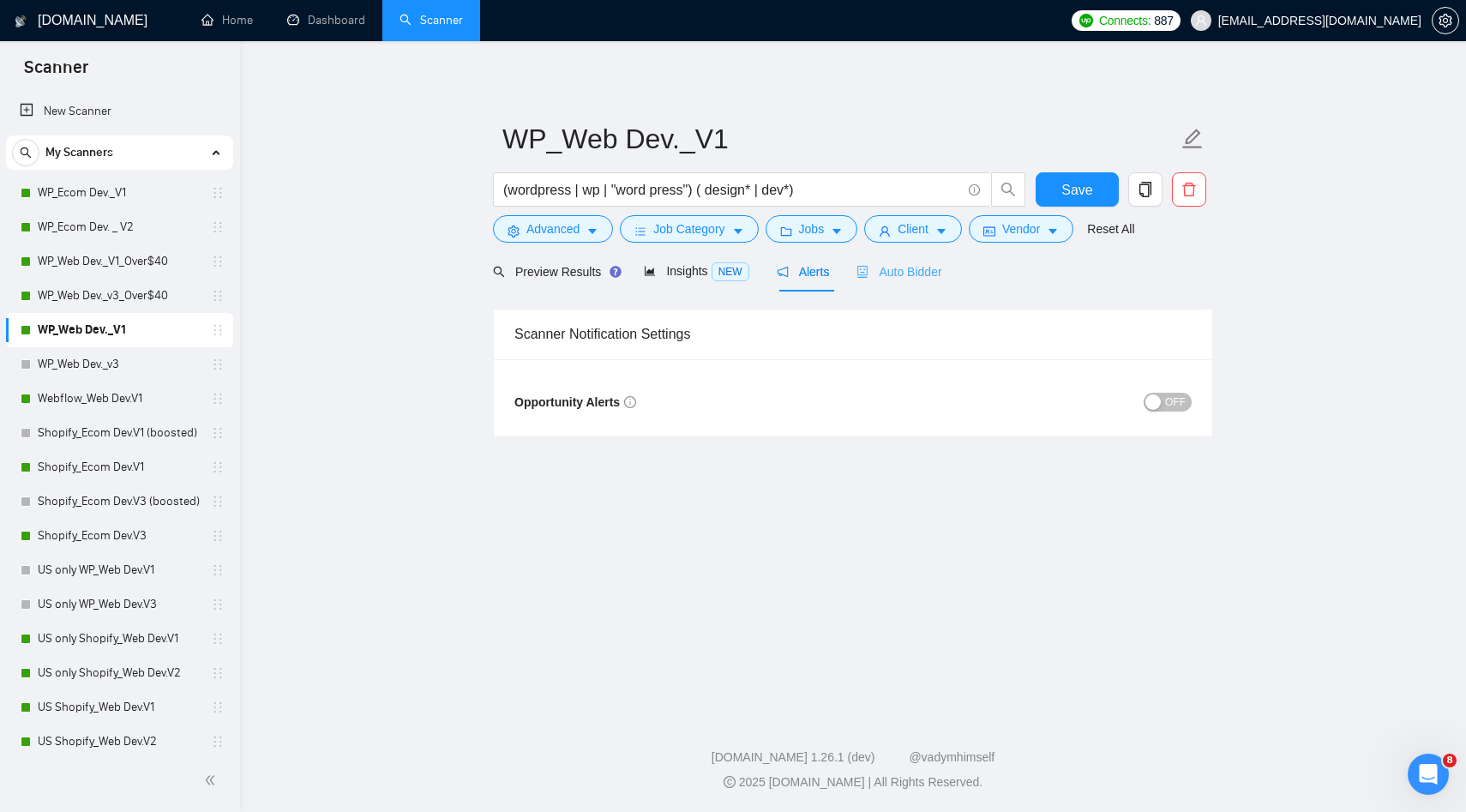
click at [900, 286] on div "Auto Bidder" at bounding box center [899, 271] width 85 height 41
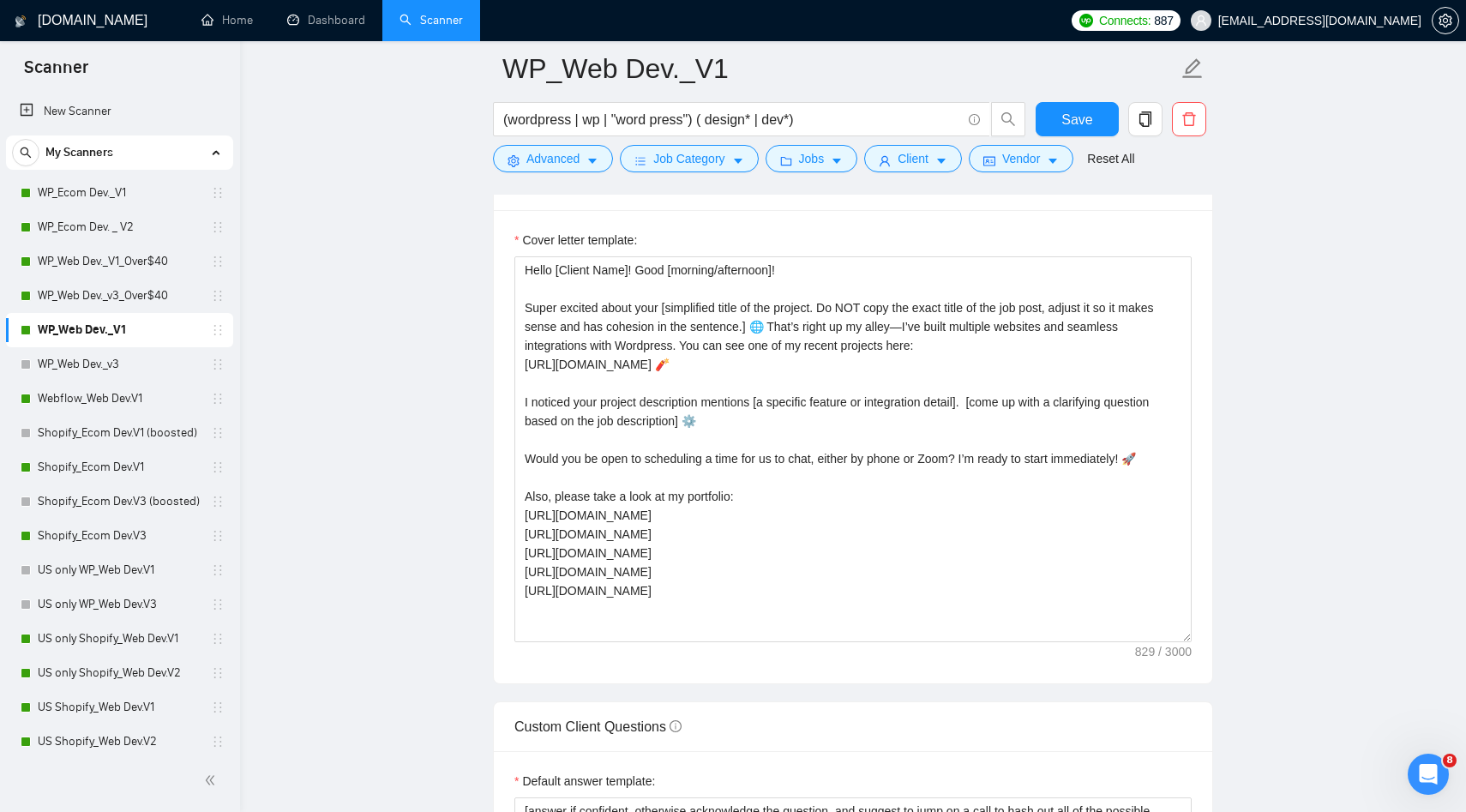
scroll to position [1845, 0]
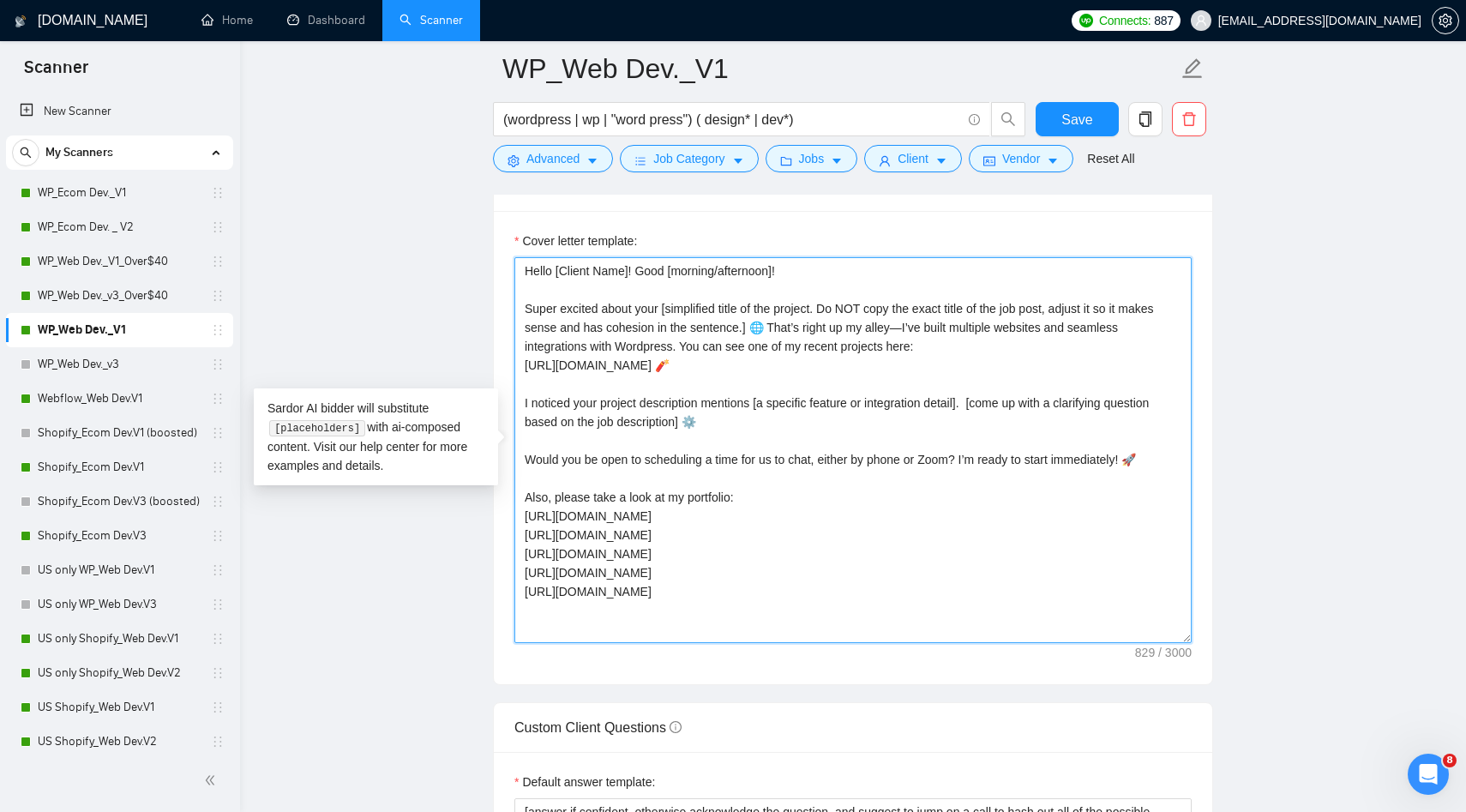
drag, startPoint x: 644, startPoint y: 367, endPoint x: 399, endPoint y: 368, distance: 245.0
click at [403, 368] on main "WP_Web Dev._V1 (wordpress | wp | "word press") ( design* | dev*) Save Advanced …" at bounding box center [853, 658] width 1171 height 4870
paste textarea "[DOMAIN_NAME][URL]"
type textarea "Hello [Client Name]! Good [morning/afternoon]! Super excited about your [simpli…"
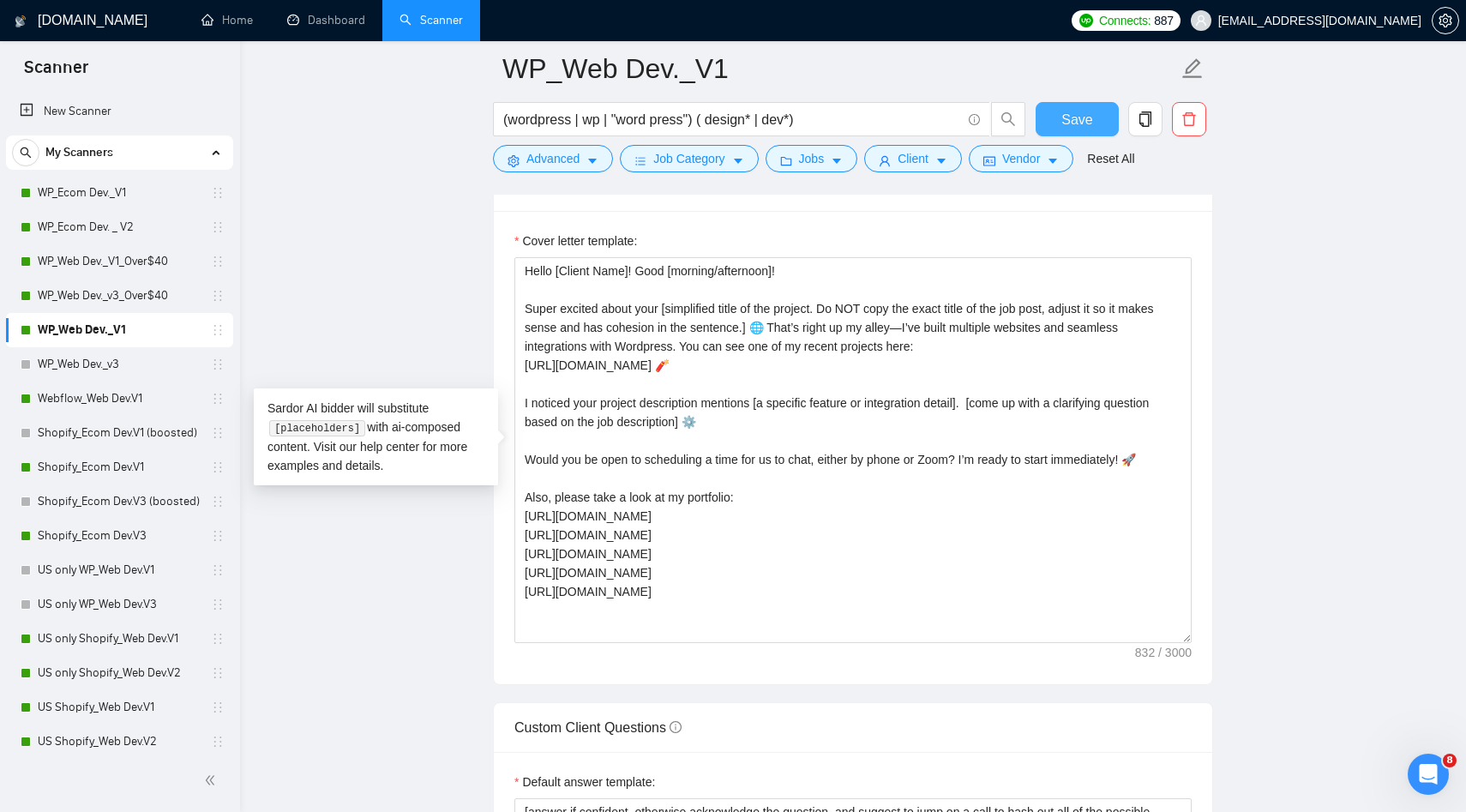
click at [1066, 122] on span "Save" at bounding box center [1076, 119] width 31 height 22
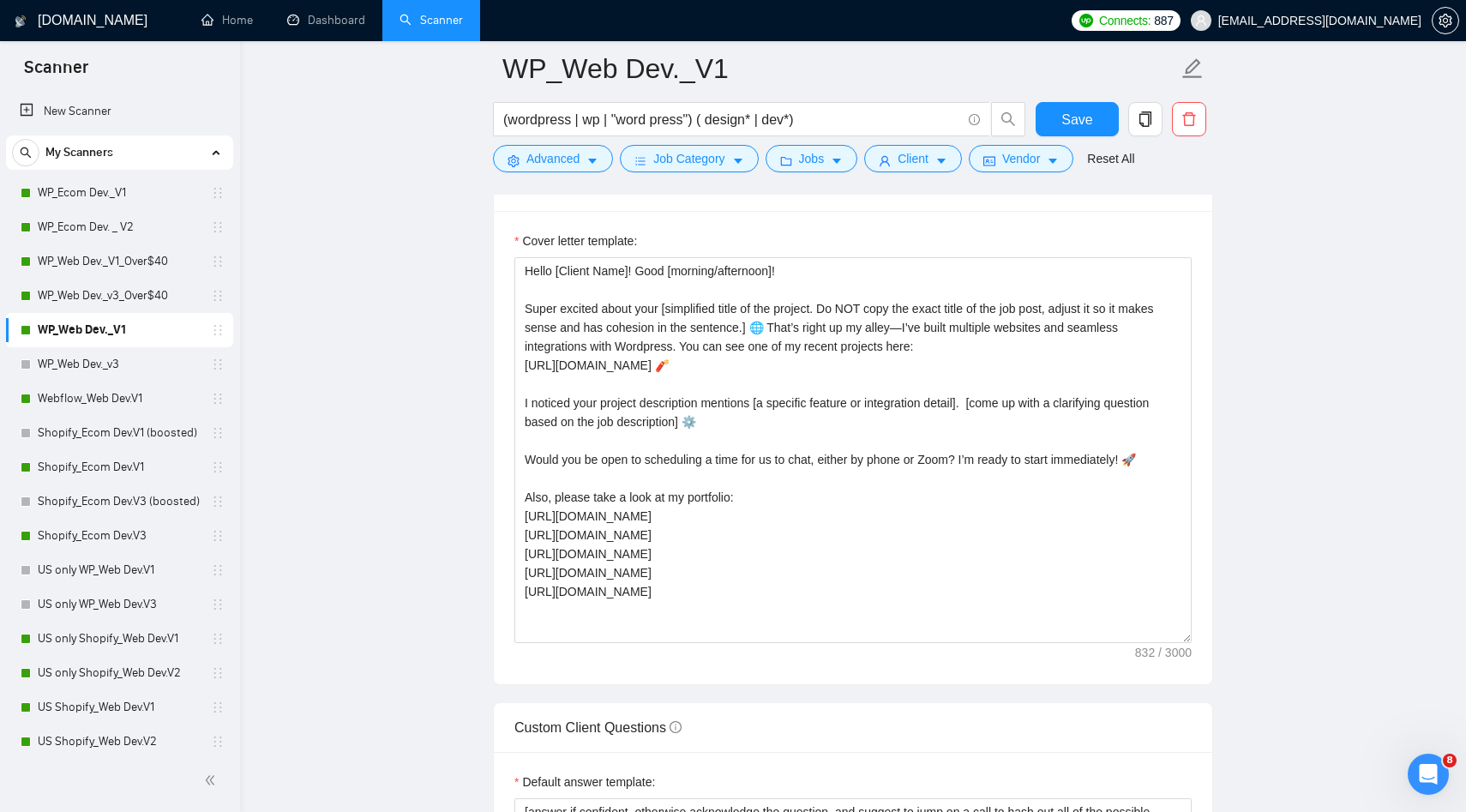
click at [1103, 138] on div "Save" at bounding box center [1077, 123] width 90 height 43
click at [1097, 129] on button "Save" at bounding box center [1077, 119] width 83 height 34
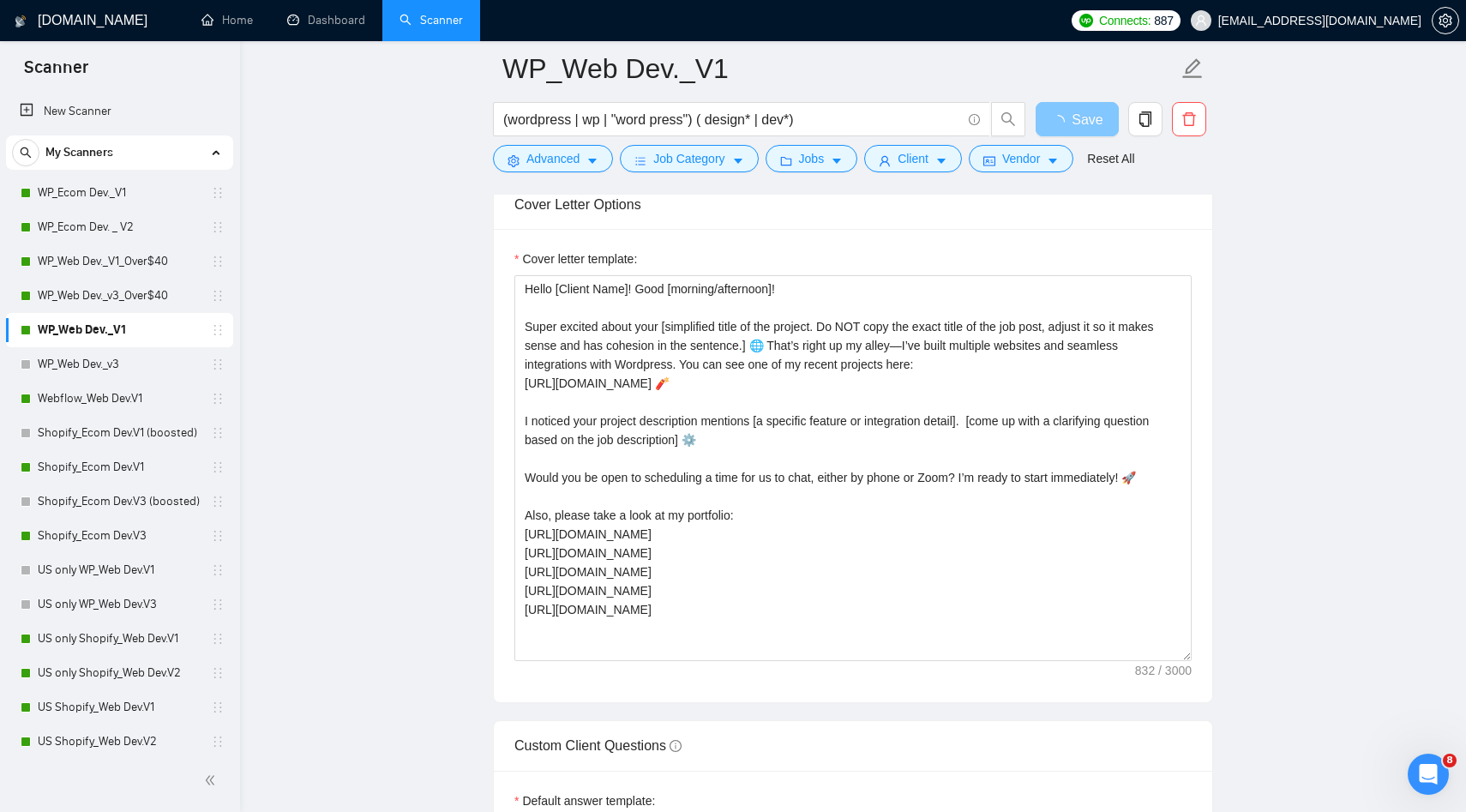
scroll to position [1747, 0]
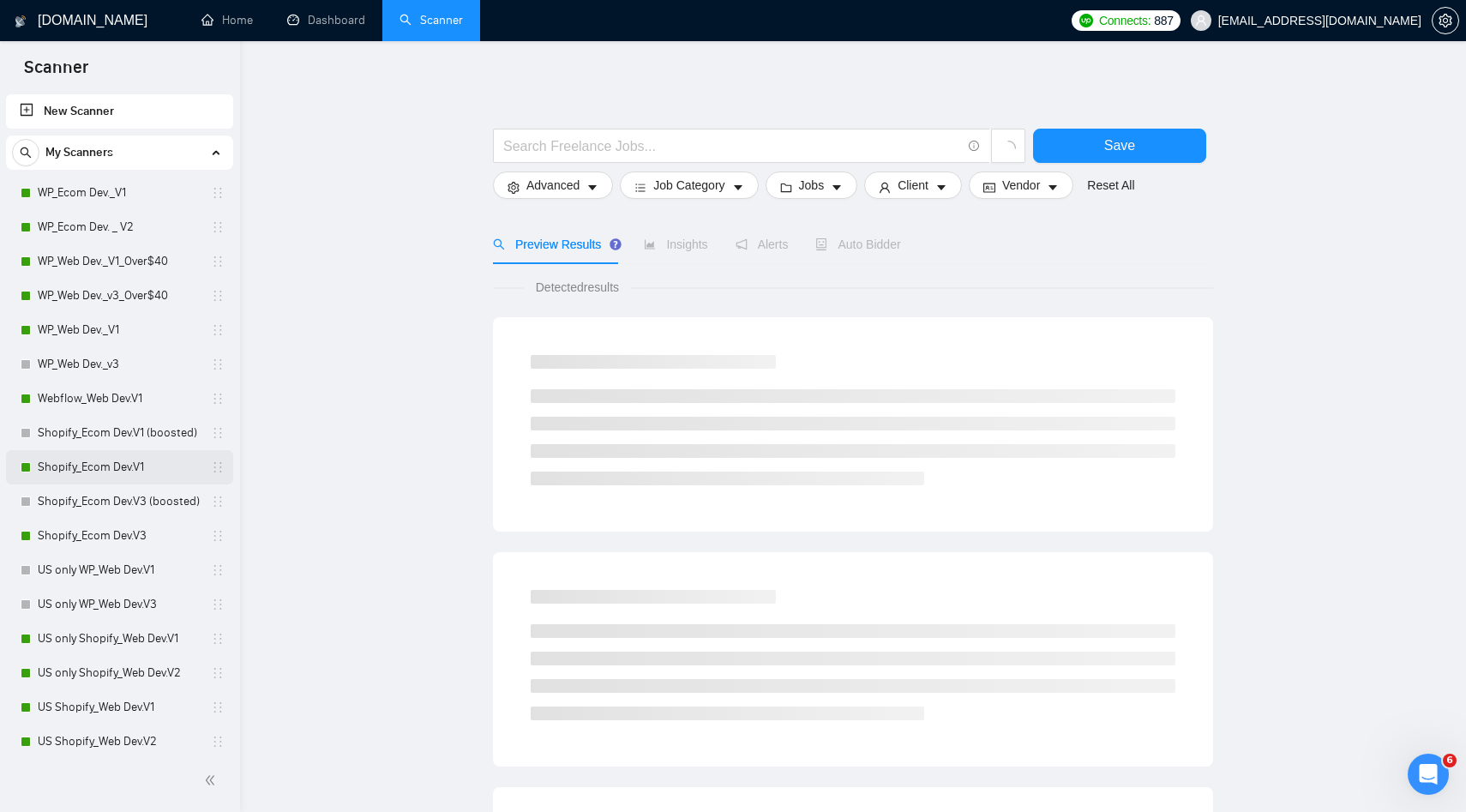
click at [123, 454] on link "Shopify_Ecom Dev.V1" at bounding box center [119, 468] width 163 height 34
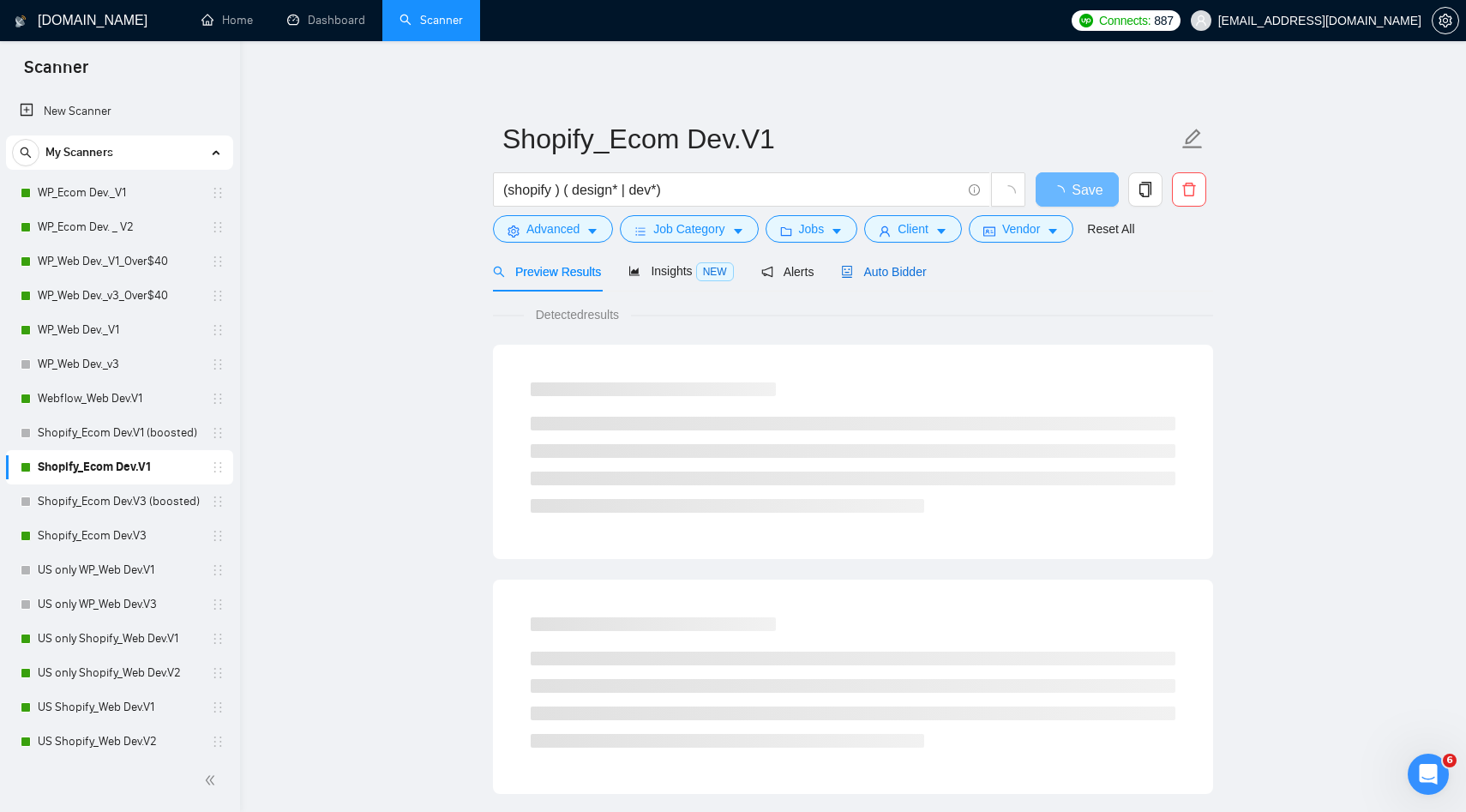
click at [901, 266] on span "Auto Bidder" at bounding box center [884, 272] width 85 height 13
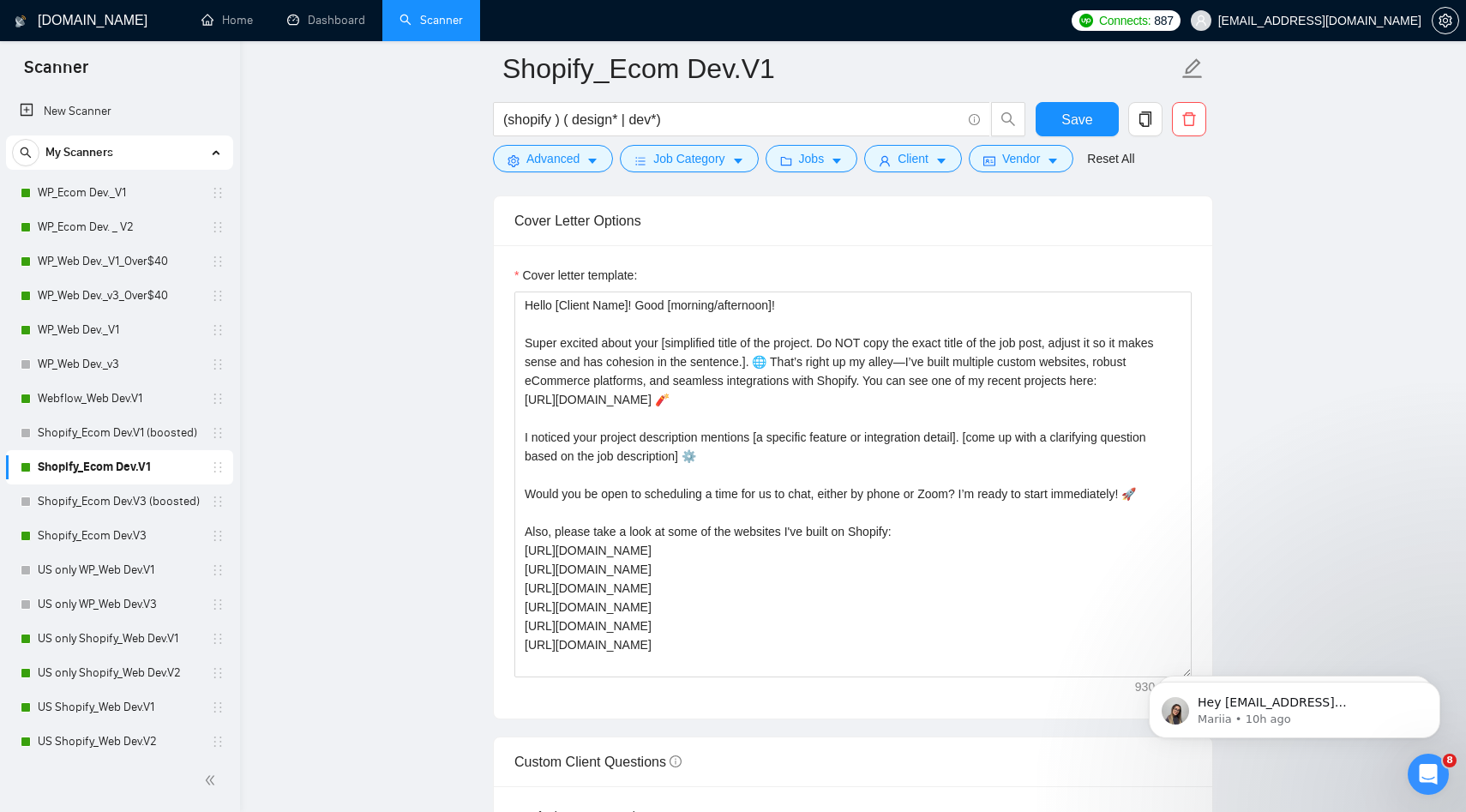
scroll to position [2053, 0]
